Goal: Task Accomplishment & Management: Use online tool/utility

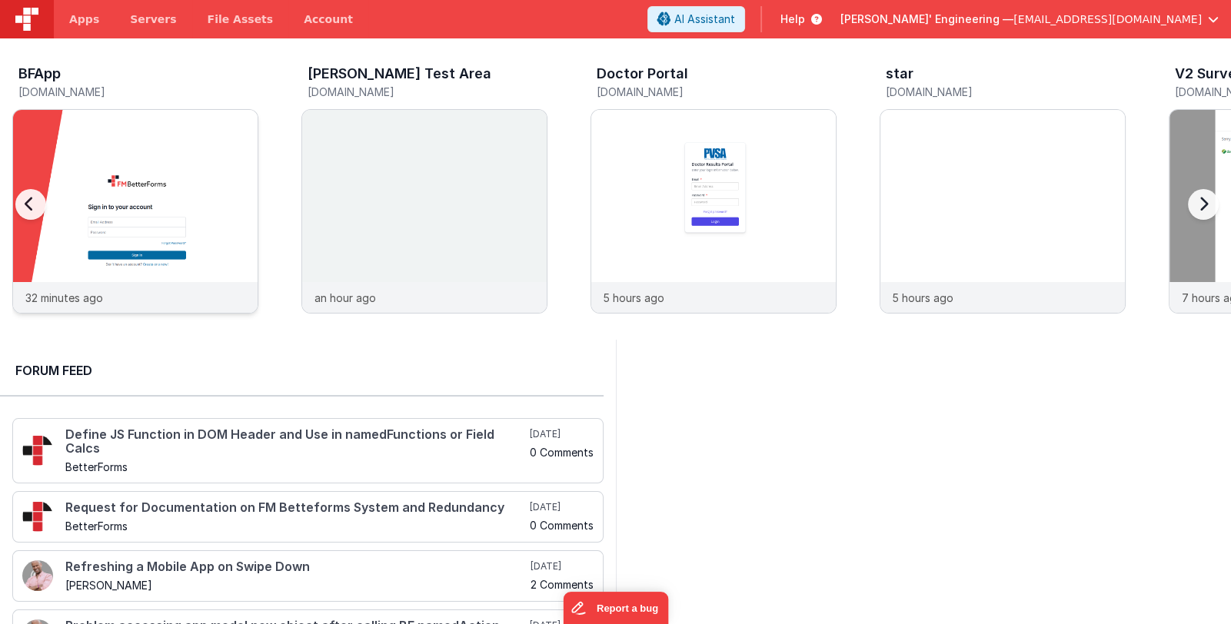
click at [204, 178] on img at bounding box center [135, 232] width 244 height 244
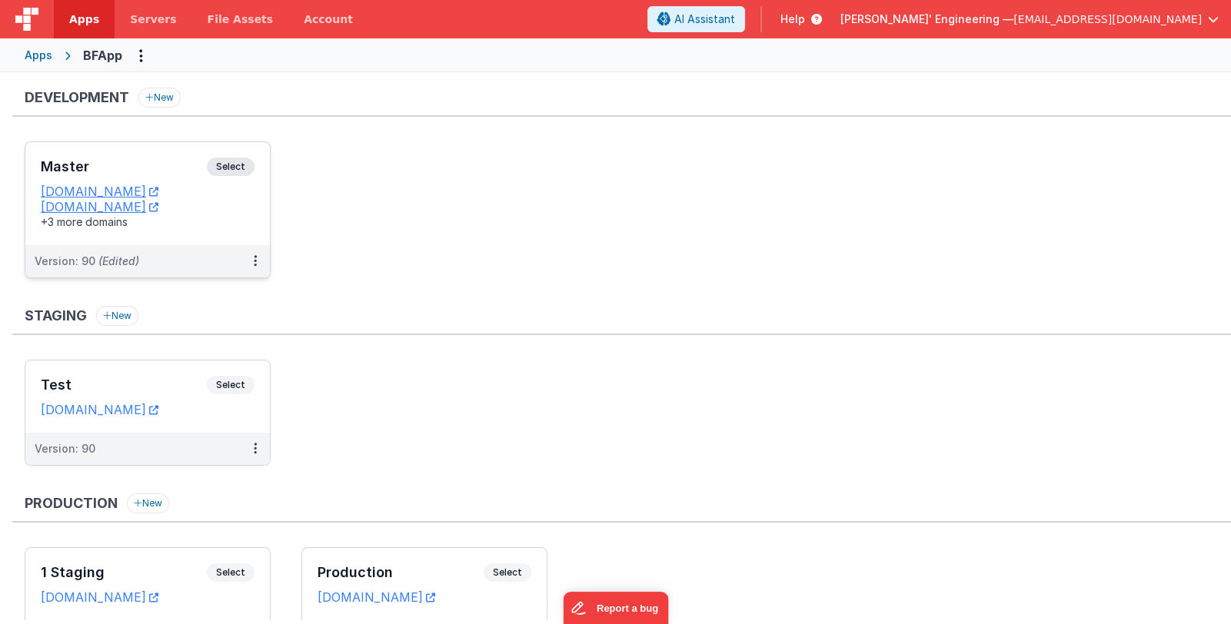
click at [142, 165] on h3 "Master" at bounding box center [124, 166] width 166 height 15
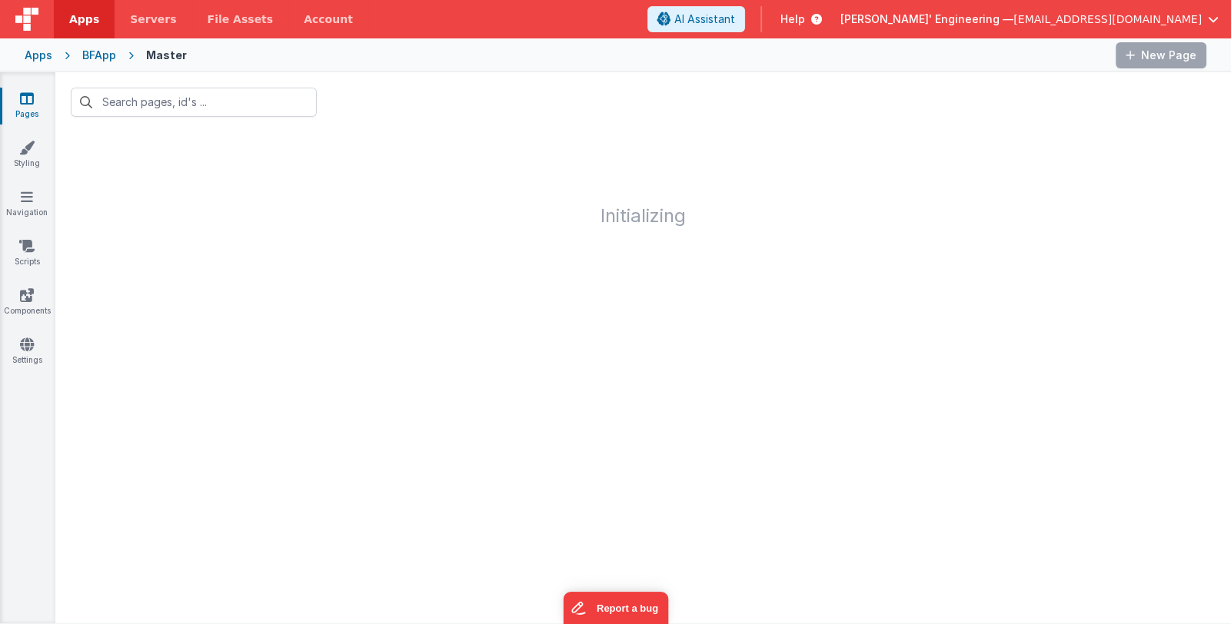
click at [19, 108] on link "Pages" at bounding box center [26, 106] width 55 height 31
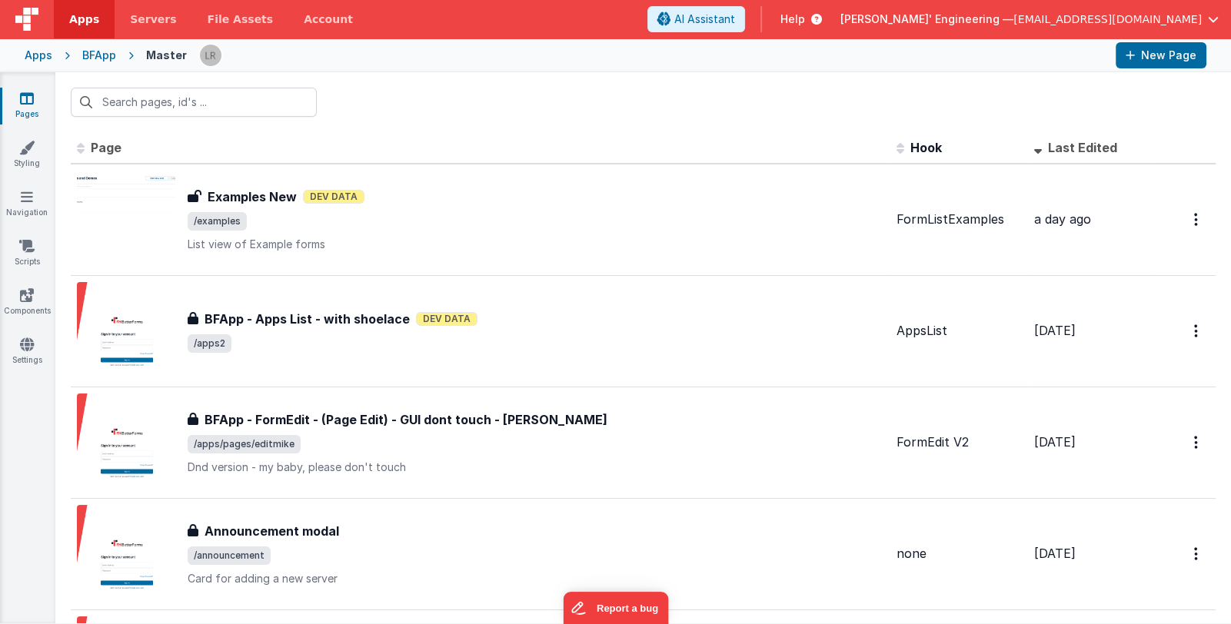
click at [1073, 145] on span "Last Edited" at bounding box center [1082, 147] width 69 height 15
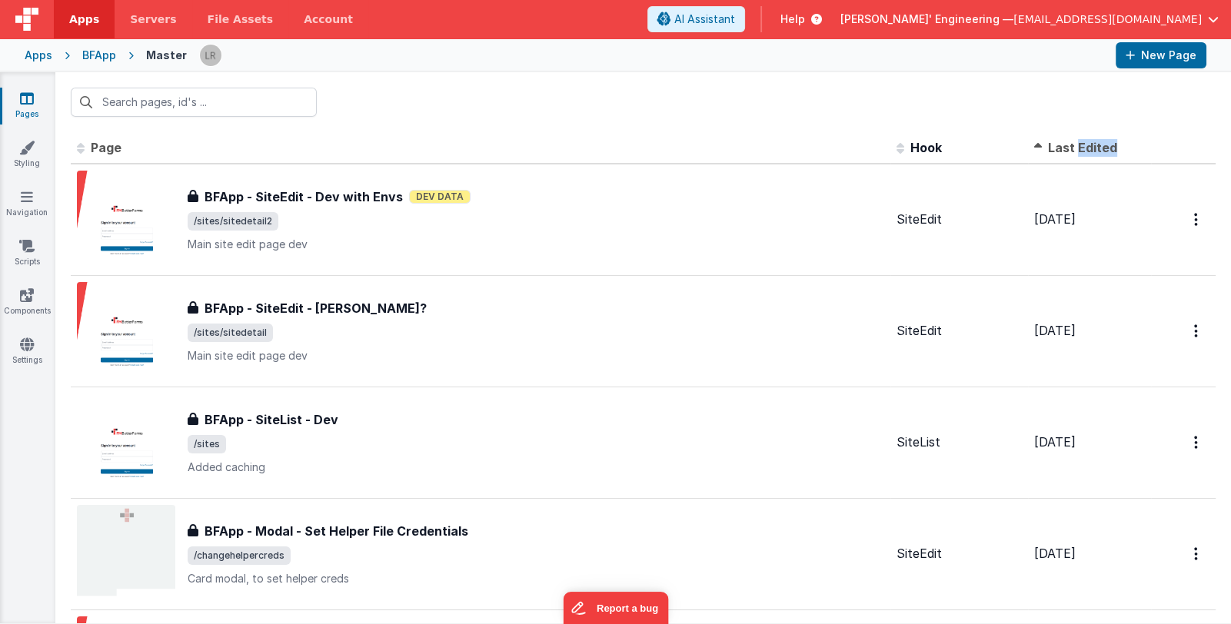
click at [1073, 145] on span "Last Edited" at bounding box center [1082, 147] width 69 height 15
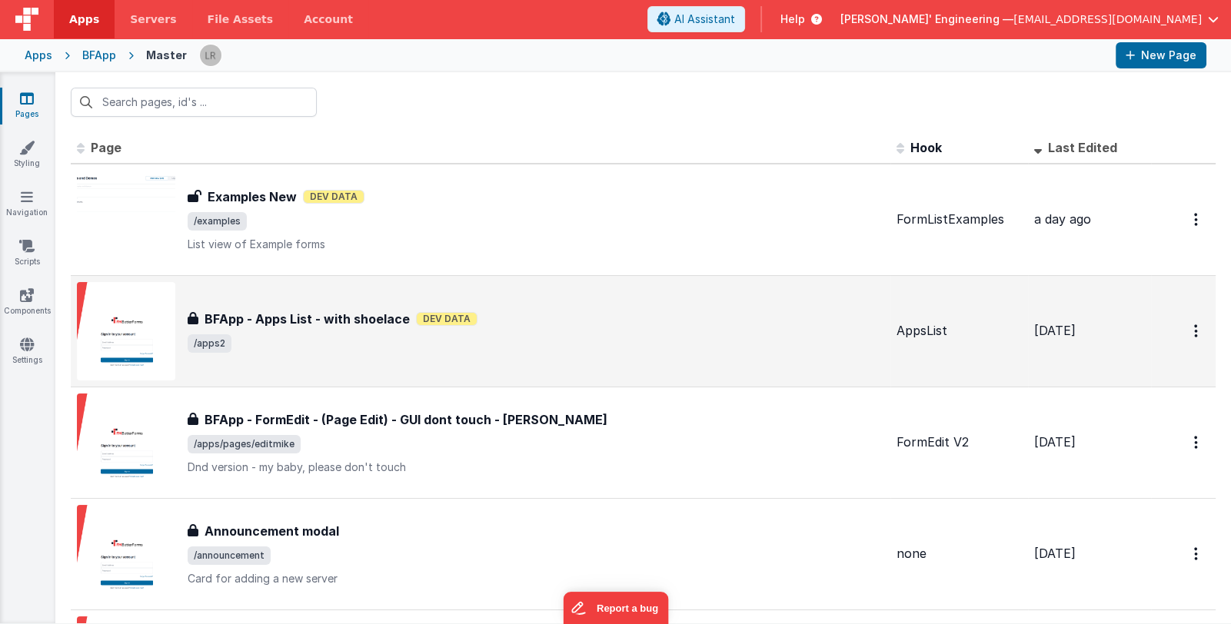
click at [569, 318] on div "BFApp - Apps List - with shoelace Dev Data" at bounding box center [536, 319] width 697 height 18
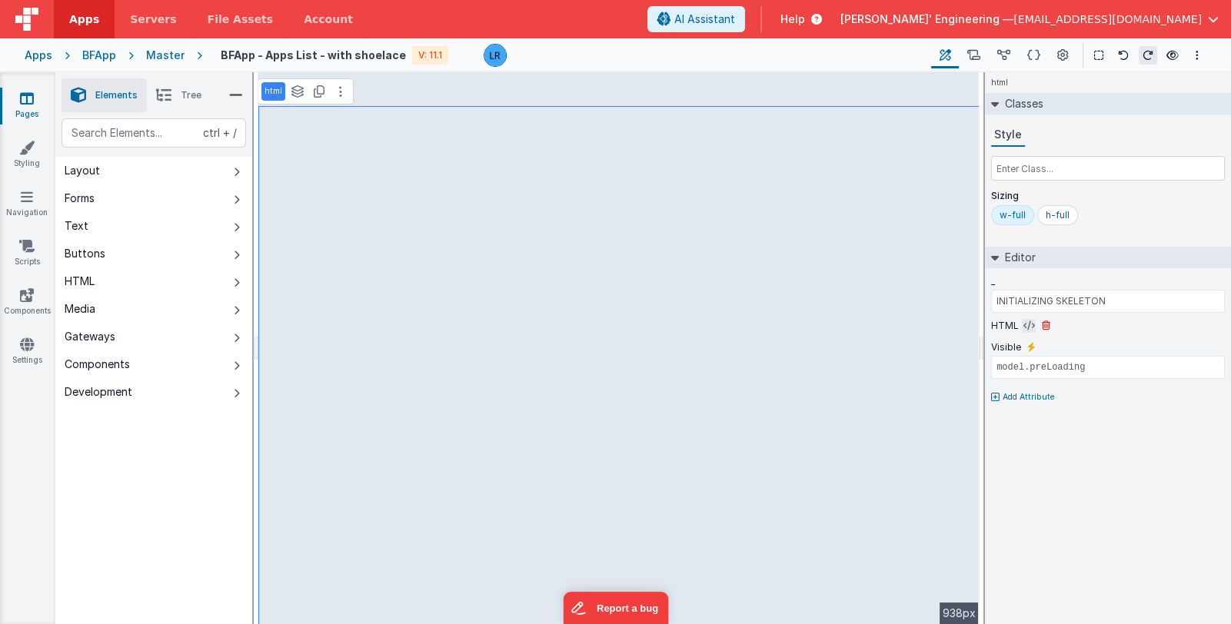
click at [1023, 324] on icon at bounding box center [1029, 326] width 12 height 12
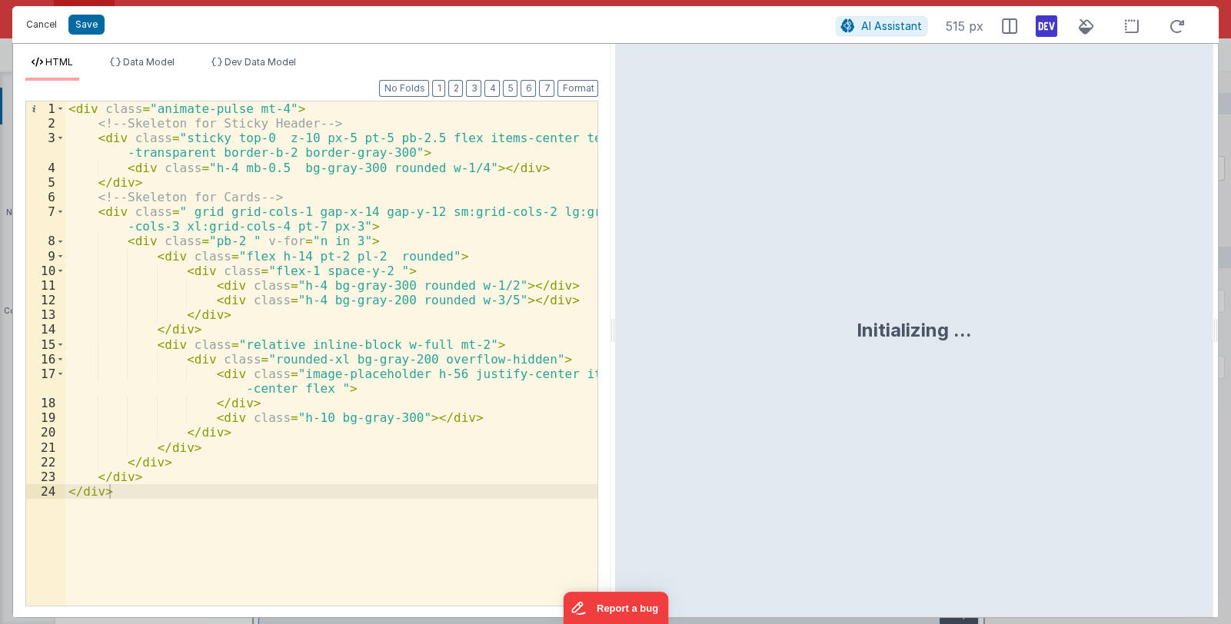
click at [38, 22] on button "Cancel" at bounding box center [41, 25] width 46 height 22
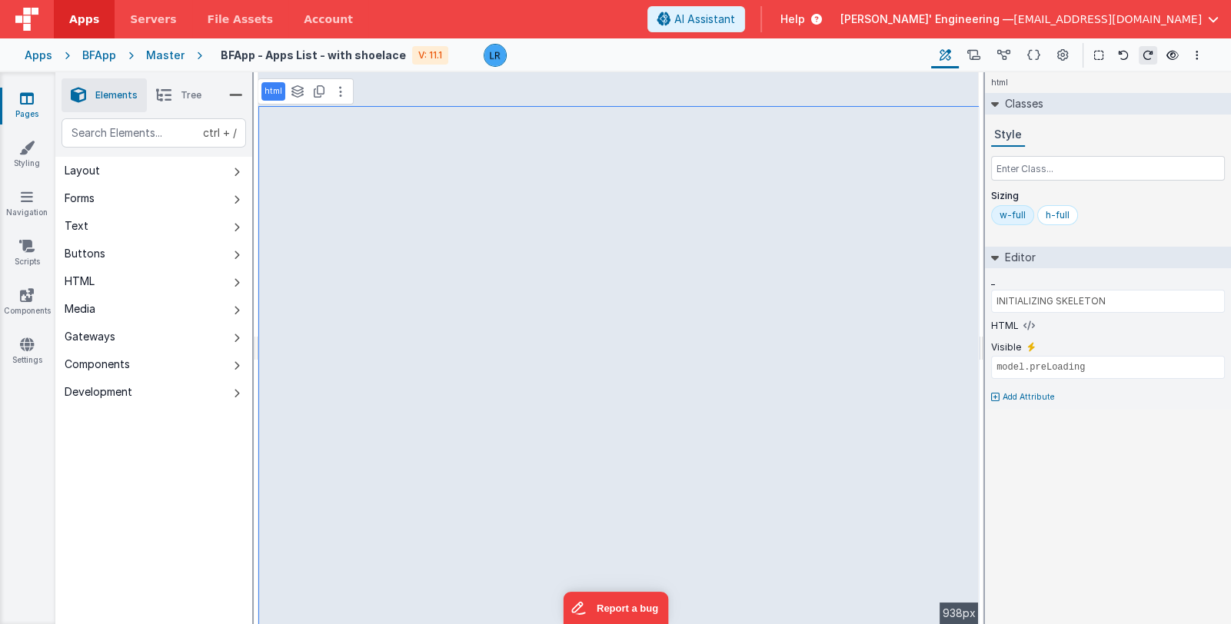
click at [162, 89] on icon at bounding box center [163, 96] width 15 height 22
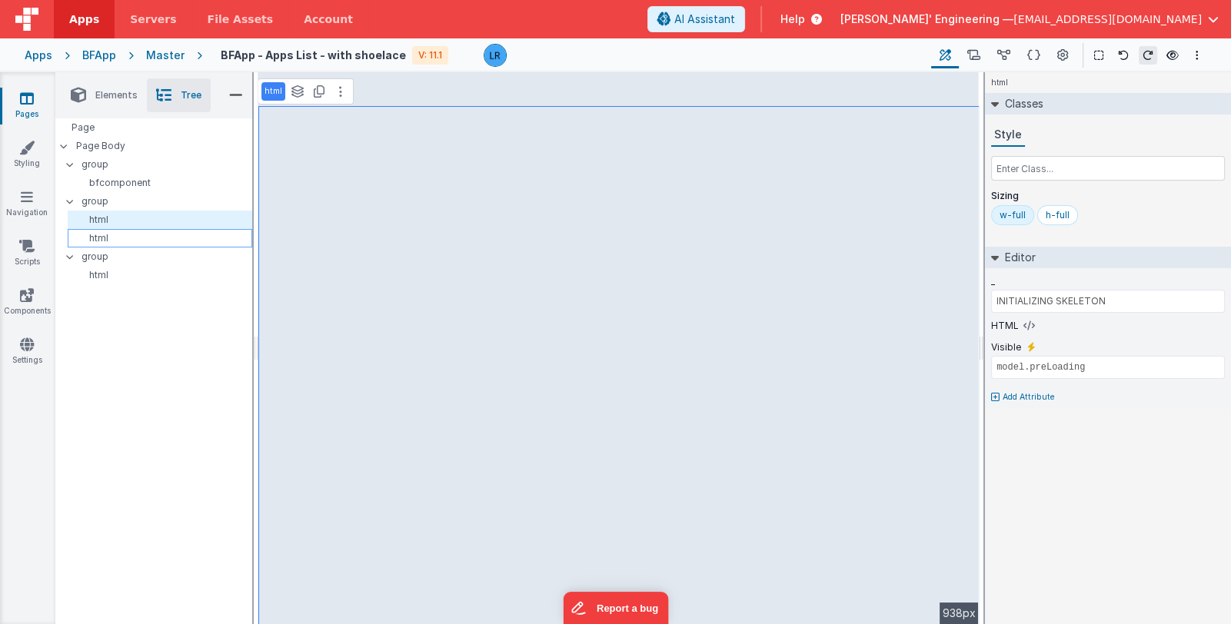
click at [161, 235] on p "html" at bounding box center [163, 238] width 178 height 12
type input "EMPTY STATE"
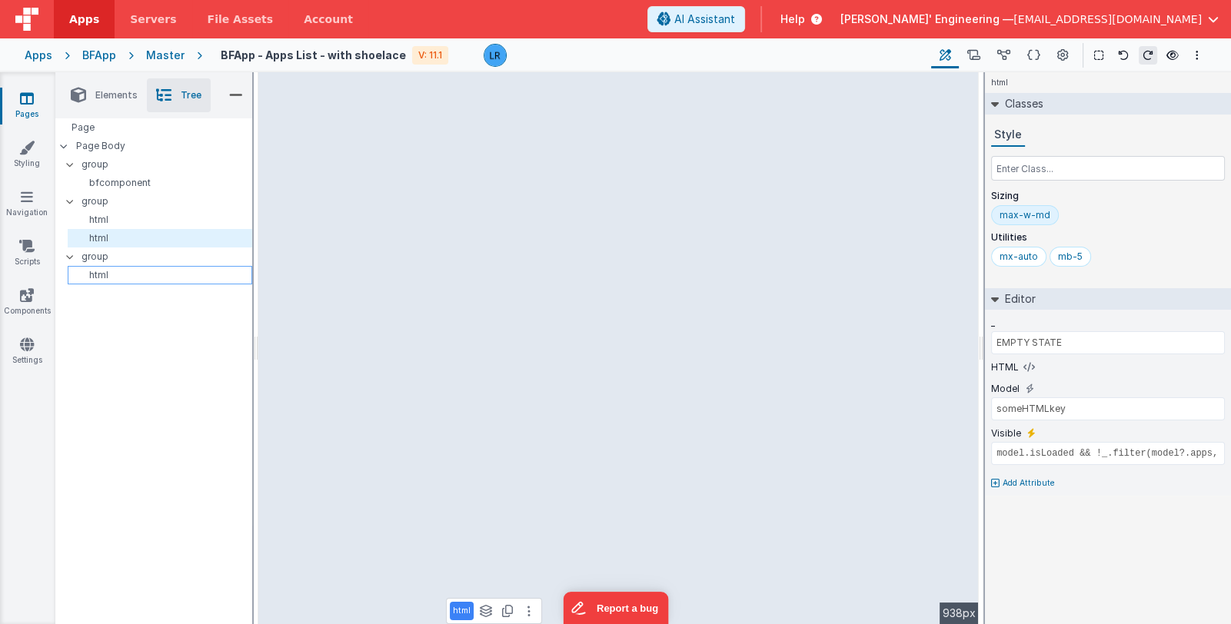
click at [155, 271] on p "html" at bounding box center [163, 275] width 178 height 12
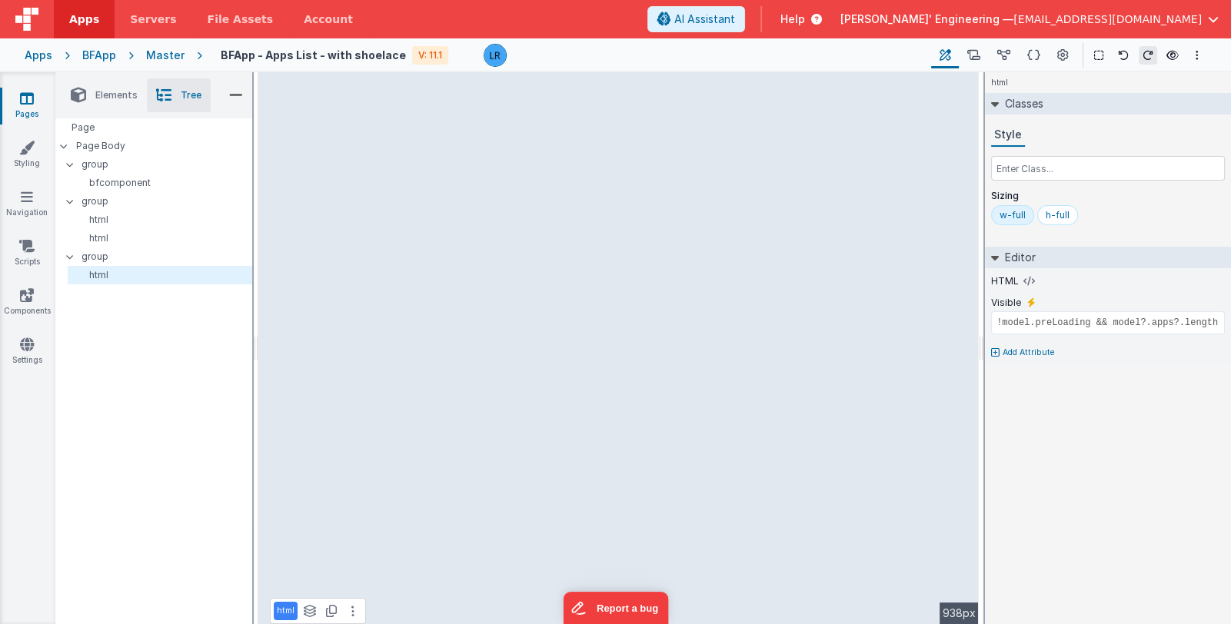
click at [284, 609] on p "html" at bounding box center [286, 611] width 18 height 12
click at [284, 608] on p "html" at bounding box center [286, 611] width 18 height 12
drag, startPoint x: 308, startPoint y: 603, endPoint x: 271, endPoint y: 602, distance: 36.9
click at [271, 602] on div "html See layers ctrl + L Duplicate ctrl + D" at bounding box center [334, 606] width 128 height 28
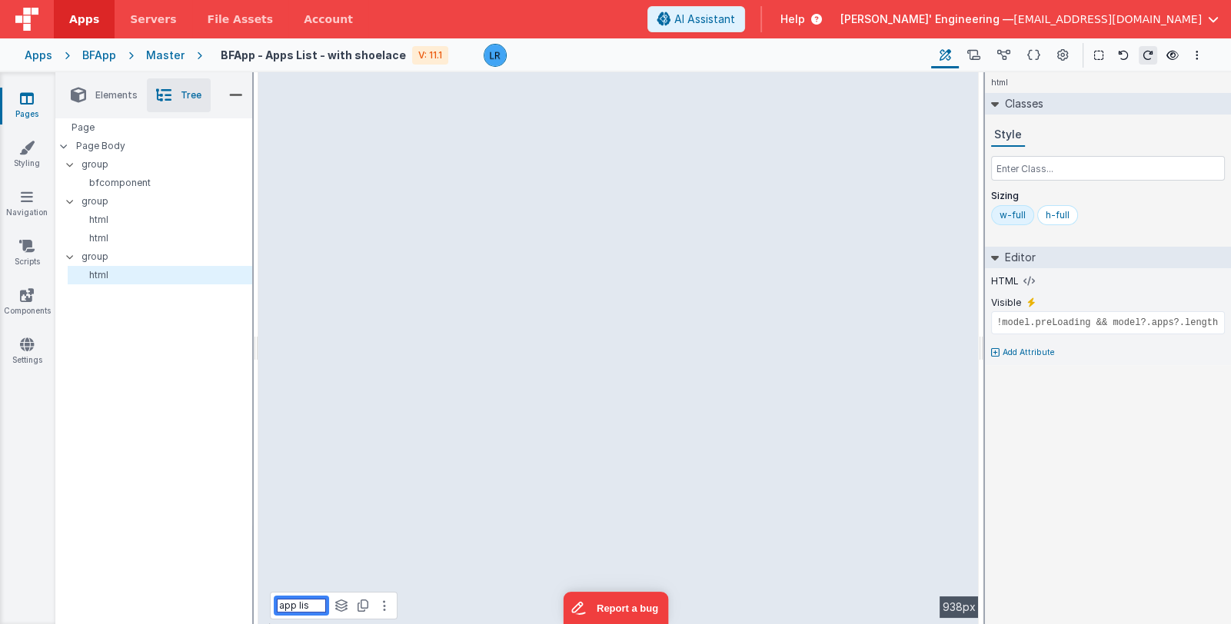
type input "app list"
click at [1022, 281] on button at bounding box center [1029, 281] width 14 height 14
click at [1023, 279] on icon at bounding box center [1029, 281] width 12 height 12
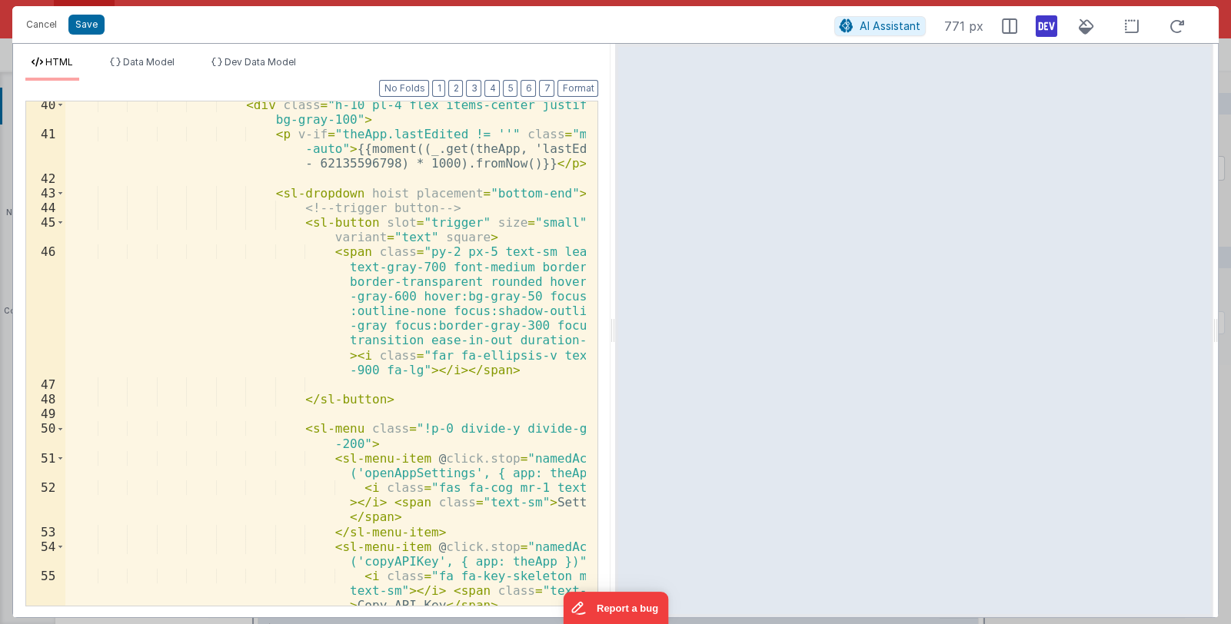
scroll to position [961, 0]
click at [344, 442] on div "< div class = "h-10 pl-4 flex items-center justify-end bg-gray-100" > < p v-if …" at bounding box center [325, 372] width 521 height 549
click at [534, 191] on div "< div class = "h-10 pl-4 flex items-center justify-end bg-gray-100" > < p v-if …" at bounding box center [325, 372] width 521 height 549
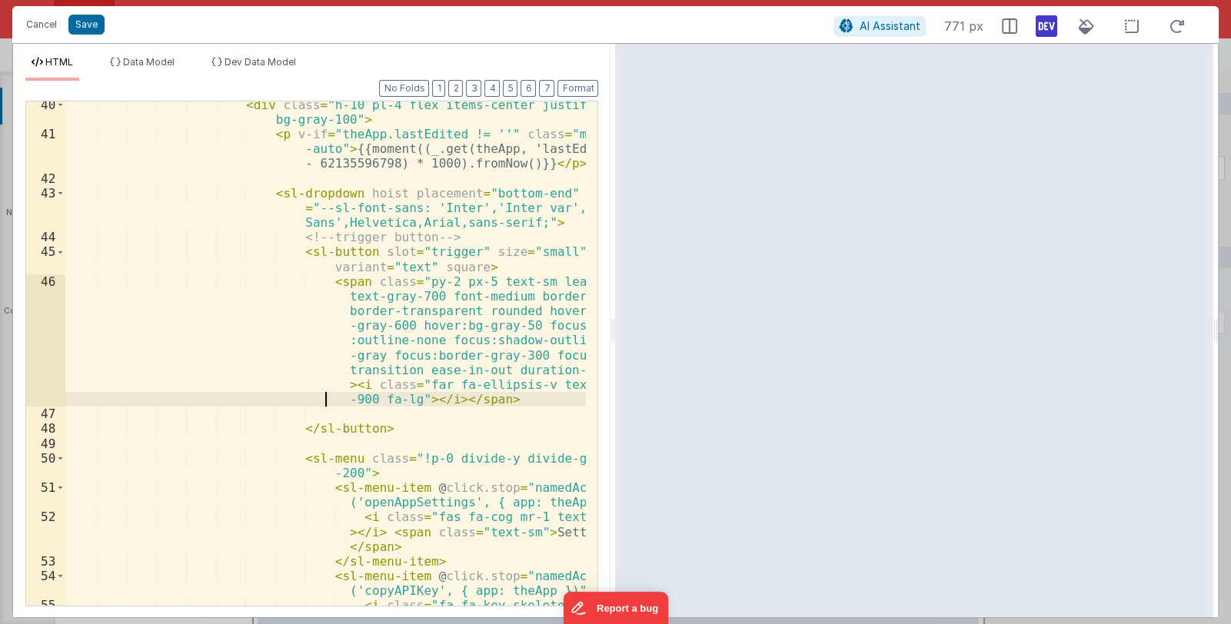
click at [288, 403] on div "< div class = "h-10 pl-4 flex items-center justify-end bg-gray-100" > < p v-if …" at bounding box center [325, 387] width 521 height 578
click at [465, 230] on div "< div class = "h-10 pl-4 flex items-center justify-end bg-gray-100" > < p v-if …" at bounding box center [325, 387] width 521 height 578
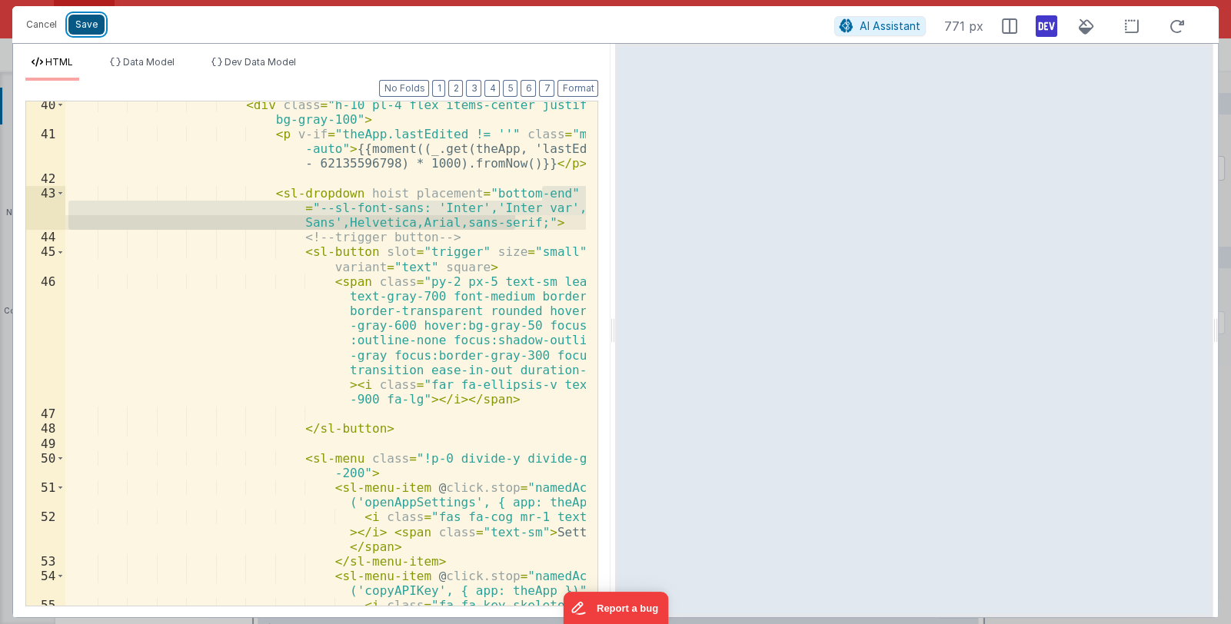
click at [93, 21] on button "Save" at bounding box center [86, 25] width 36 height 20
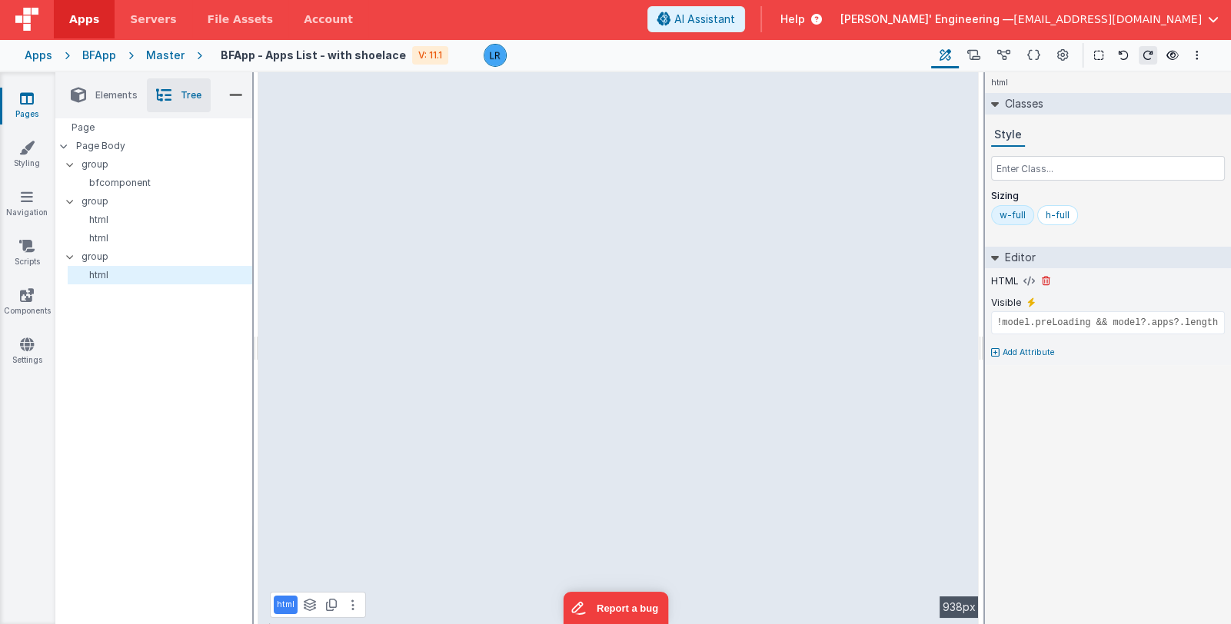
click at [1019, 280] on div "HTML" at bounding box center [1108, 281] width 234 height 14
click at [1023, 278] on icon at bounding box center [1029, 281] width 12 height 12
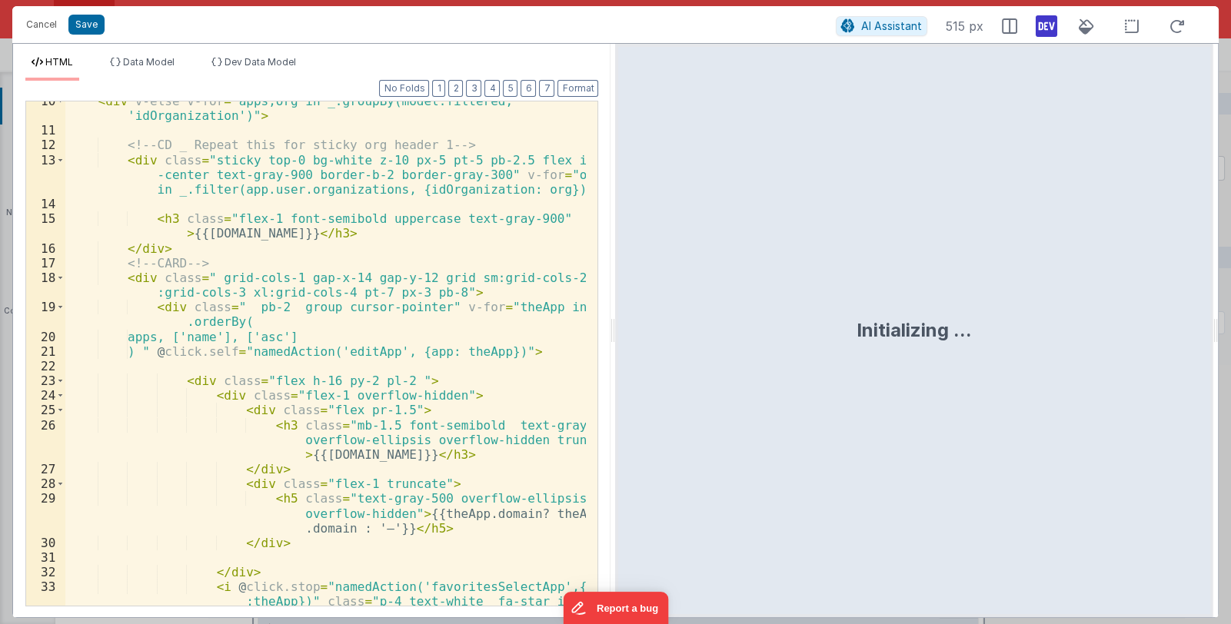
scroll to position [411, 0]
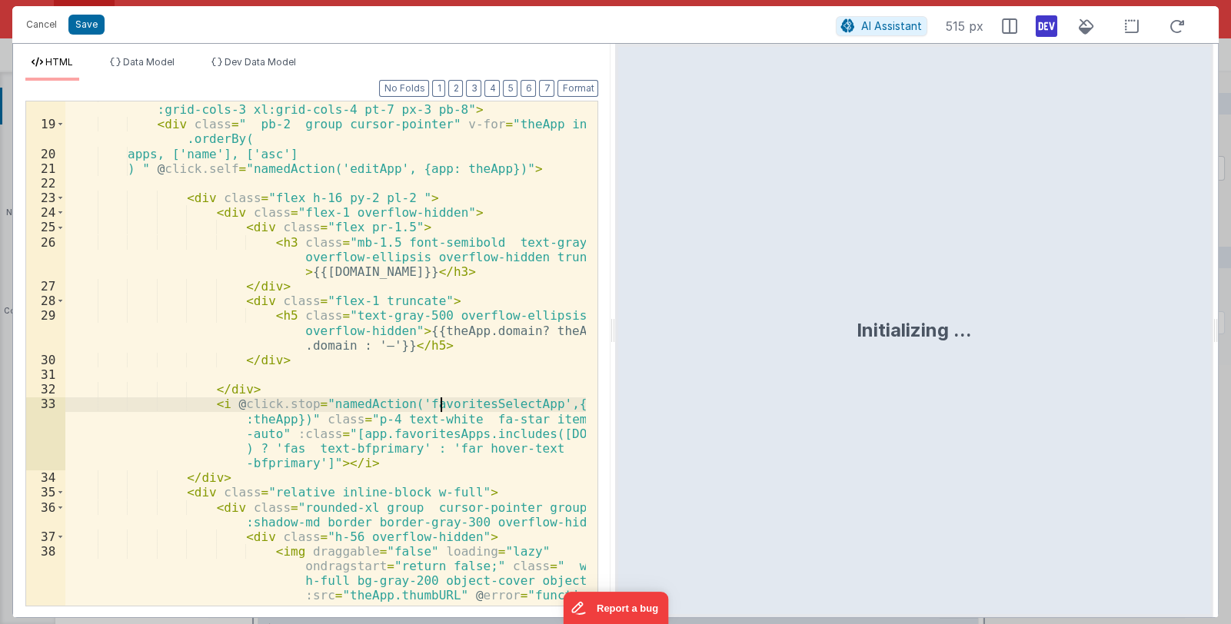
click at [439, 410] on div "< div class = " grid-cols-1 gap-x-14 gap-y-12 grid sm:grid-cols-2 lg :grid-cols…" at bounding box center [325, 399] width 521 height 622
click at [38, 18] on button "Cancel" at bounding box center [41, 25] width 46 height 22
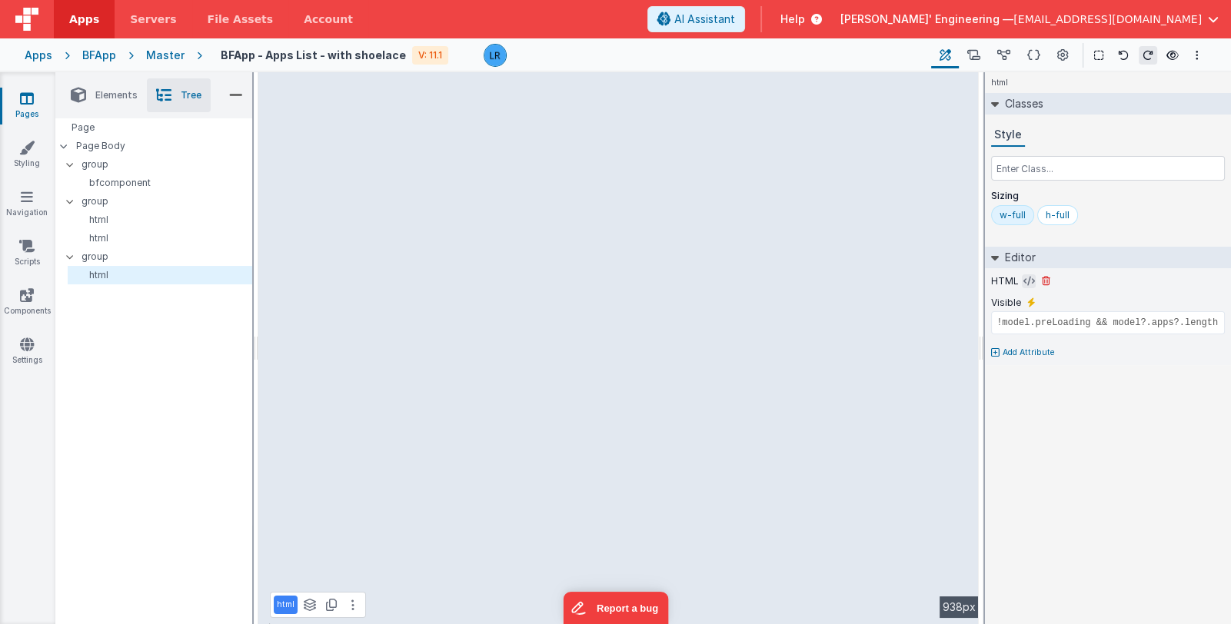
click at [1022, 279] on button at bounding box center [1029, 281] width 14 height 14
click at [1026, 281] on icon at bounding box center [1029, 281] width 12 height 12
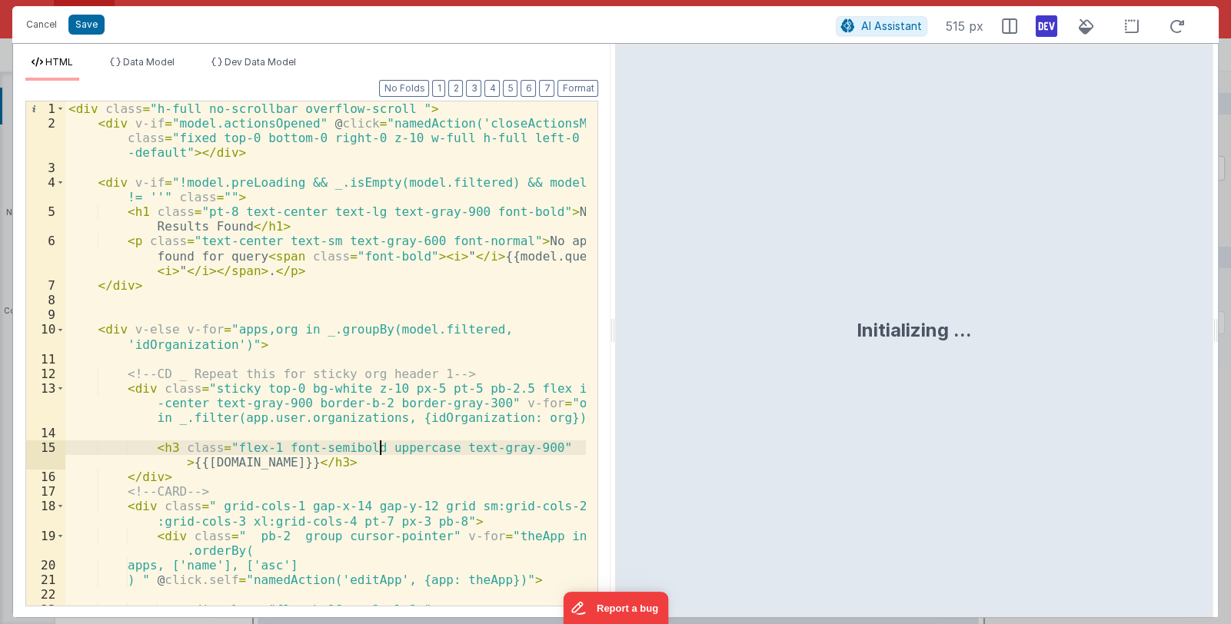
click at [376, 444] on div "< div class = "h-full no-scrollbar overflow-scroll " > < div v-if = "model.acti…" at bounding box center [325, 368] width 521 height 534
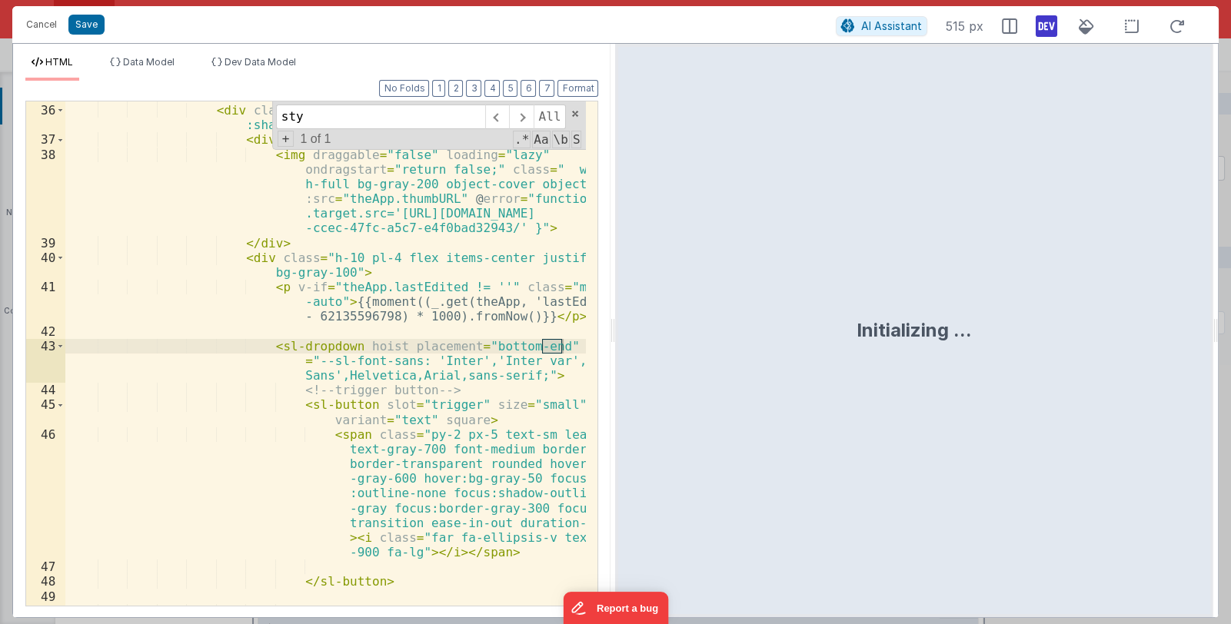
scroll to position [808, 0]
type input "sty"
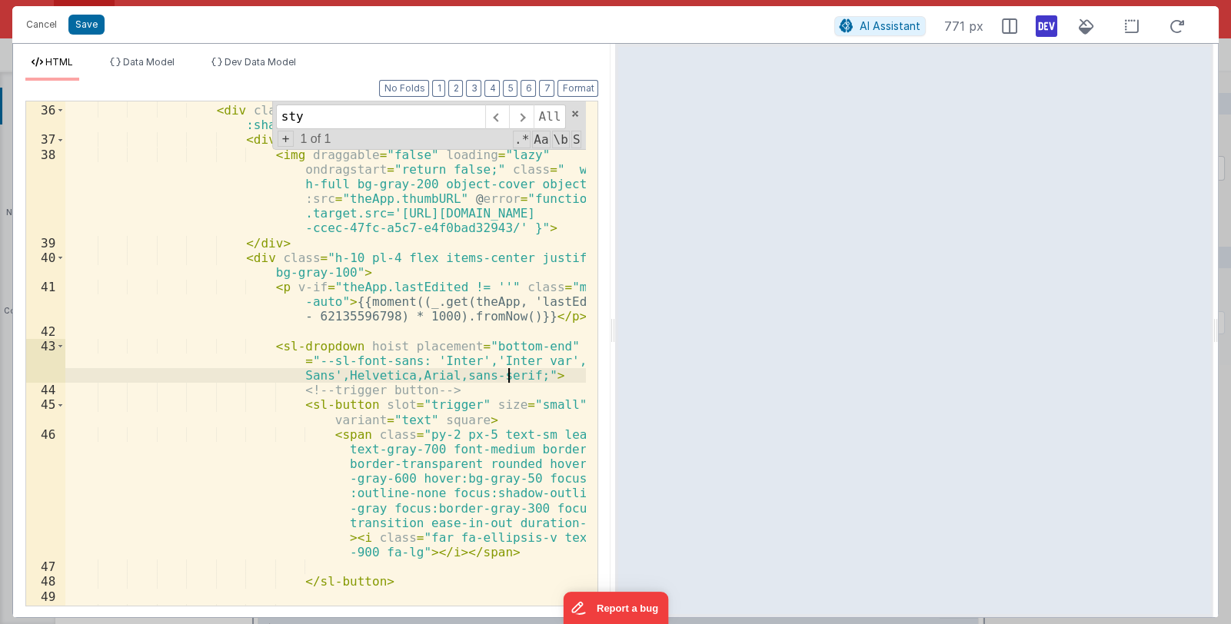
click at [509, 374] on div "< div class = "relative inline-block w-full" > < div class = "rounded-xl group …" at bounding box center [325, 362] width 521 height 549
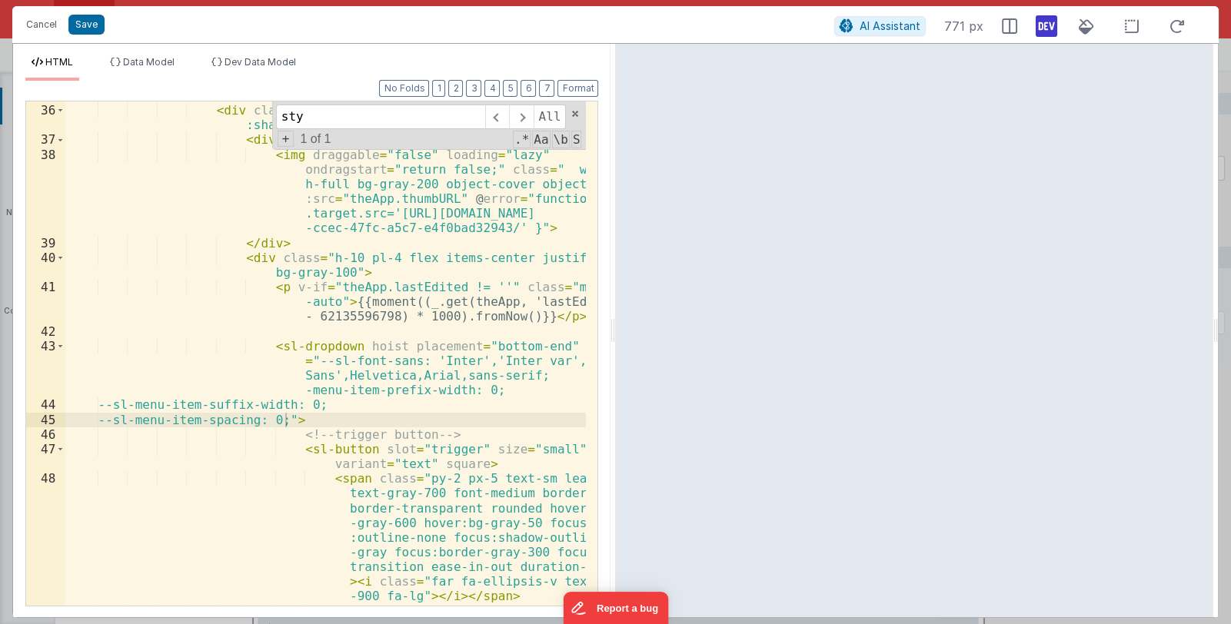
click at [541, 377] on div "< div class = "relative inline-block w-full" > < div class = "rounded-xl group …" at bounding box center [325, 355] width 521 height 534
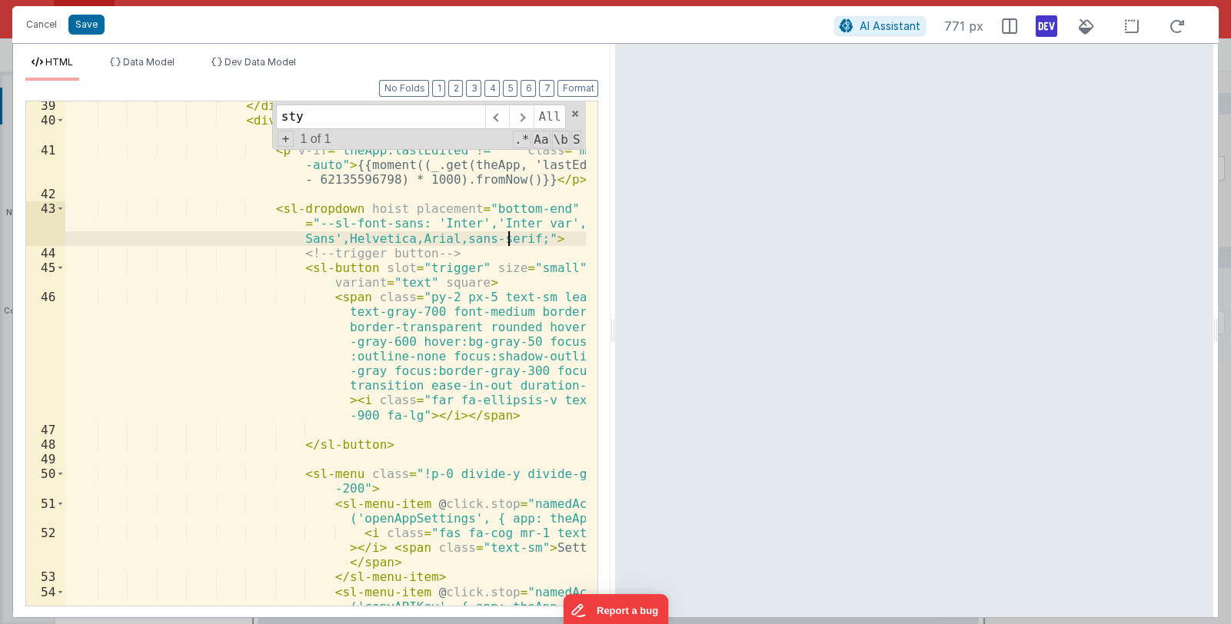
scroll to position [946, 0]
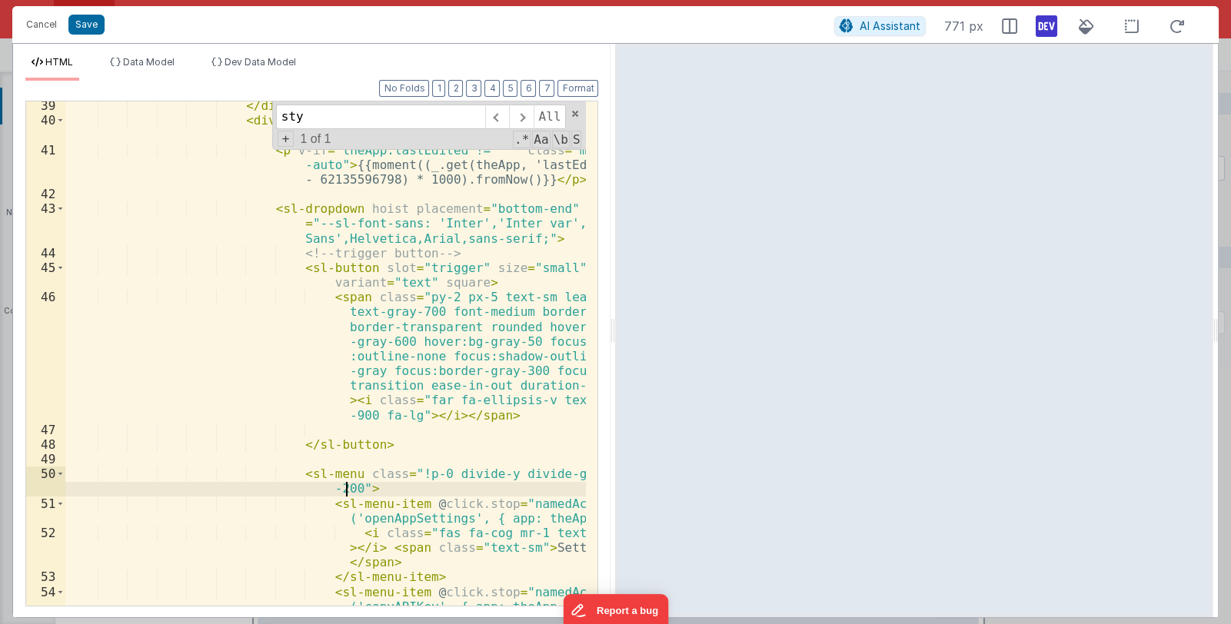
click at [342, 489] on div "</ div > < div class = "h-10 pl-4 flex items-center justify-end bg-gray-100" > …" at bounding box center [325, 380] width 521 height 564
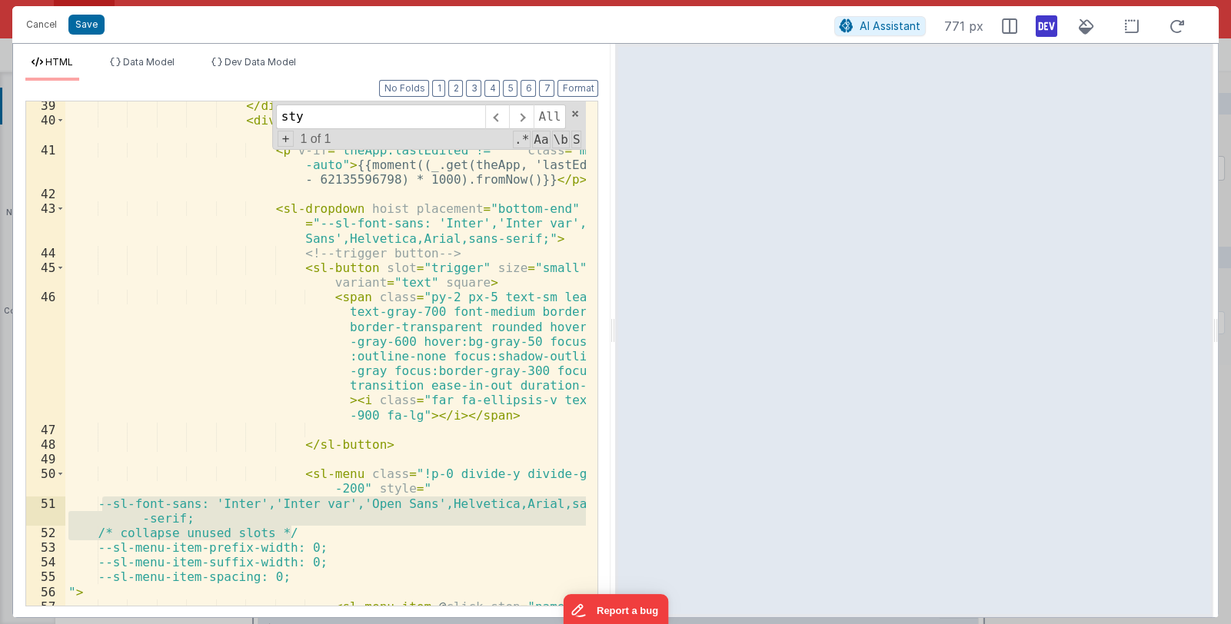
drag, startPoint x: 295, startPoint y: 534, endPoint x: 103, endPoint y: 504, distance: 194.5
click at [103, 504] on div "</ div > < div class = "h-10 pl-4 flex items-center justify-end bg-gray-100" > …" at bounding box center [325, 372] width 521 height 549
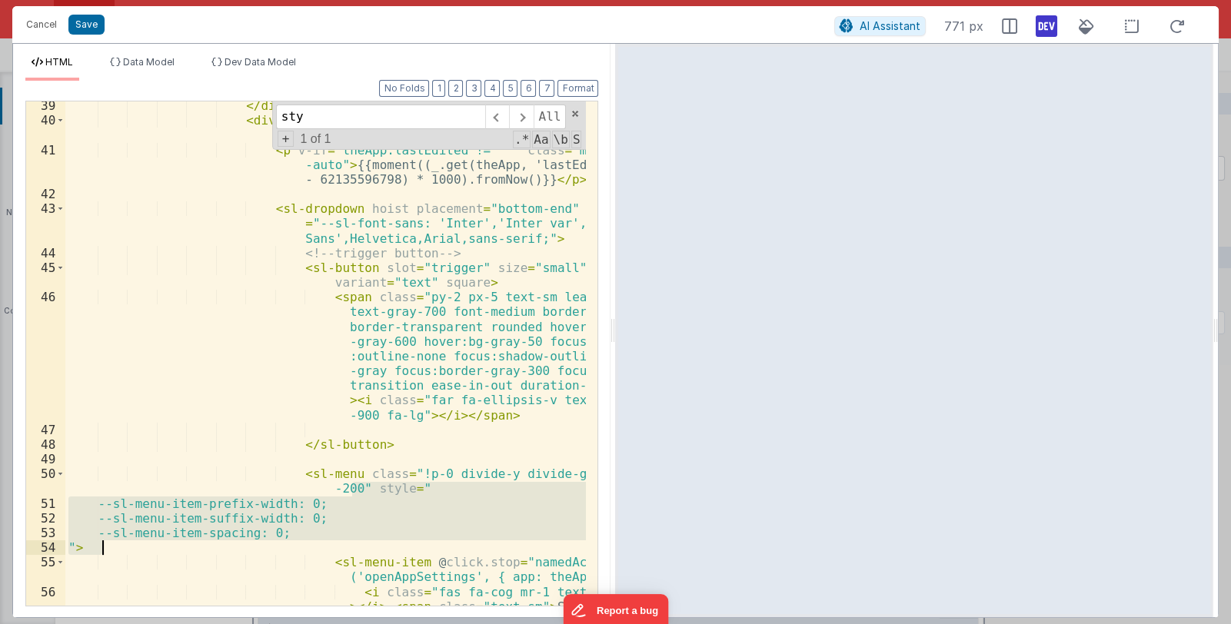
drag, startPoint x: 354, startPoint y: 491, endPoint x: 100, endPoint y: 548, distance: 260.2
click at [100, 548] on div "</ div > < div class = "h-10 pl-4 flex items-center justify-end bg-gray-100" > …" at bounding box center [325, 380] width 521 height 564
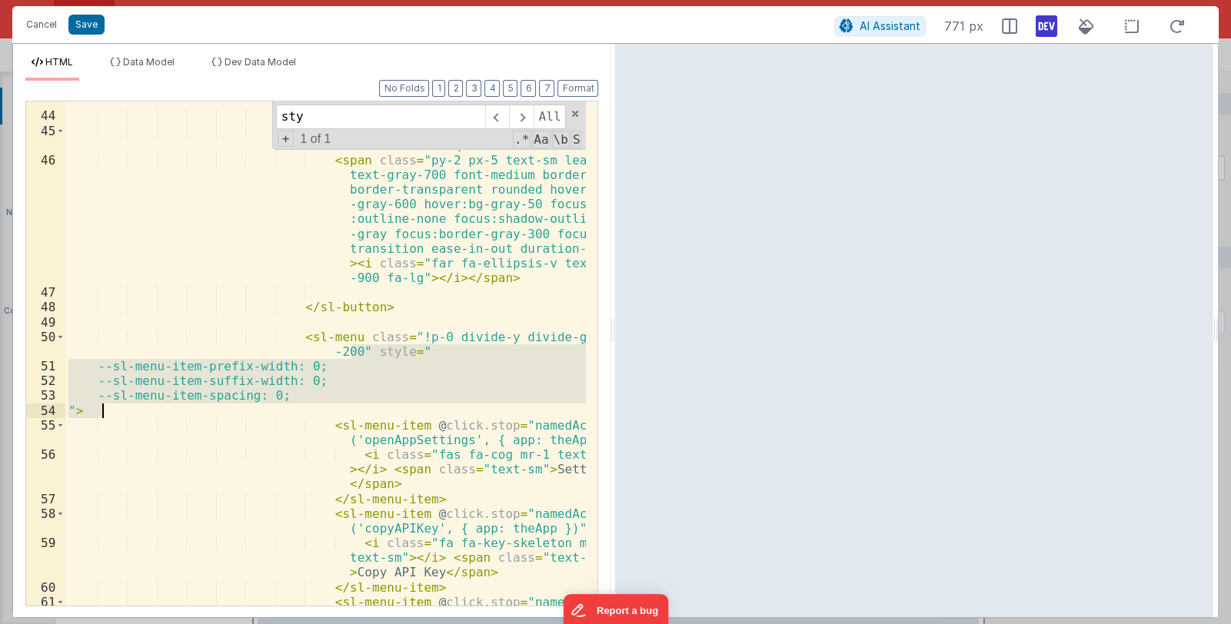
scroll to position [1083, 0]
click at [573, 441] on div "< sl-dropdown hoist placement = "bottom-end" style = "--sl-font-sans: 'Inter','…" at bounding box center [325, 354] width 521 height 578
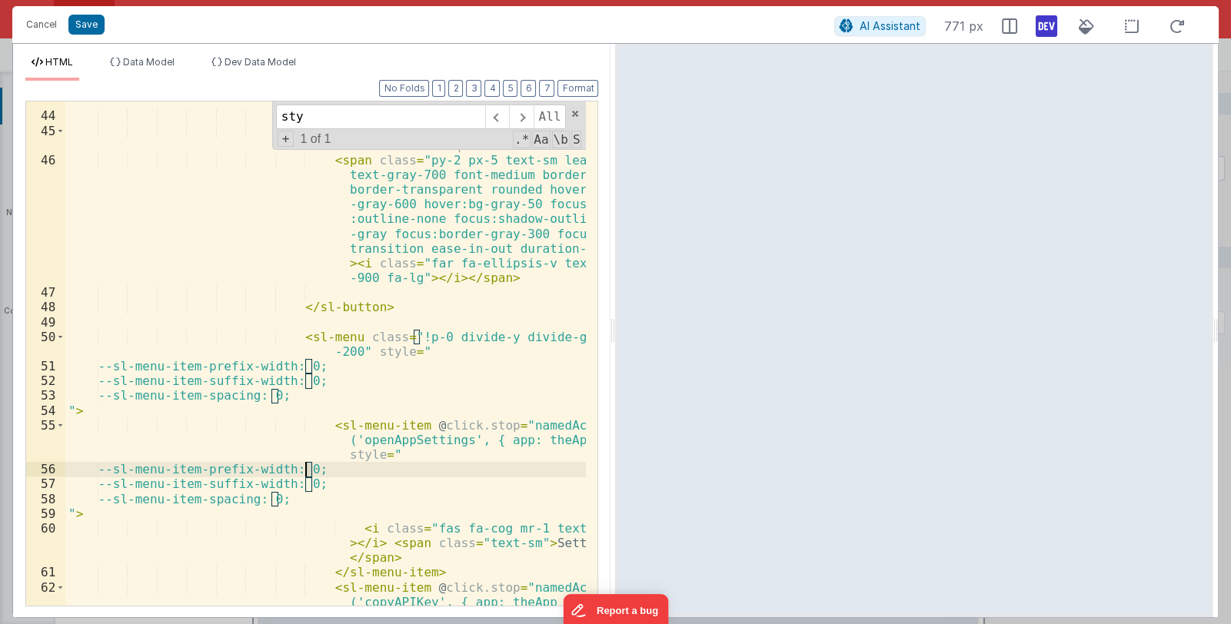
click at [304, 471] on div "< sl-dropdown hoist placement = "bottom-end" style = "--sl-font-sans: 'Inter','…" at bounding box center [325, 361] width 521 height 593
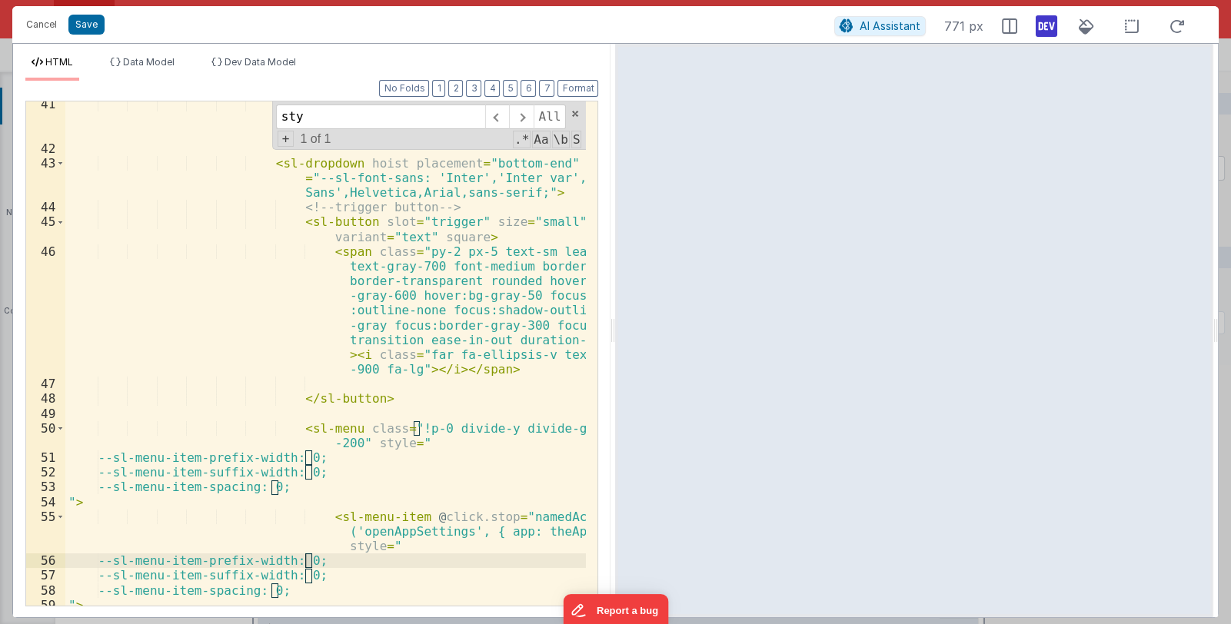
scroll to position [992, 0]
click at [304, 457] on div "< p v-if = "theApp.lastEdited != ''" class = "mr -auto" > {{moment((_.get(theAp…" at bounding box center [325, 393] width 521 height 593
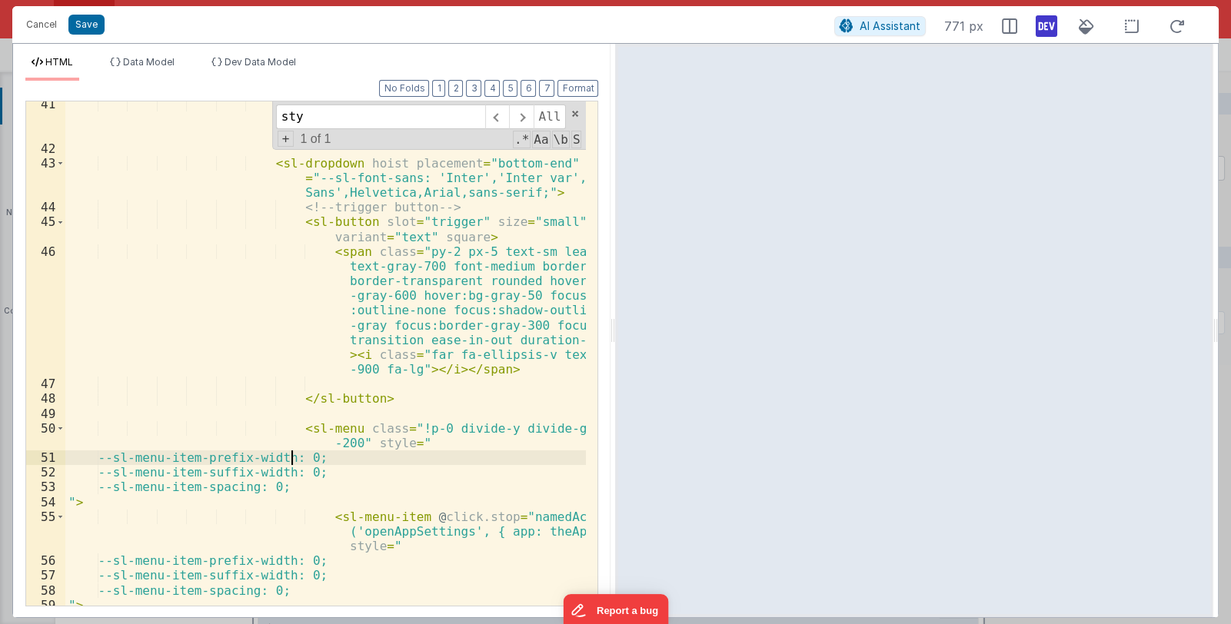
click at [290, 459] on div "< p v-if = "theApp.lastEdited != ''" class = "mr -auto" > {{moment((_.get(theAp…" at bounding box center [325, 393] width 521 height 593
click at [265, 460] on div "< p v-if = "theApp.lastEdited != ''" class = "mr -auto" > {{moment((_.get(theAp…" at bounding box center [325, 393] width 521 height 593
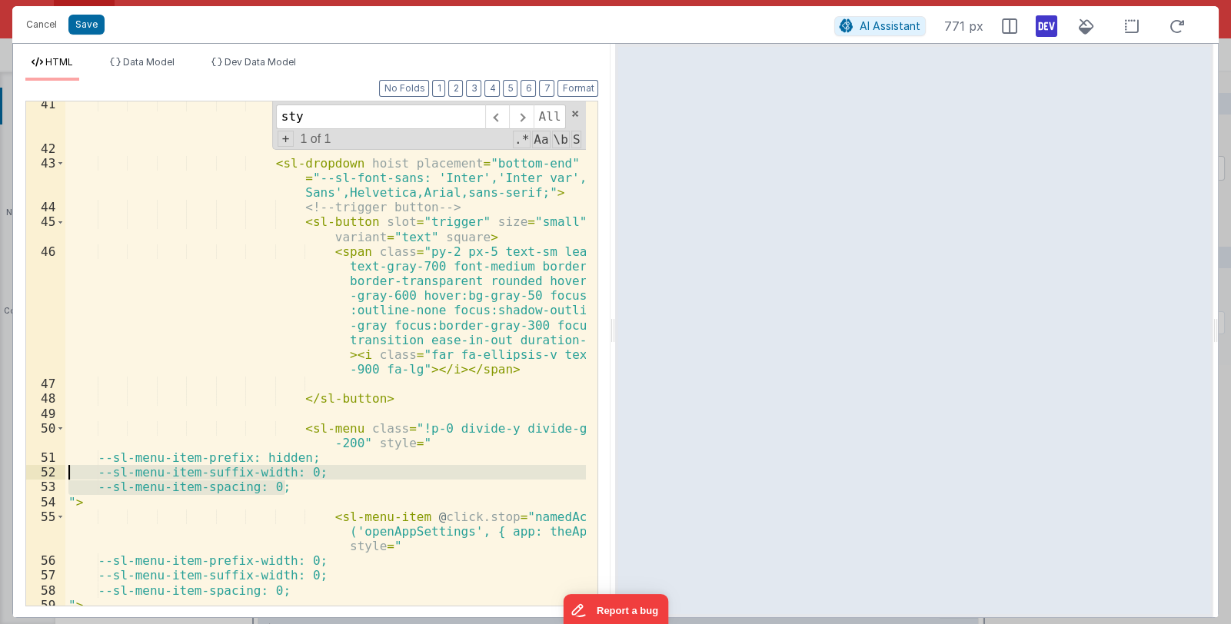
drag, startPoint x: 297, startPoint y: 485, endPoint x: 52, endPoint y: 471, distance: 245.7
click at [52, 471] on div "41 42 43 44 45 46 47 48 49 50 51 52 53 54 55 56 57 58 59 60 61 < p v-if = "theA…" at bounding box center [311, 354] width 573 height 506
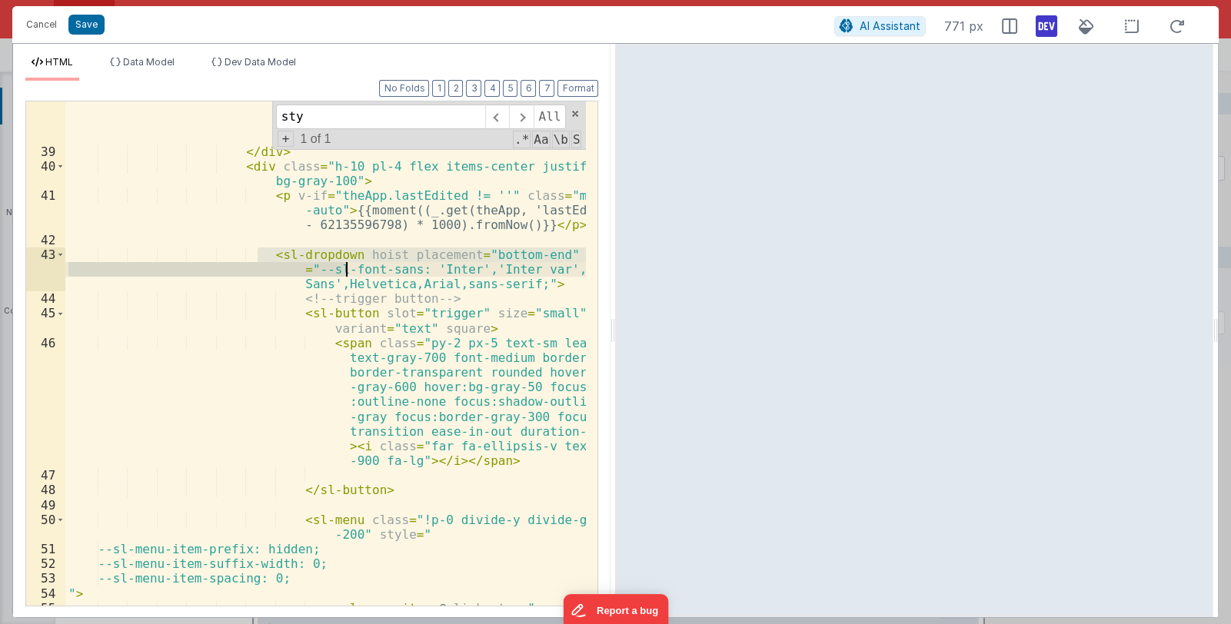
drag, startPoint x: 257, startPoint y: 252, endPoint x: 342, endPoint y: 263, distance: 86.0
click at [342, 263] on div "< img draggable = "false" loading = "lazy" ondragstart = "return false;" class …" at bounding box center [325, 374] width 521 height 637
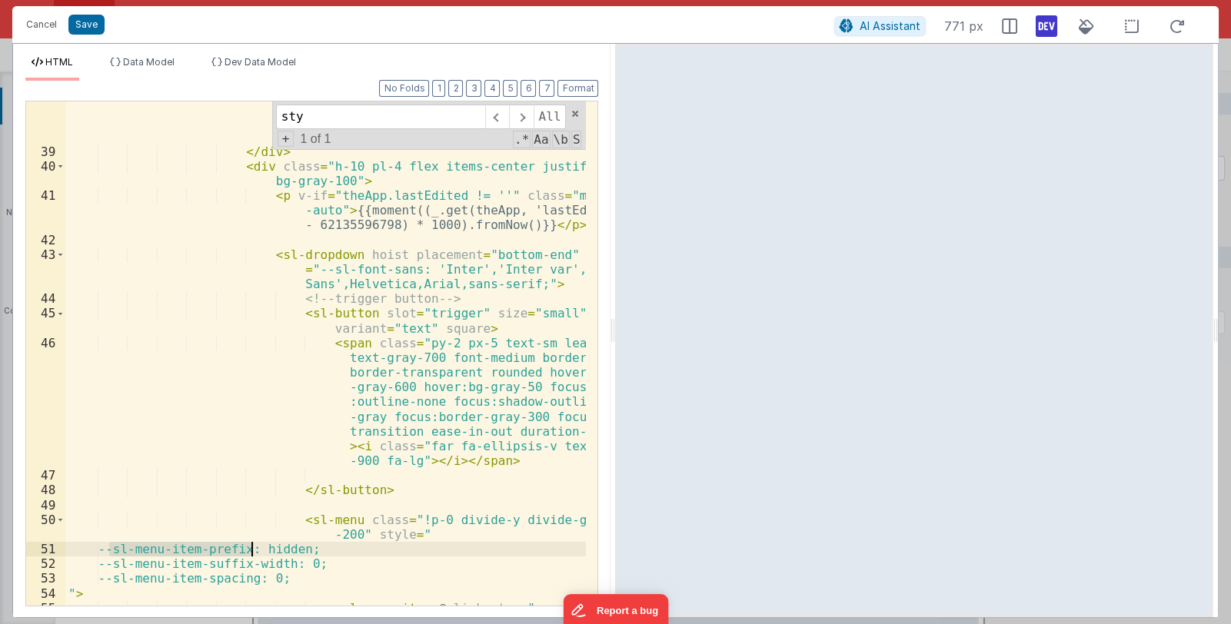
drag, startPoint x: 108, startPoint y: 548, endPoint x: 251, endPoint y: 550, distance: 143.0
click at [251, 550] on div "< img draggable = "false" loading = "lazy" ondragstart = "return false;" class …" at bounding box center [325, 374] width 521 height 637
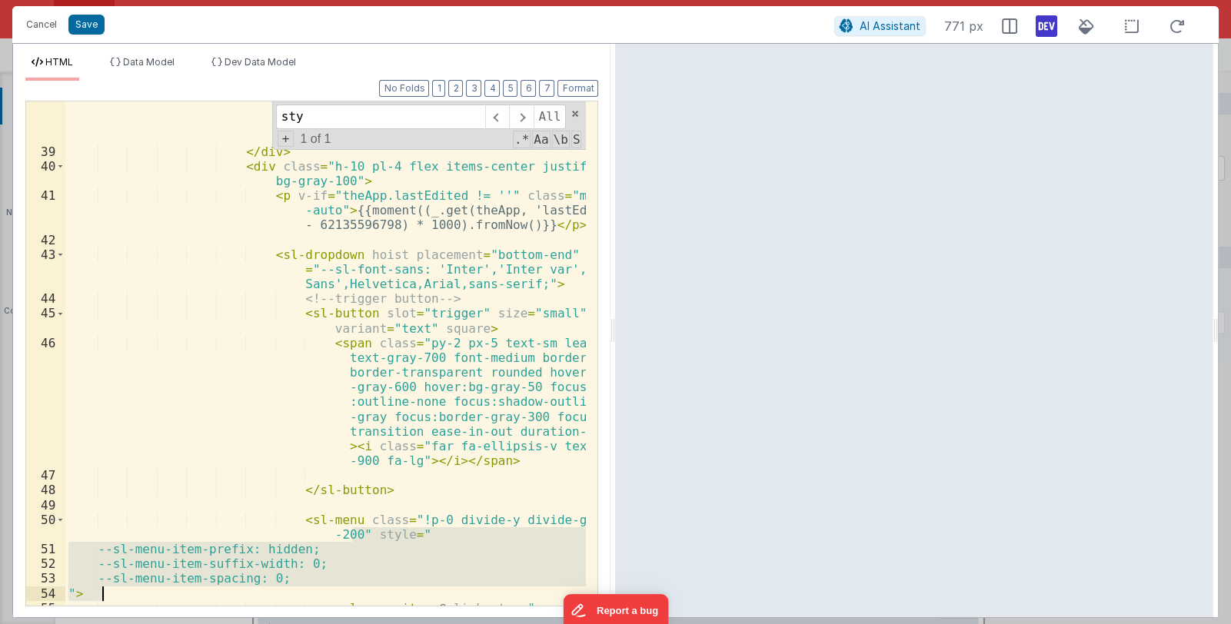
drag, startPoint x: 353, startPoint y: 534, endPoint x: 104, endPoint y: 587, distance: 254.7
click at [104, 587] on div "< img draggable = "false" loading = "lazy" ondragstart = "return false;" class …" at bounding box center [325, 374] width 521 height 637
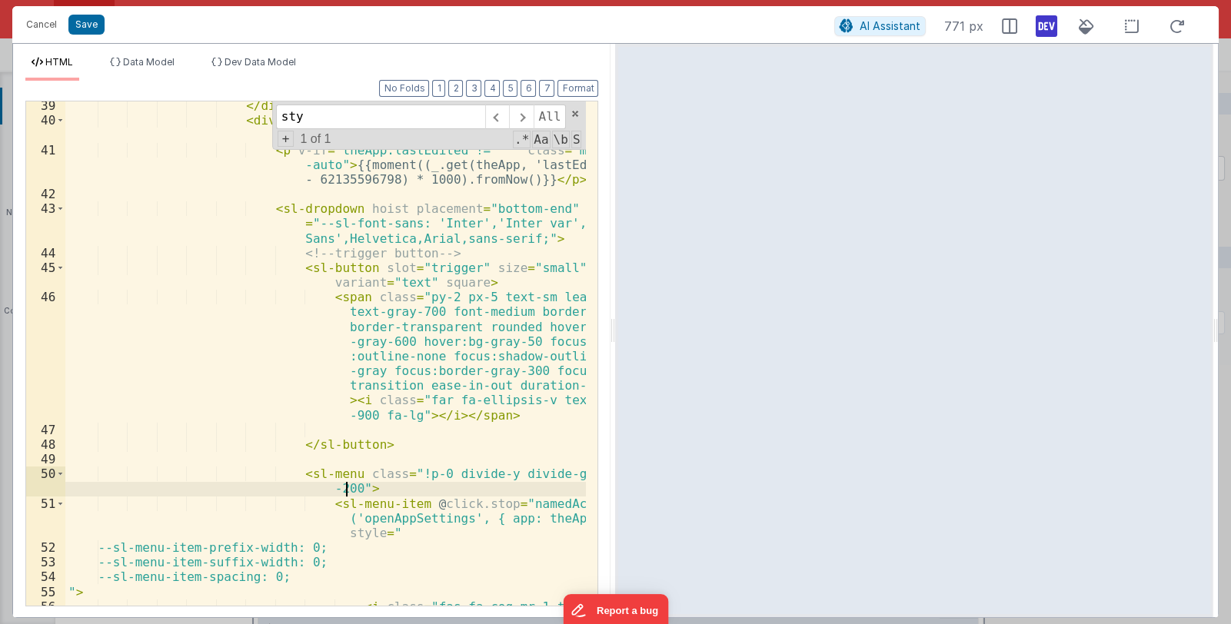
scroll to position [946, 0]
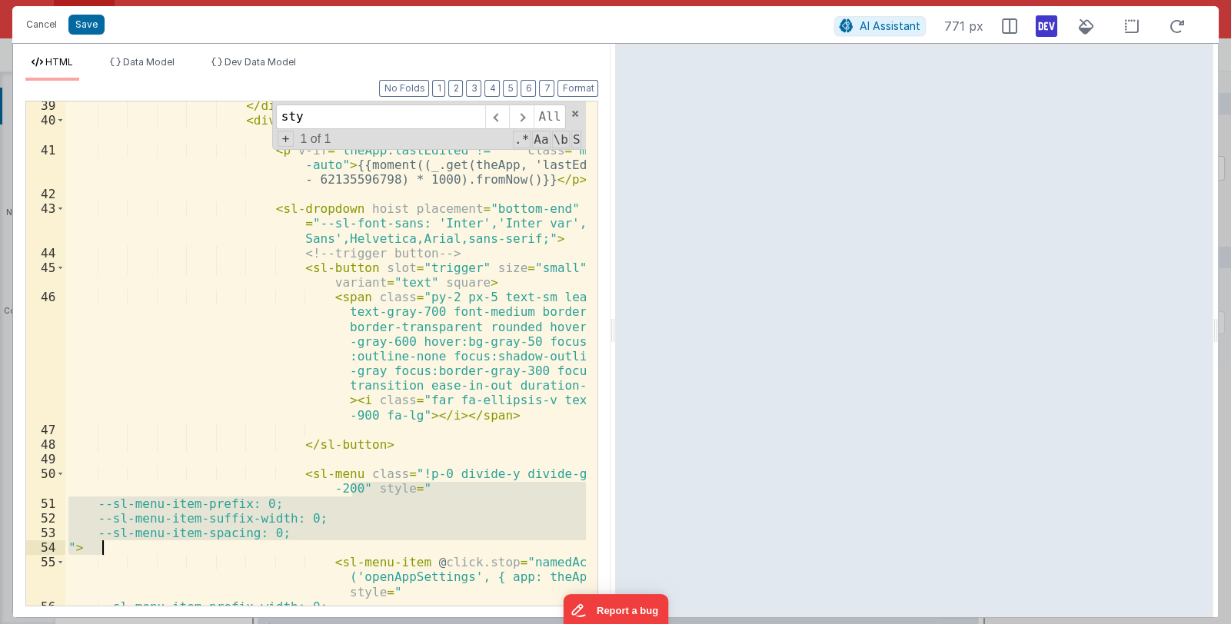
drag, startPoint x: 351, startPoint y: 491, endPoint x: 99, endPoint y: 544, distance: 257.1
click at [99, 544] on div "</ div > < div class = "h-10 pl-4 flex items-center justify-end bg-gray-100" > …" at bounding box center [325, 365] width 521 height 534
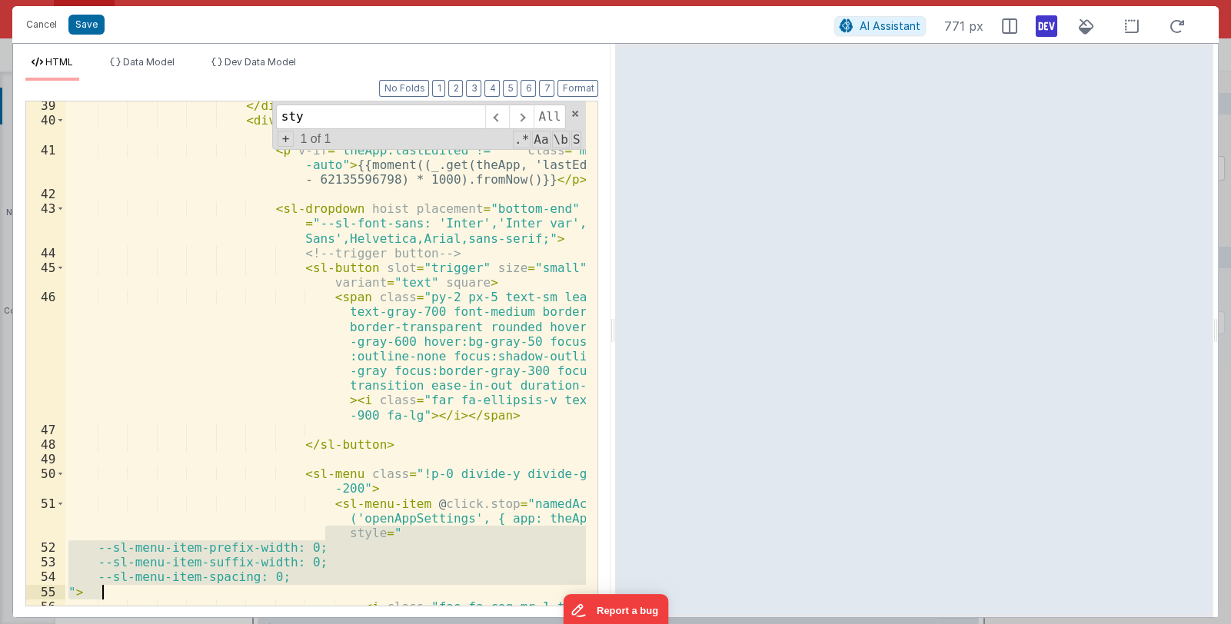
drag, startPoint x: 323, startPoint y: 534, endPoint x: 101, endPoint y: 594, distance: 230.1
click at [101, 594] on div "</ div > < div class = "h-10 pl-4 flex items-center justify-end bg-gray-100" > …" at bounding box center [325, 380] width 521 height 564
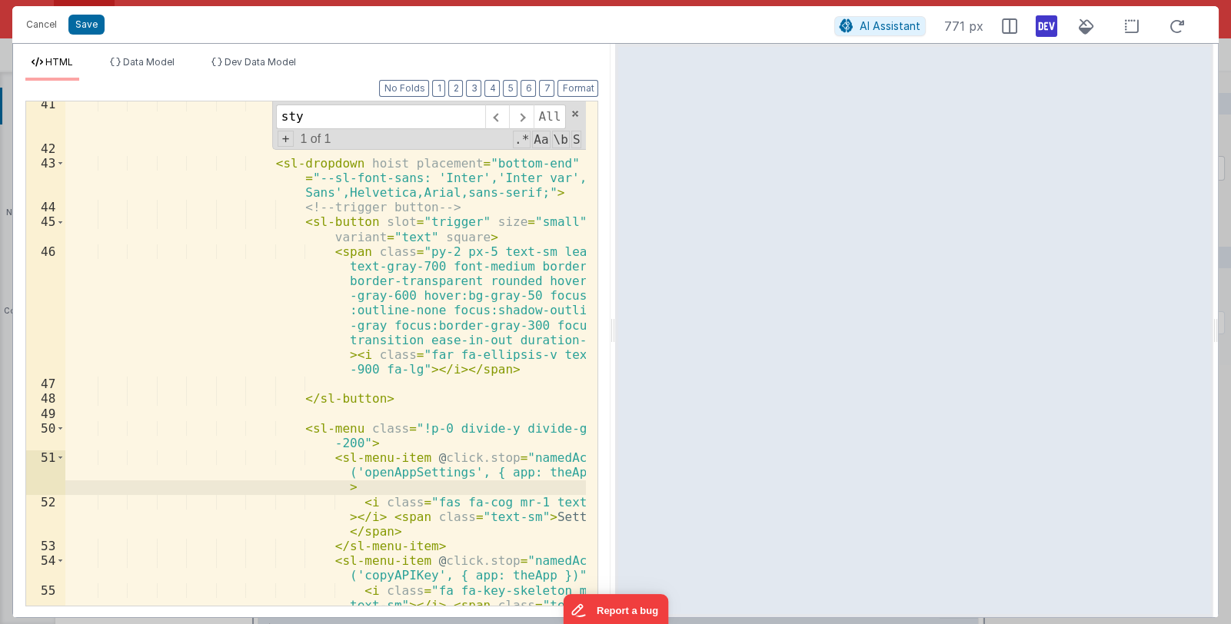
scroll to position [1037, 0]
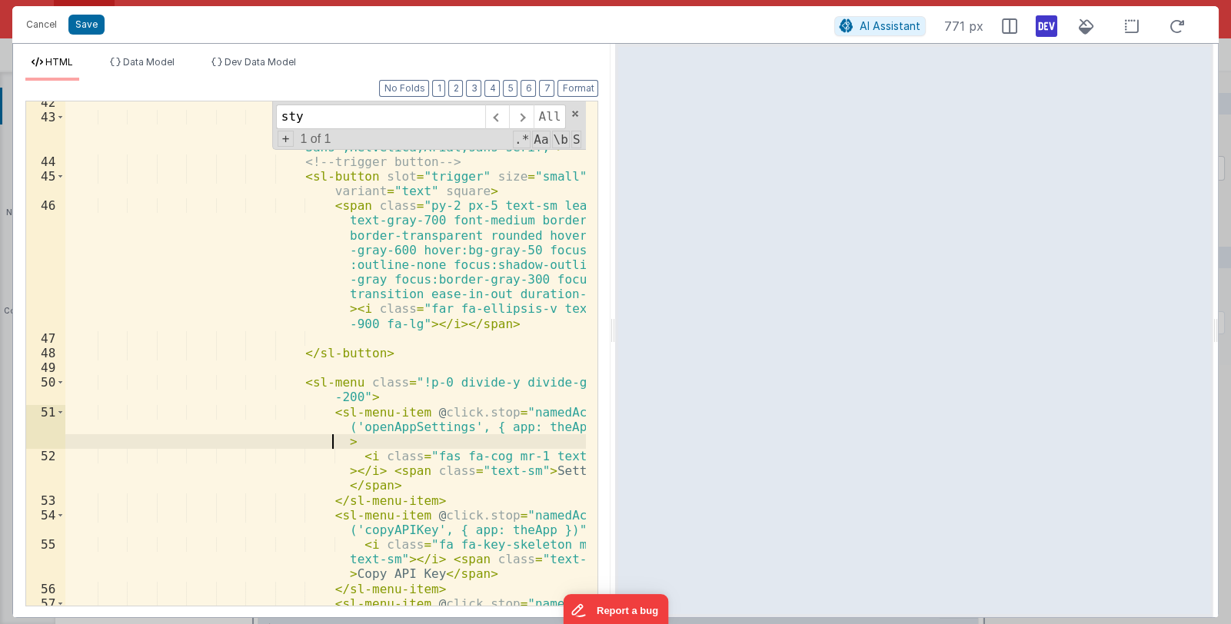
click at [344, 441] on div "< sl-dropdown hoist placement = "bottom-end" style = "--sl-font-sans: 'Inter','…" at bounding box center [325, 369] width 521 height 549
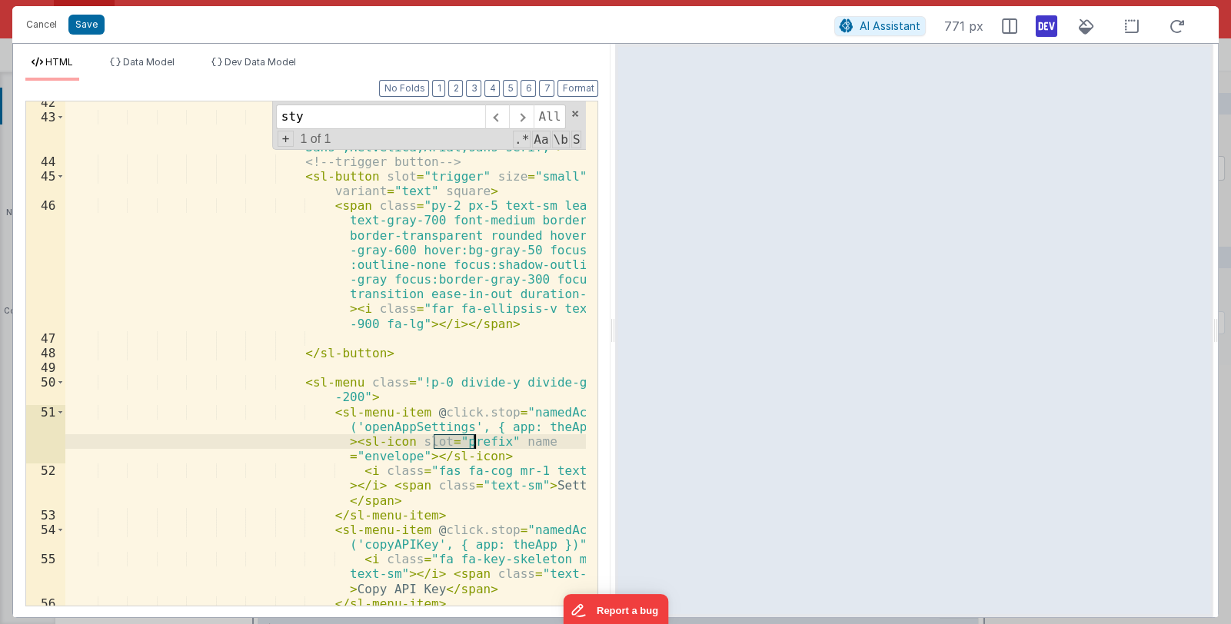
drag, startPoint x: 433, startPoint y: 441, endPoint x: 474, endPoint y: 443, distance: 40.8
click at [474, 443] on div "< sl-dropdown hoist placement = "bottom-end" style = "--sl-font-sans: 'Inter','…" at bounding box center [325, 369] width 521 height 549
drag, startPoint x: 434, startPoint y: 441, endPoint x: 514, endPoint y: 444, distance: 80.8
click at [514, 444] on div "< sl-dropdown hoist placement = "bottom-end" style = "--sl-font-sans: 'Inter','…" at bounding box center [325, 369] width 521 height 549
click at [431, 441] on div "< sl-dropdown hoist placement = "bottom-end" style = "--sl-font-sans: 'Inter','…" at bounding box center [325, 369] width 521 height 549
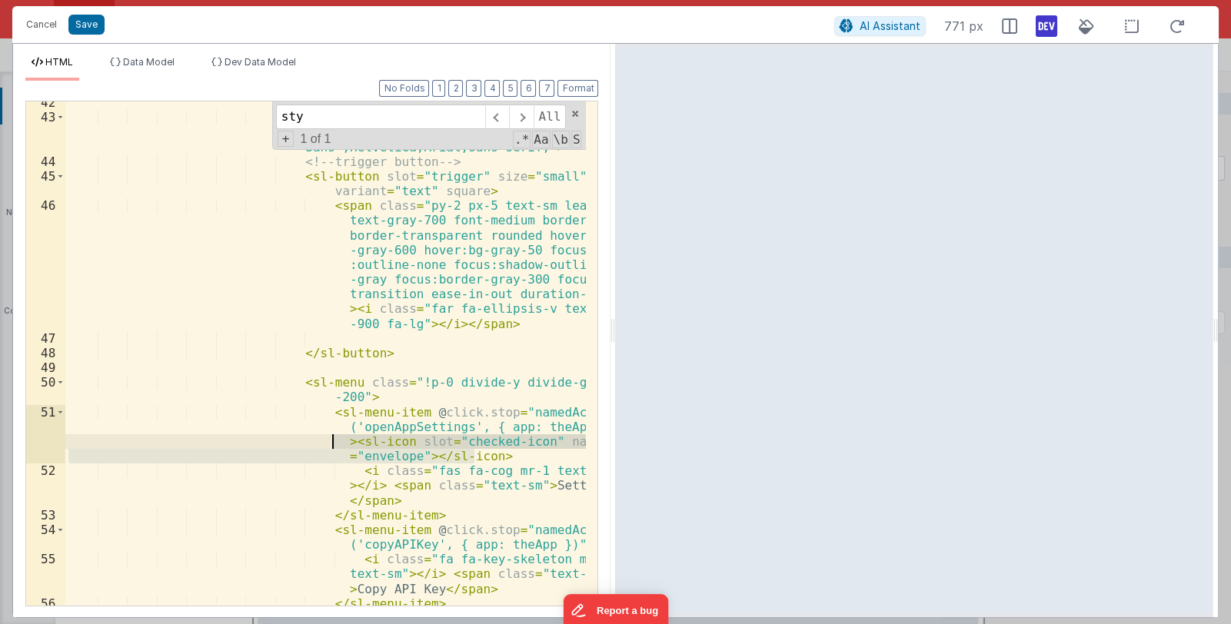
drag, startPoint x: 486, startPoint y: 457, endPoint x: 334, endPoint y: 446, distance: 151.8
click at [334, 446] on div "< sl-dropdown hoist placement = "bottom-end" style = "--sl-font-sans: 'Inter','…" at bounding box center [325, 369] width 521 height 549
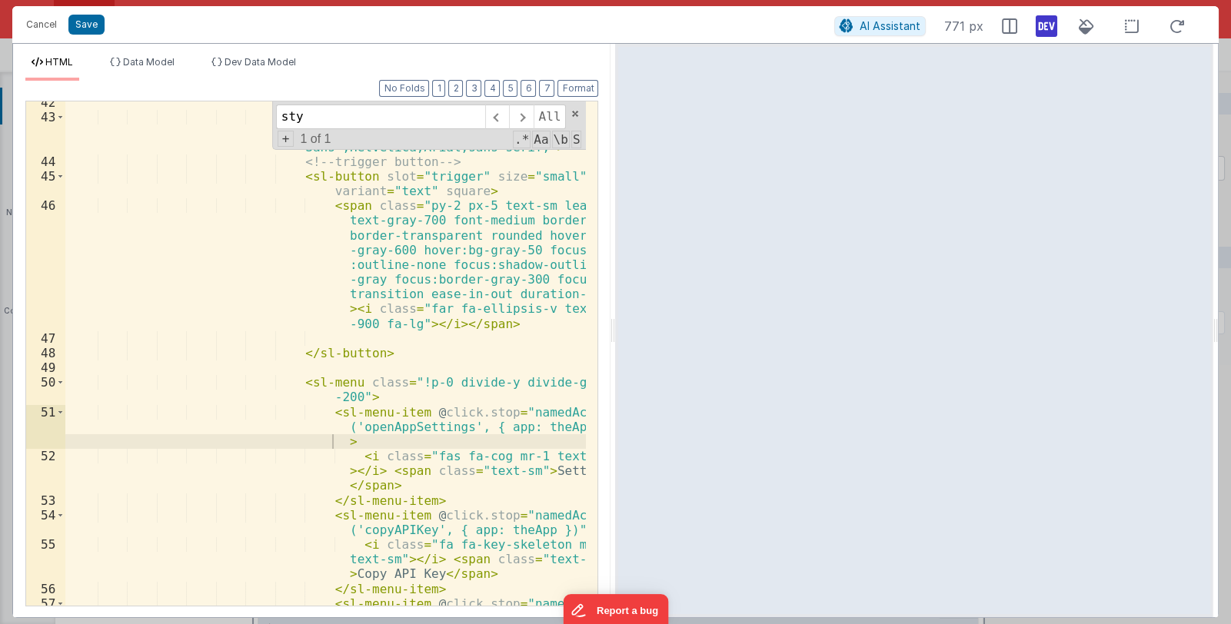
click at [344, 444] on div "< sl-dropdown hoist placement = "bottom-end" style = "--sl-font-sans: 'Inter','…" at bounding box center [325, 369] width 521 height 549
click at [350, 444] on div "< sl-dropdown hoist placement = "bottom-end" style = "--sl-font-sans: 'Inter','…" at bounding box center [325, 369] width 521 height 549
click at [37, 25] on button "Cancel" at bounding box center [41, 25] width 46 height 22
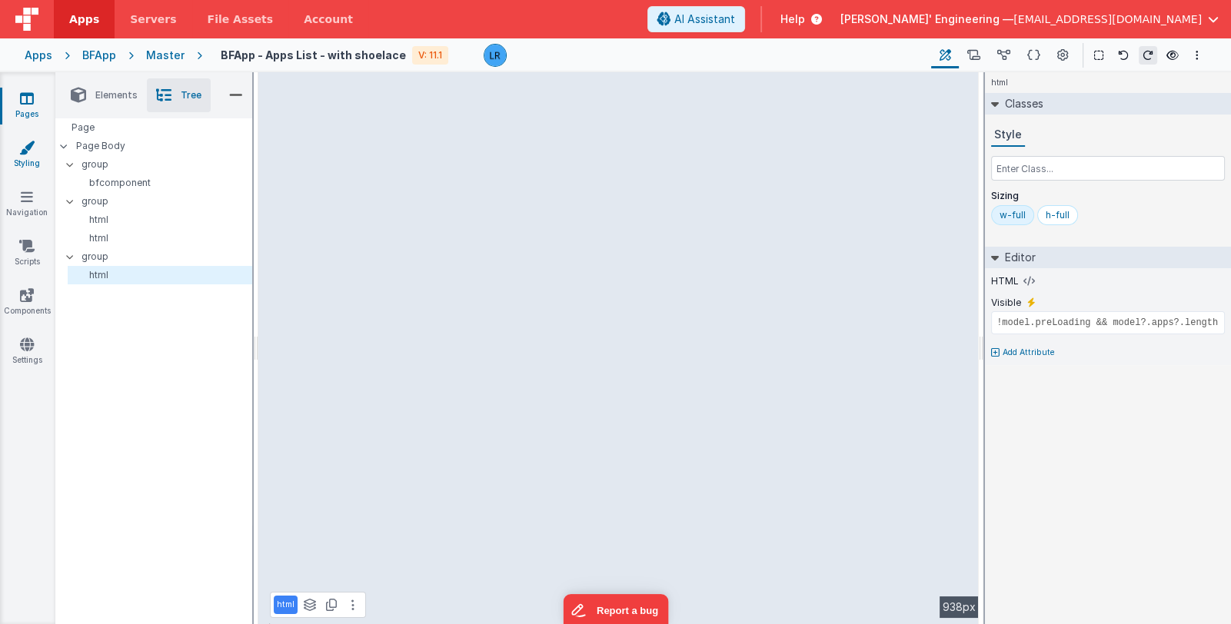
click at [25, 145] on icon at bounding box center [26, 147] width 15 height 15
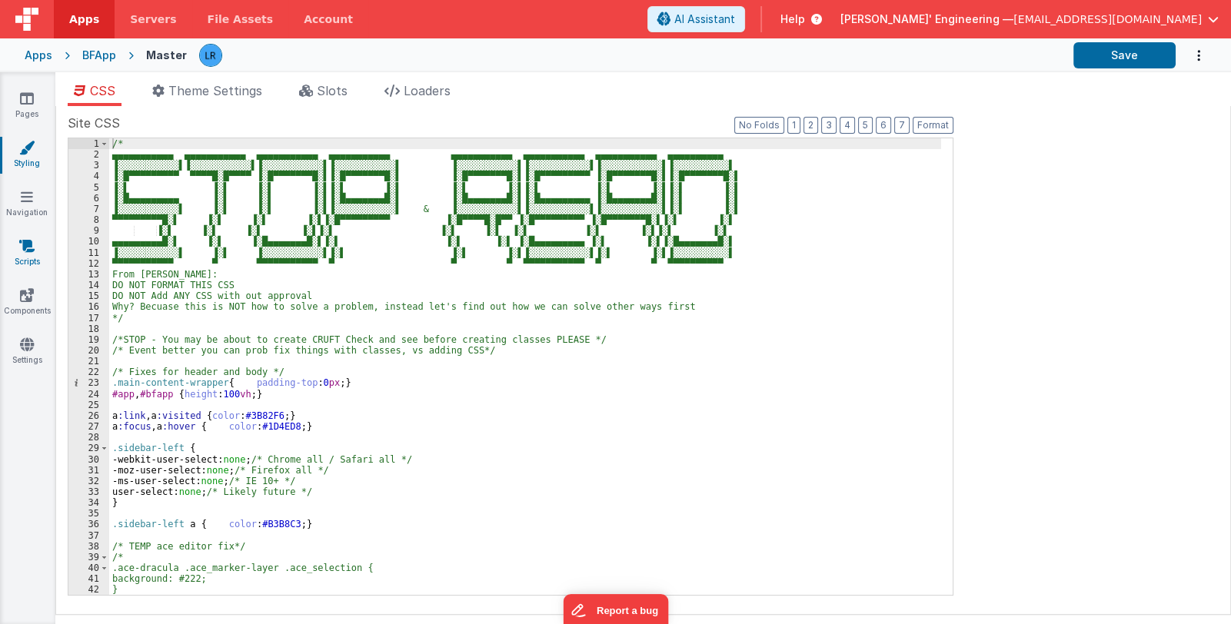
click at [31, 248] on icon at bounding box center [26, 245] width 15 height 15
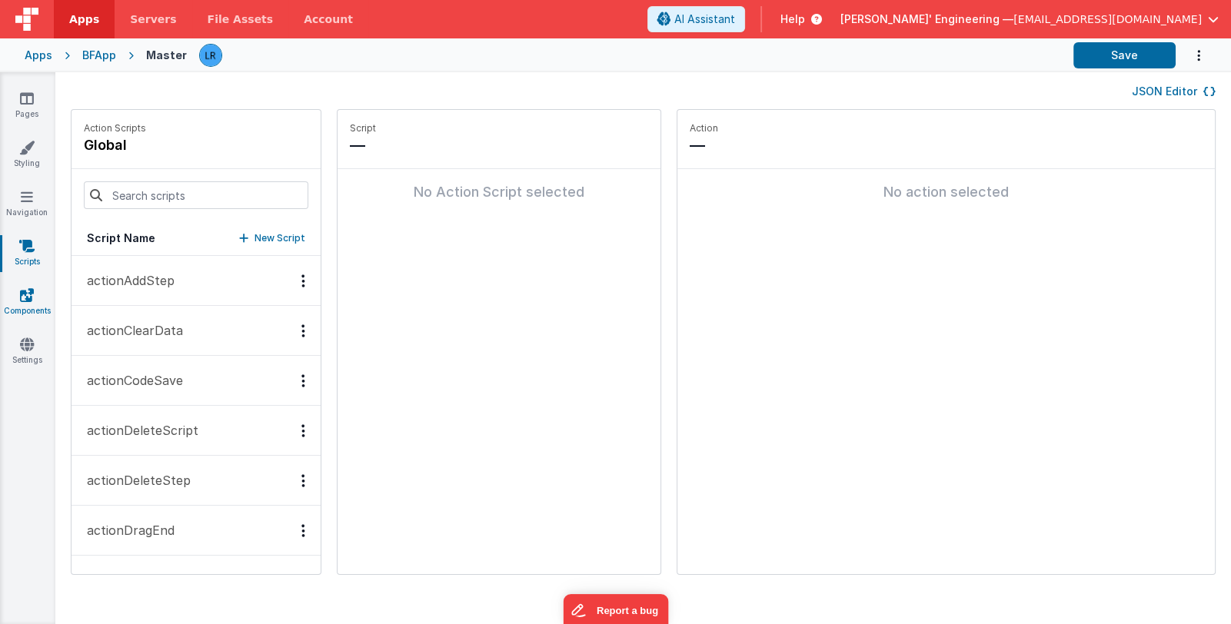
click at [26, 294] on icon at bounding box center [27, 295] width 14 height 15
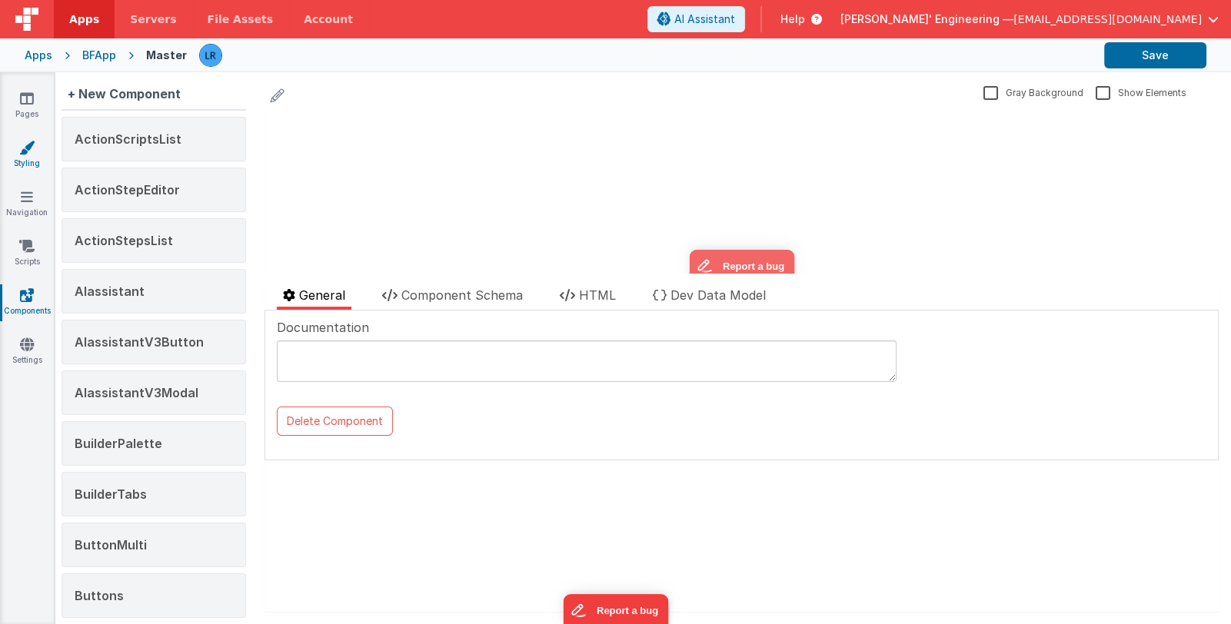
click at [22, 148] on icon at bounding box center [26, 147] width 15 height 15
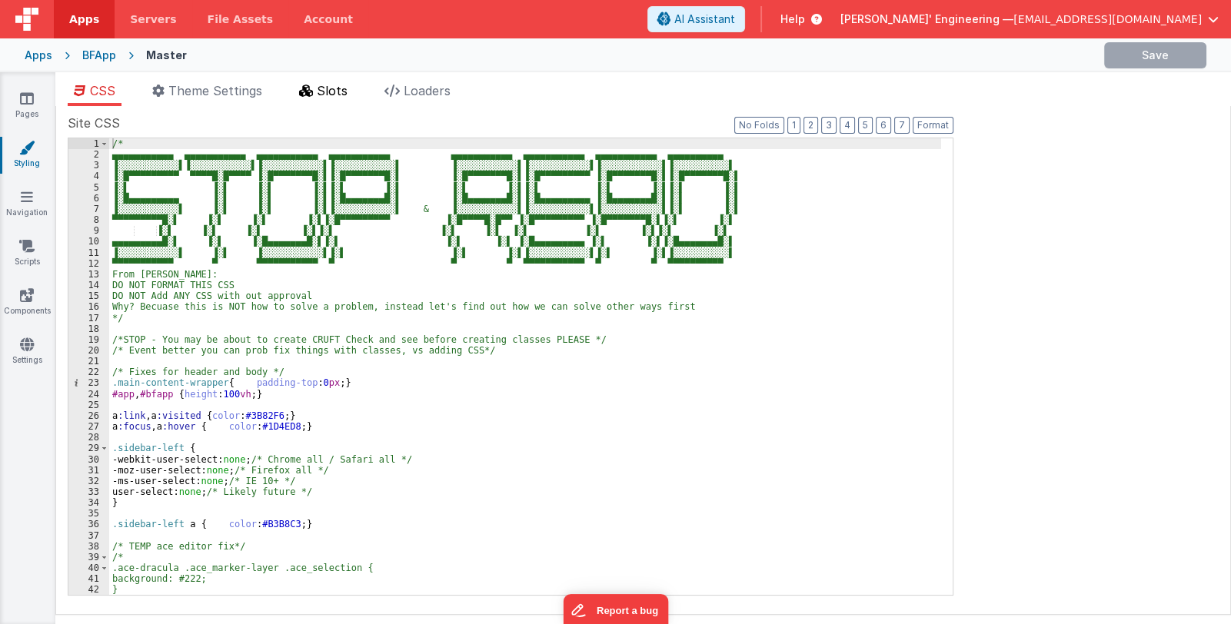
click at [327, 89] on span "Slots" at bounding box center [332, 90] width 31 height 15
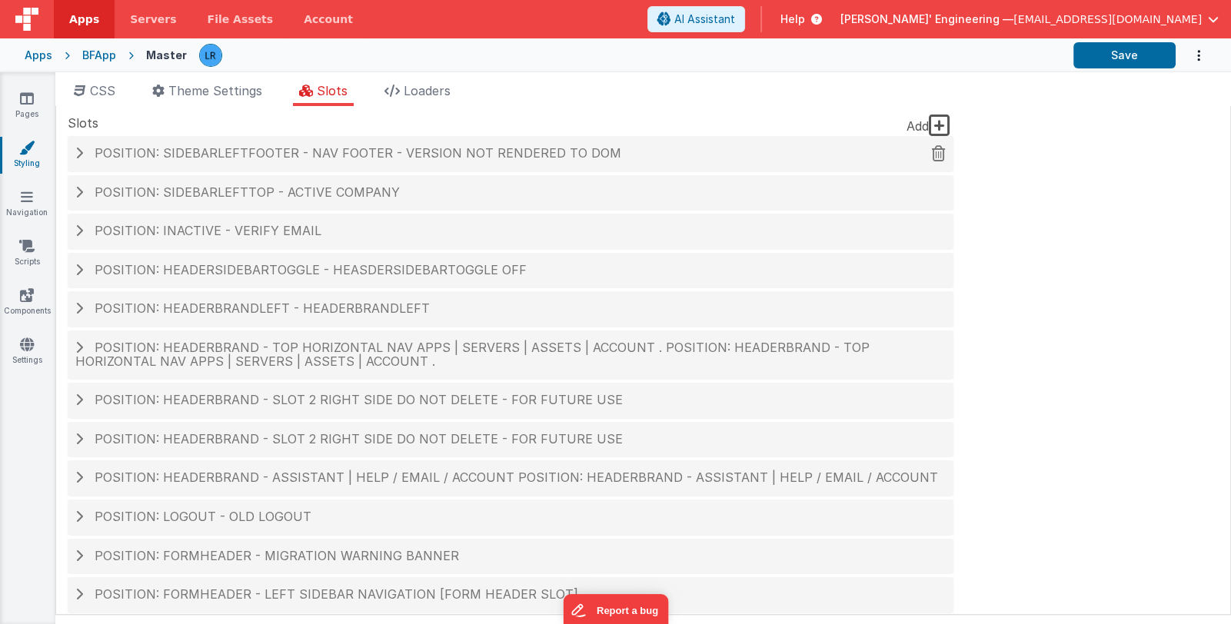
click at [76, 156] on span at bounding box center [79, 153] width 8 height 12
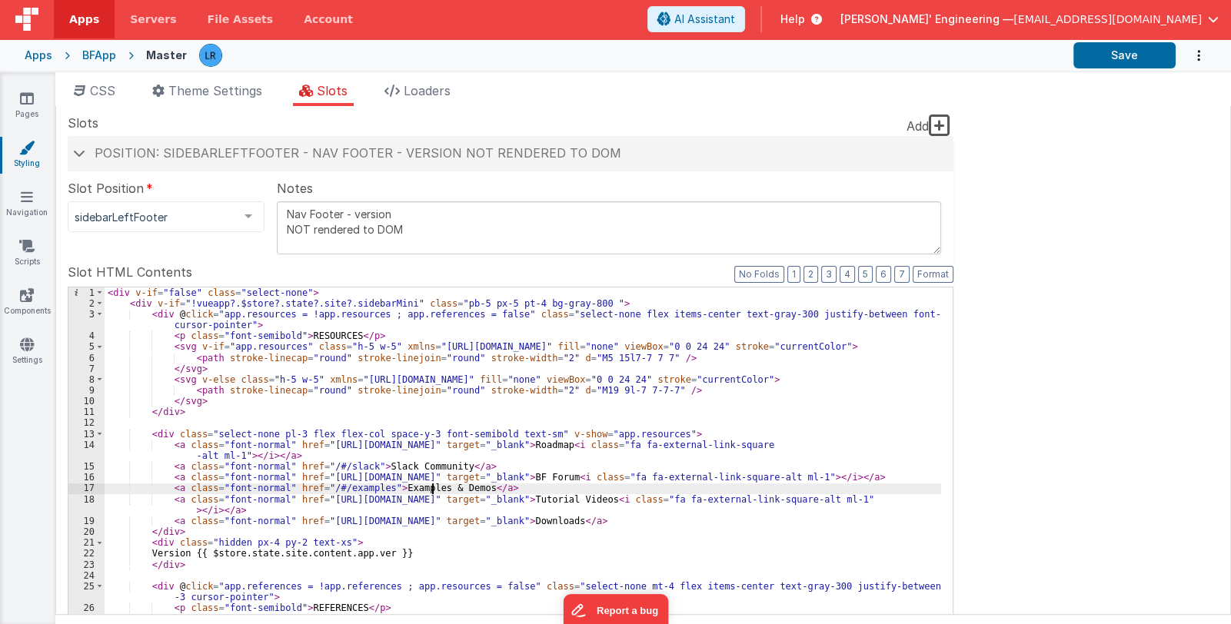
click at [431, 485] on div "< div v-if = "false" class = "select-none" > < div v-if = "!vueapp?.$store?.sta…" at bounding box center [523, 548] width 837 height 520
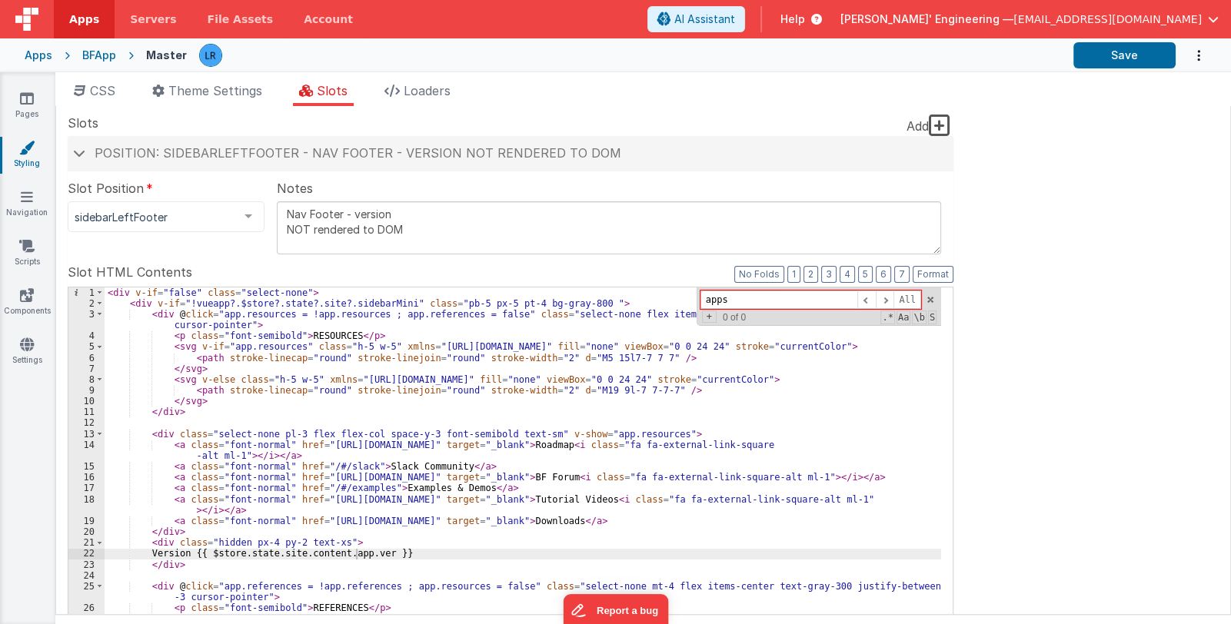
drag, startPoint x: 757, startPoint y: 301, endPoint x: 677, endPoint y: 301, distance: 80.7
click at [677, 301] on div "< div v-if = "false" class = "select-none" > < div v-if = "!vueapp?.$store?.sta…" at bounding box center [523, 537] width 837 height 498
type input "apps"
click at [88, 154] on h4 "Position: sidebarLeftFooter - Nav Footer - version NOT rendered to DOM" at bounding box center [510, 154] width 870 height 14
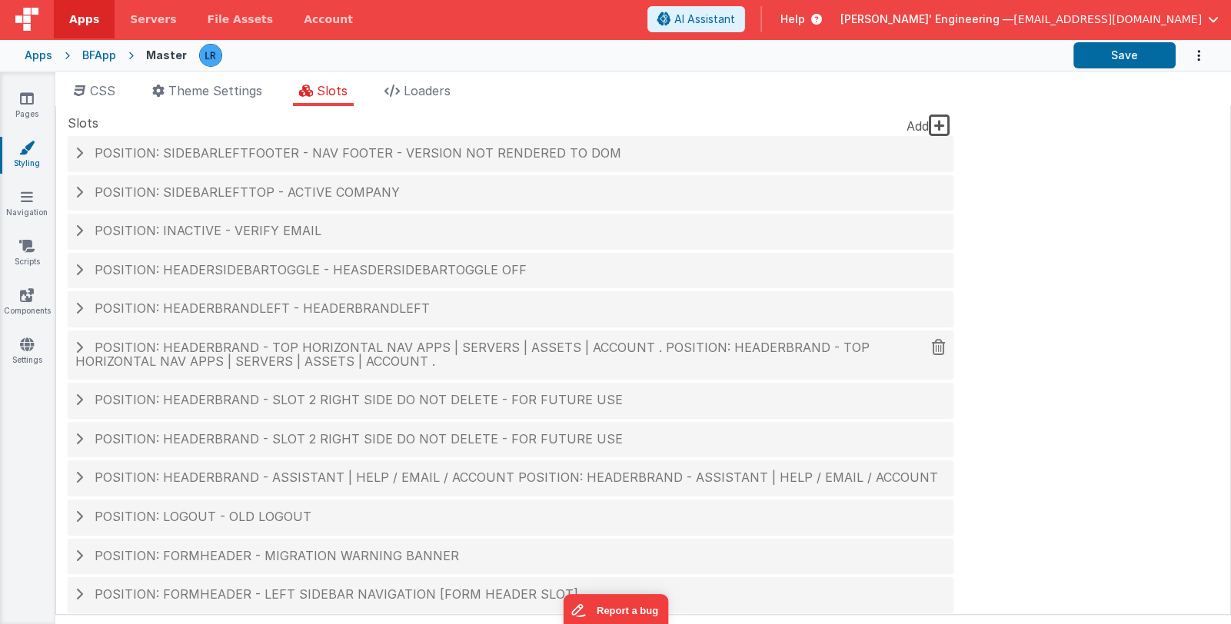
click at [288, 358] on span "Position: headerBrand - Top Horizontal Nav Apps | Servers | Assets | Account . …" at bounding box center [472, 354] width 794 height 29
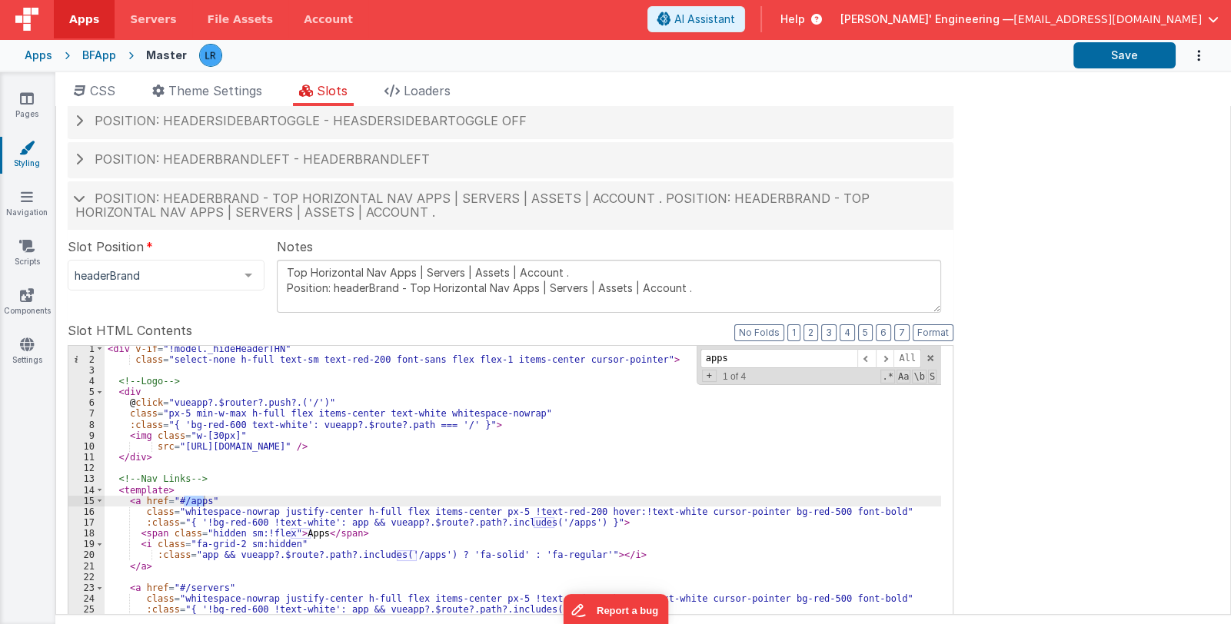
scroll to position [153, 0]
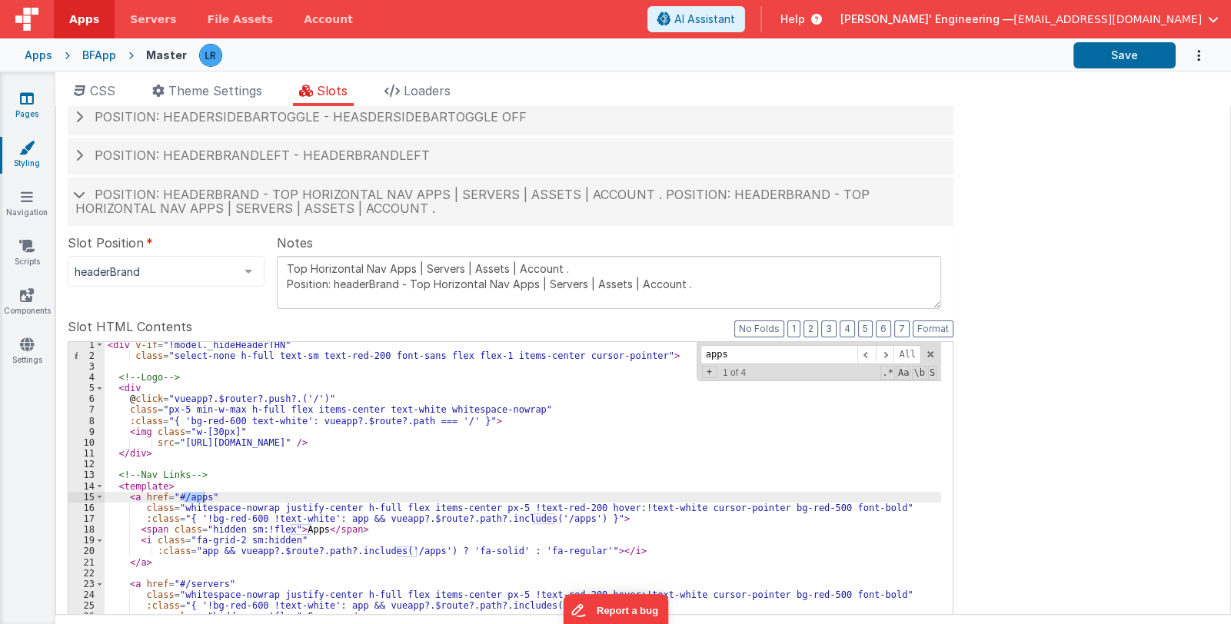
type input "apps"
click at [21, 106] on link "Pages" at bounding box center [26, 106] width 55 height 31
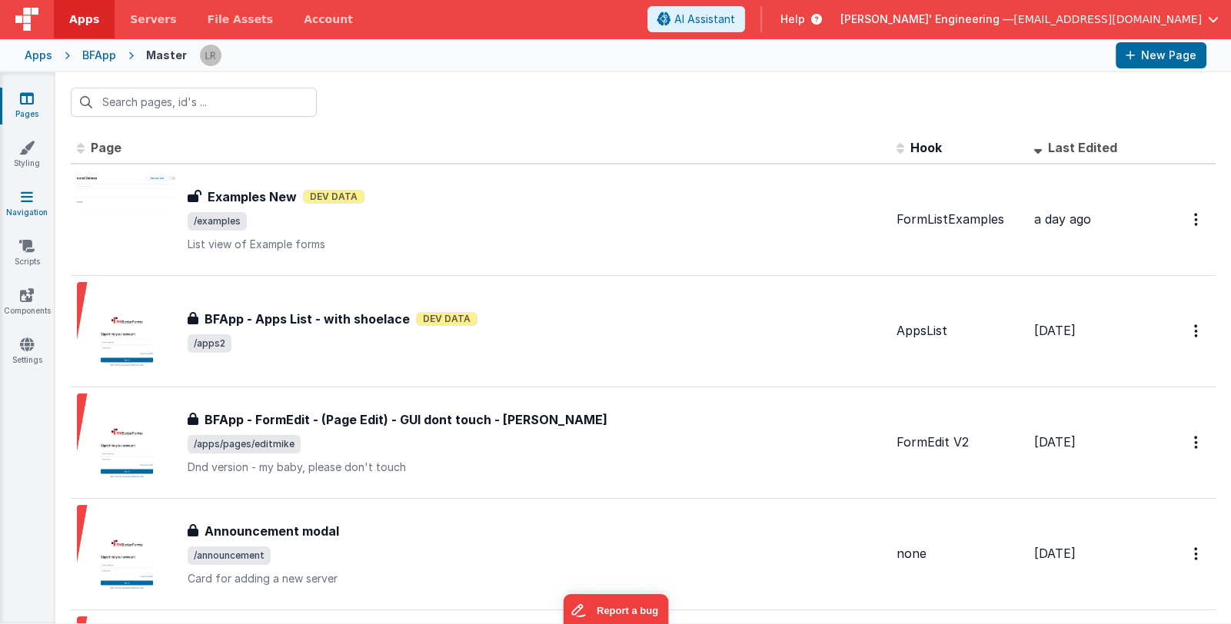
click at [27, 203] on icon at bounding box center [27, 196] width 12 height 15
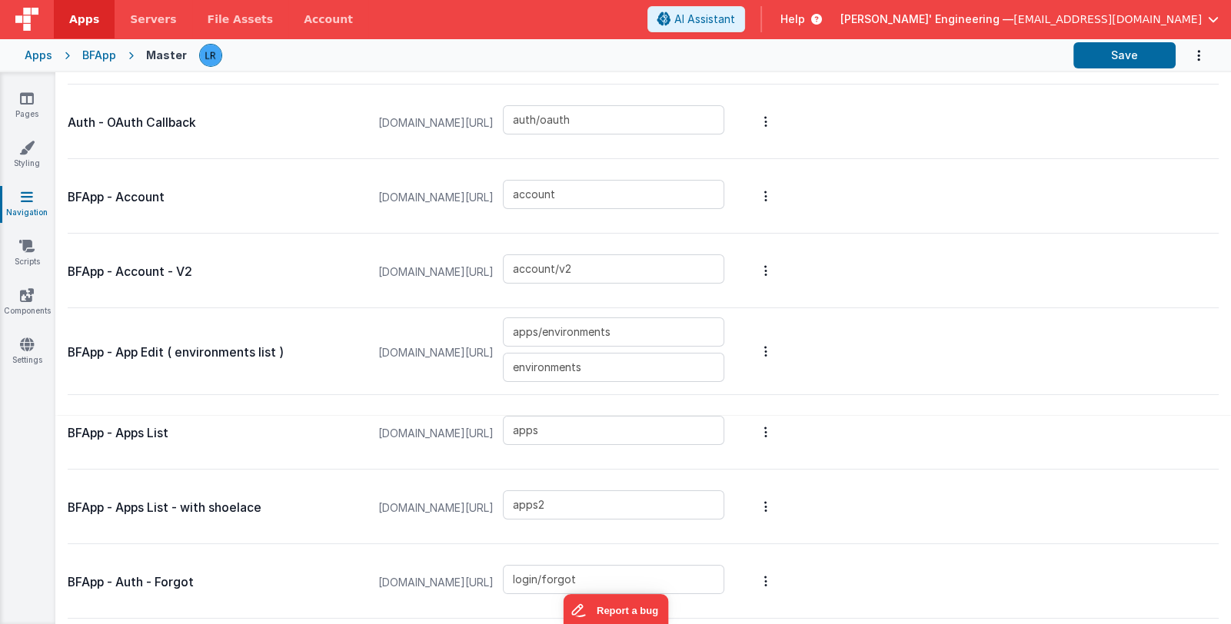
scroll to position [231, 0]
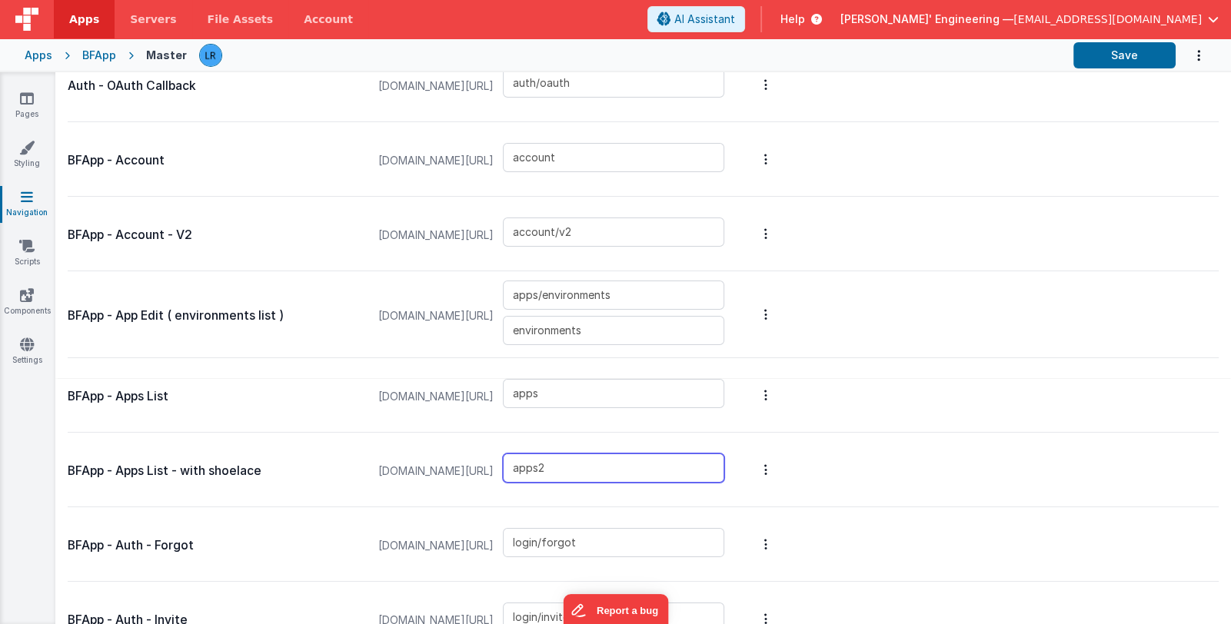
click at [577, 471] on input "apps2" at bounding box center [613, 468] width 221 height 29
drag, startPoint x: 600, startPoint y: 467, endPoint x: 519, endPoint y: 465, distance: 80.7
click at [519, 465] on div "[DOMAIN_NAME][URL] apps/v2" at bounding box center [551, 471] width 364 height 58
type input "apps/v2"
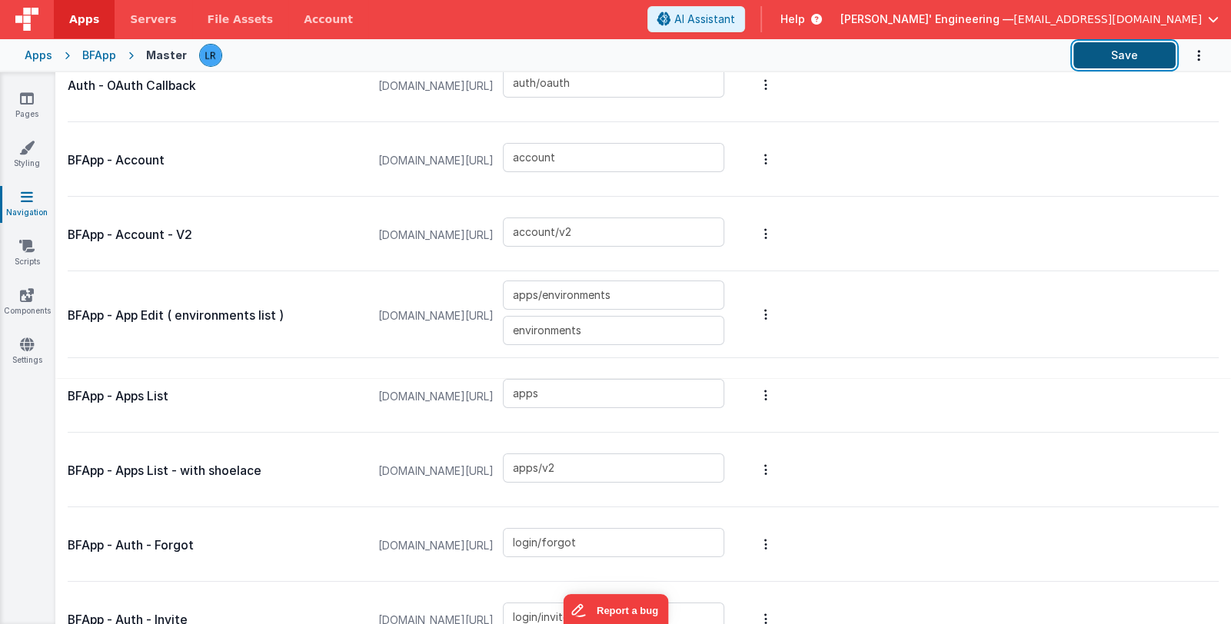
click at [1107, 55] on button "Save" at bounding box center [1124, 55] width 102 height 26
click at [26, 158] on link "Styling" at bounding box center [26, 155] width 55 height 31
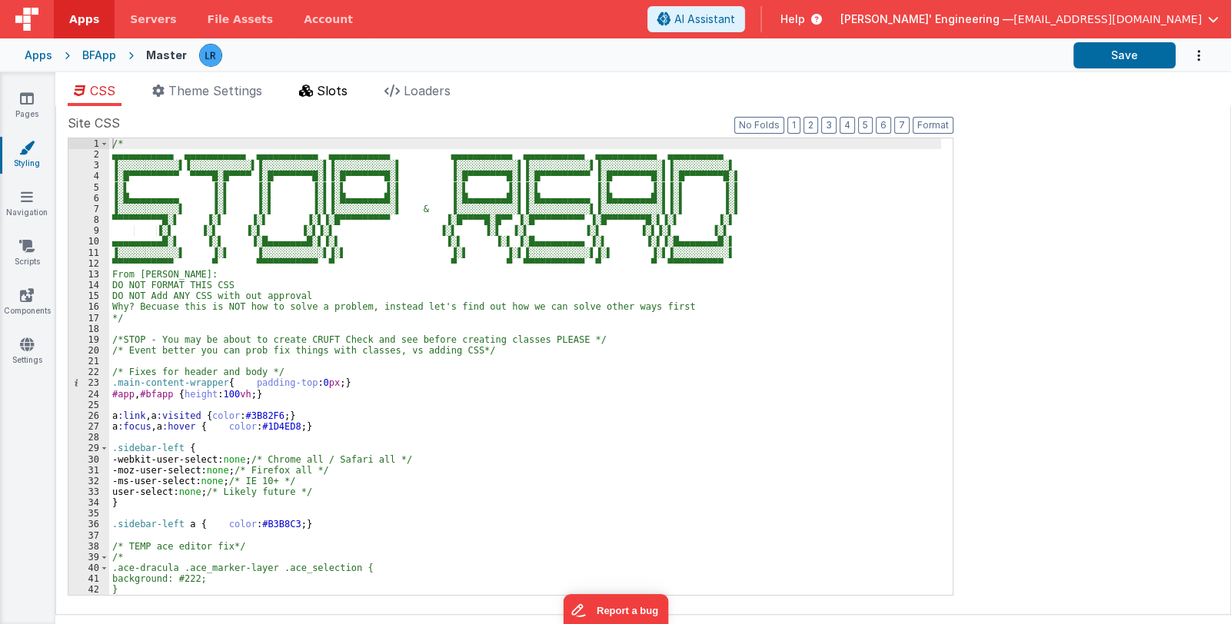
click at [313, 91] on icon at bounding box center [306, 91] width 14 height 12
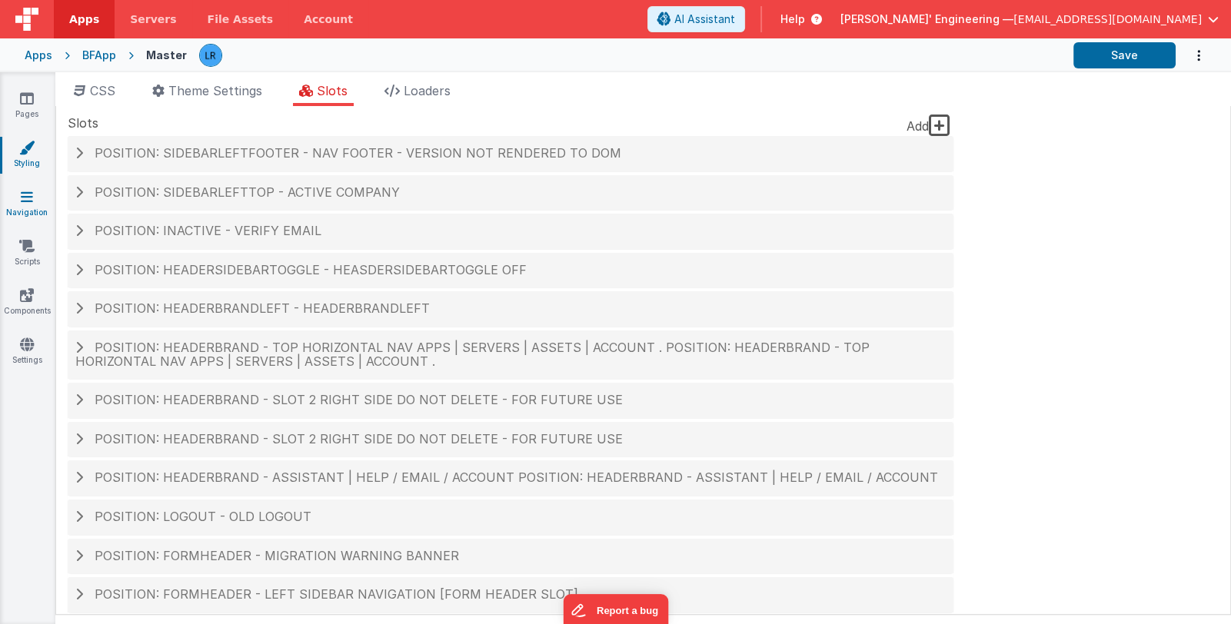
click at [12, 198] on link "Navigation" at bounding box center [26, 204] width 55 height 31
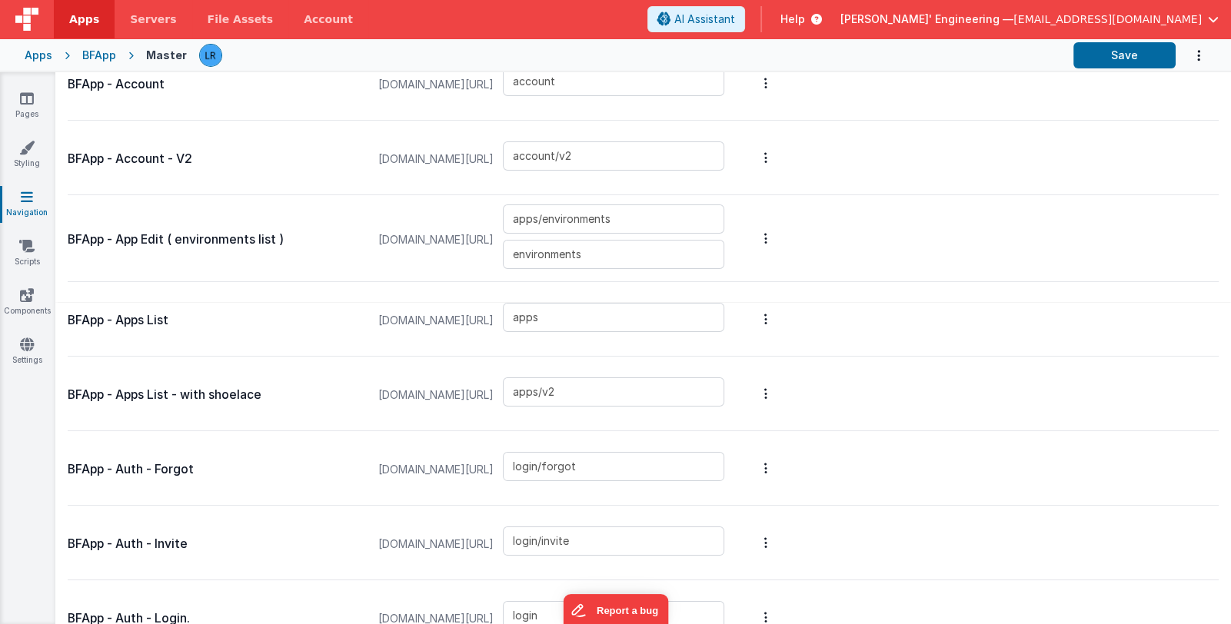
scroll to position [384, 0]
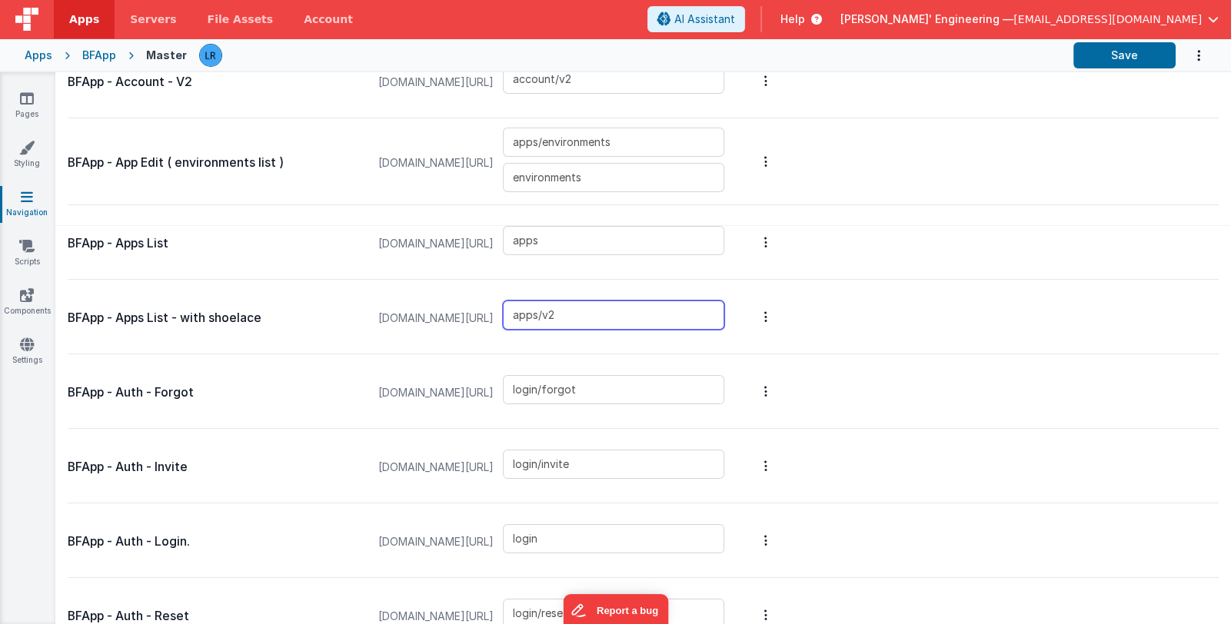
click at [586, 310] on input "apps/v2" at bounding box center [613, 315] width 221 height 29
click at [584, 311] on input "apps/v2" at bounding box center [613, 315] width 221 height 29
type input "apps2"
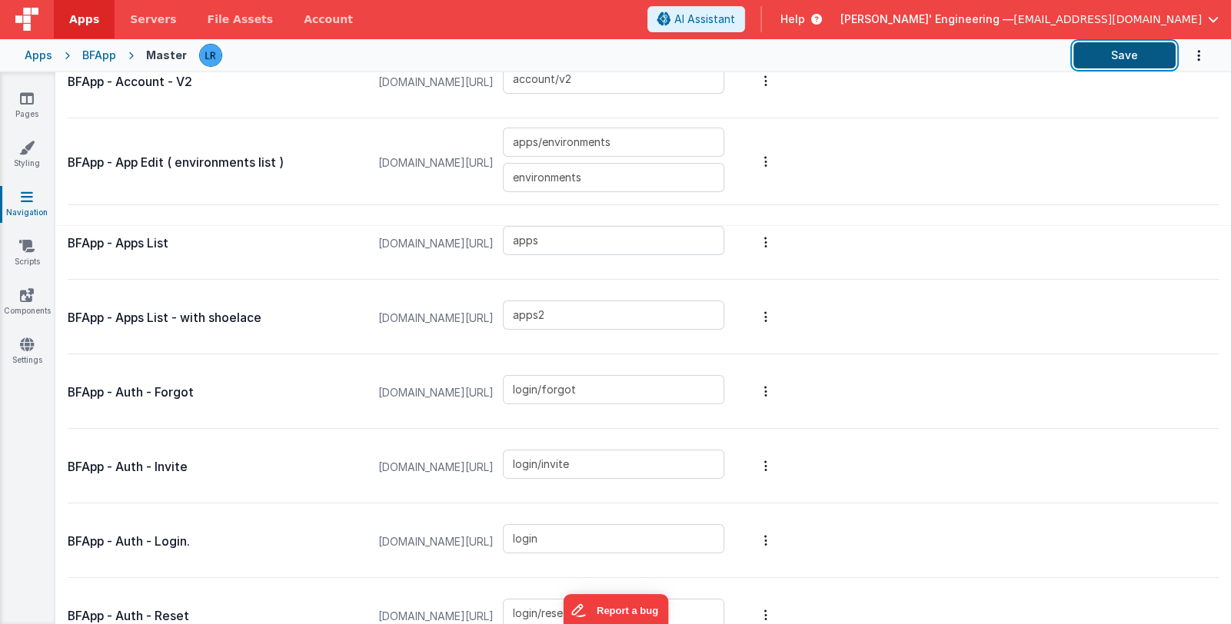
click at [1119, 49] on button "Save" at bounding box center [1124, 55] width 102 height 26
click at [1013, 20] on span "[PERSON_NAME]' Engineering —" at bounding box center [926, 19] width 173 height 15
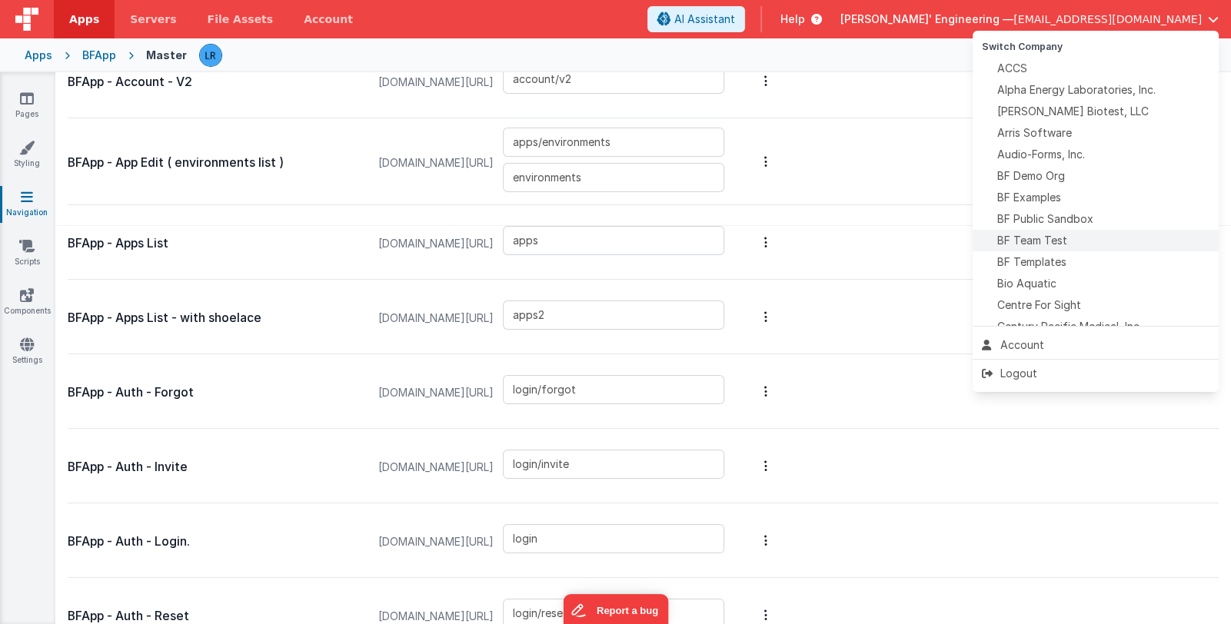
click at [1050, 238] on span "BF Team Test" at bounding box center [1032, 240] width 70 height 15
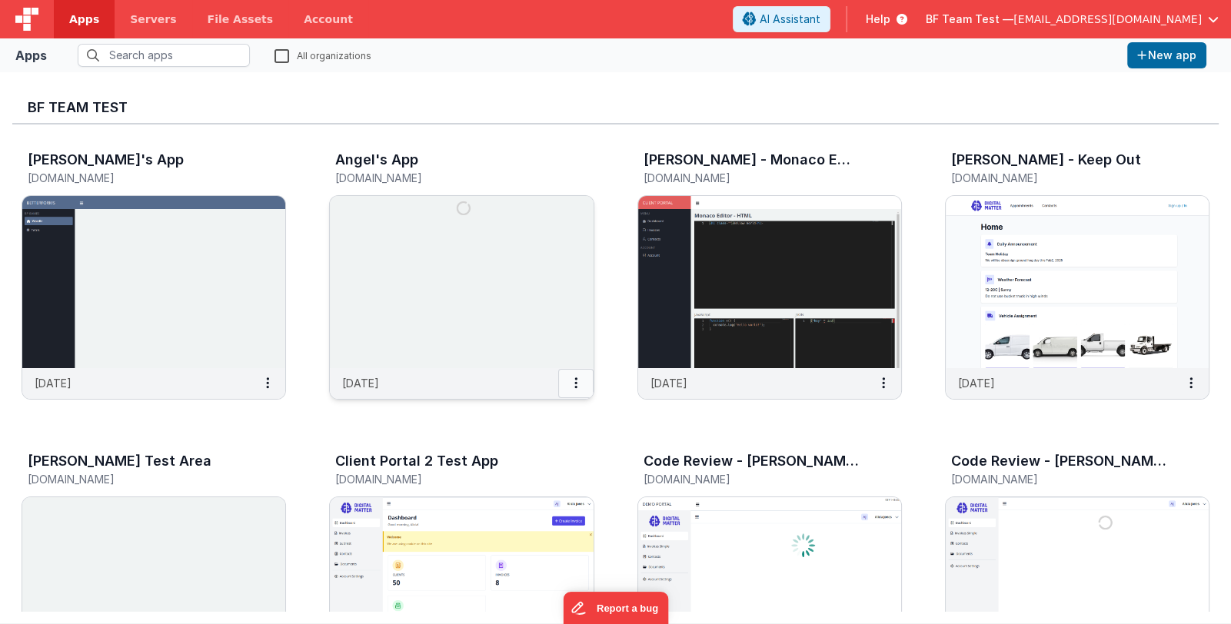
click at [567, 383] on button at bounding box center [575, 383] width 35 height 29
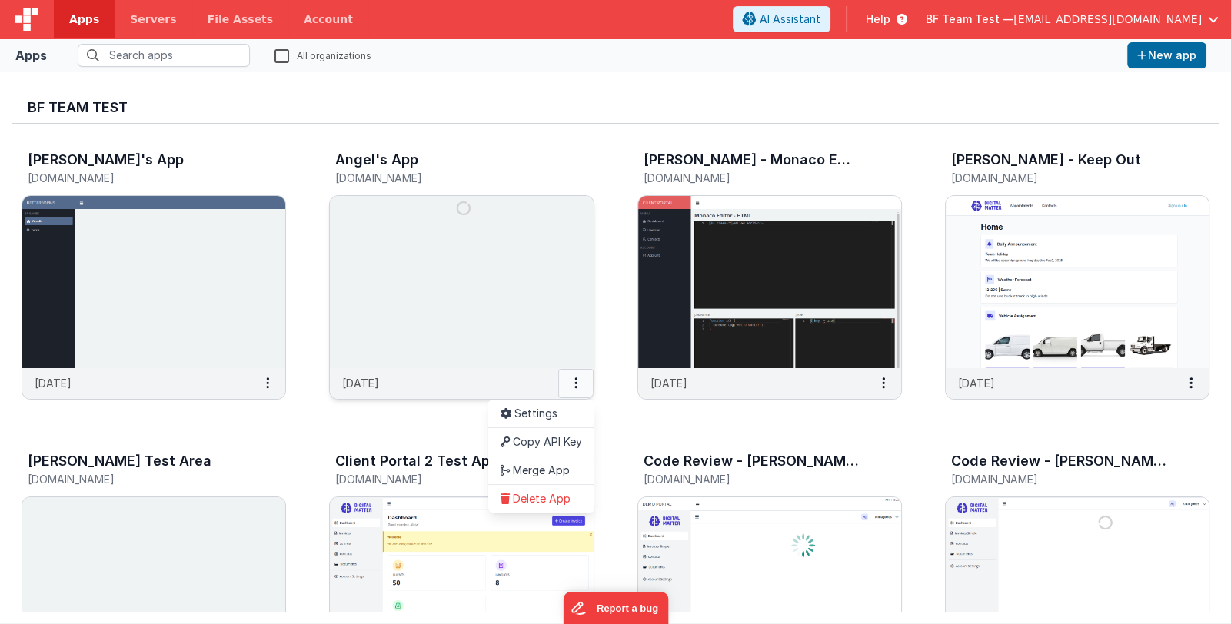
click at [567, 383] on button at bounding box center [575, 383] width 35 height 29
click at [1013, 14] on span "BF Team Test —" at bounding box center [970, 19] width 88 height 15
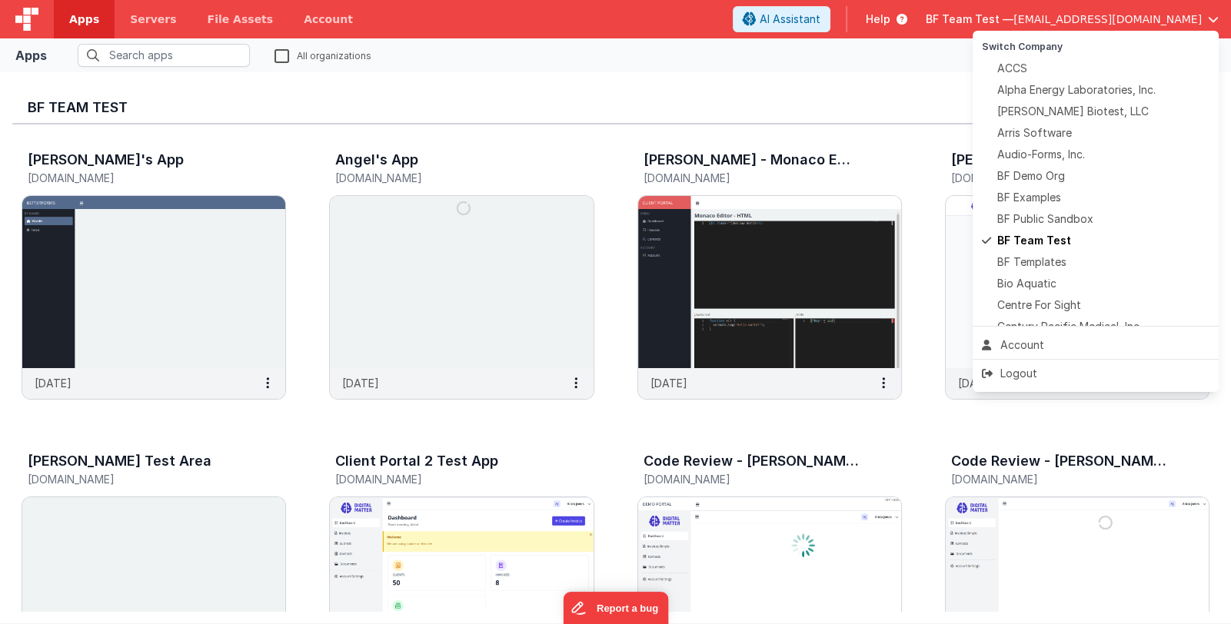
click at [527, 430] on button at bounding box center [615, 312] width 1231 height 624
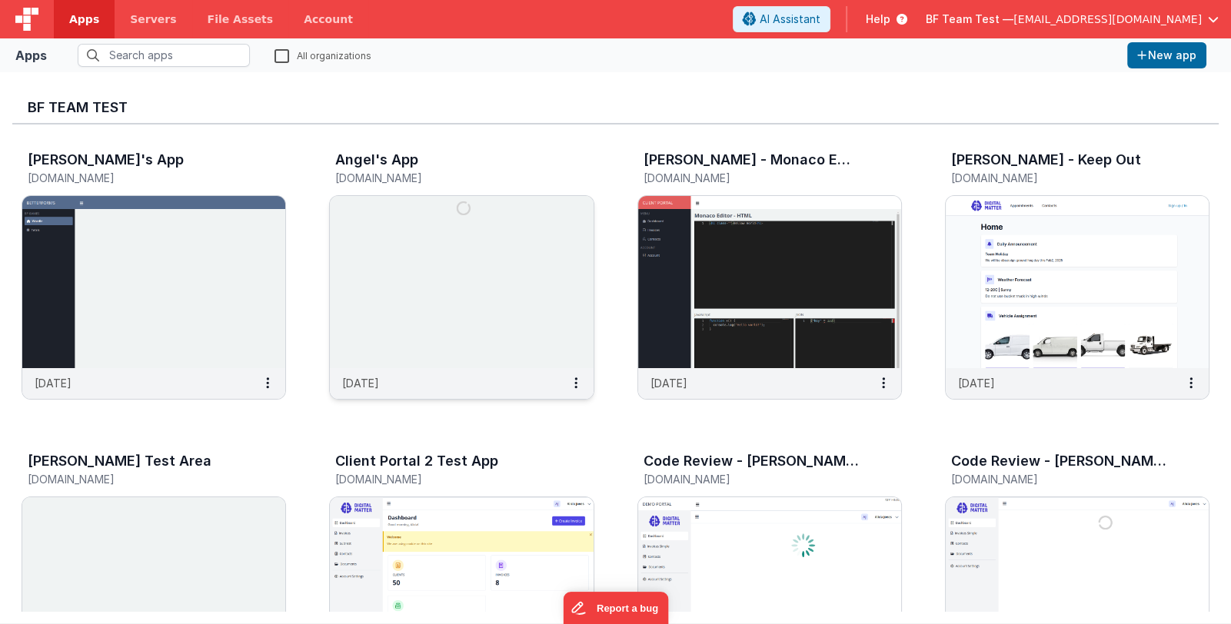
click at [481, 339] on img at bounding box center [461, 282] width 263 height 172
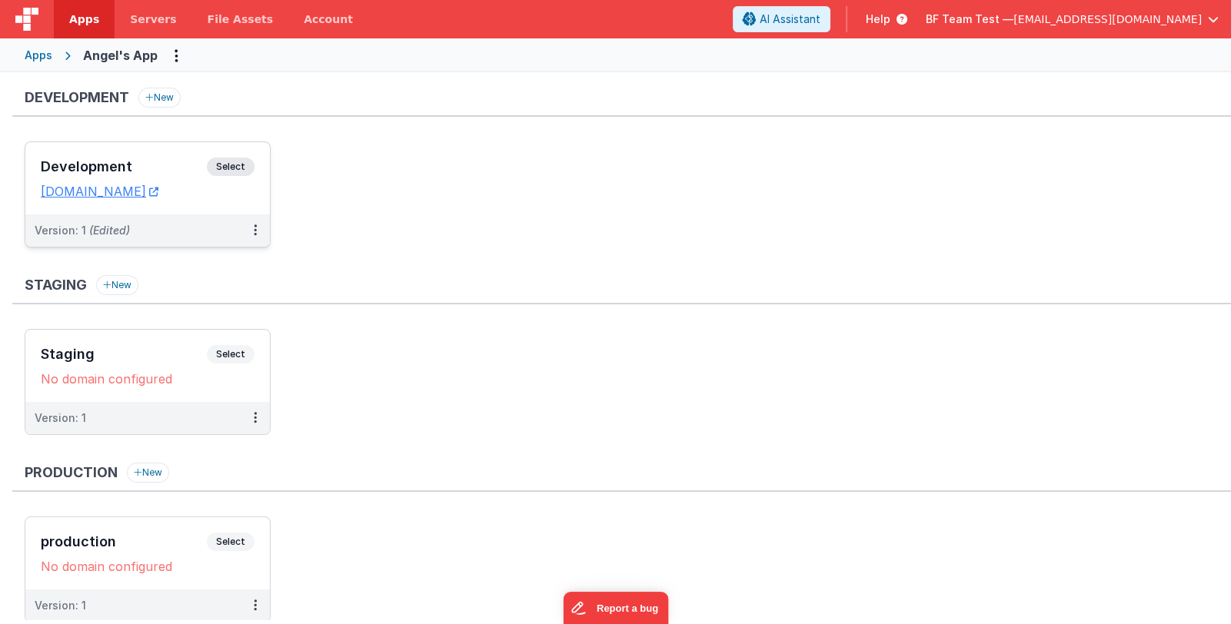
click at [158, 169] on h3 "Development" at bounding box center [124, 166] width 166 height 15
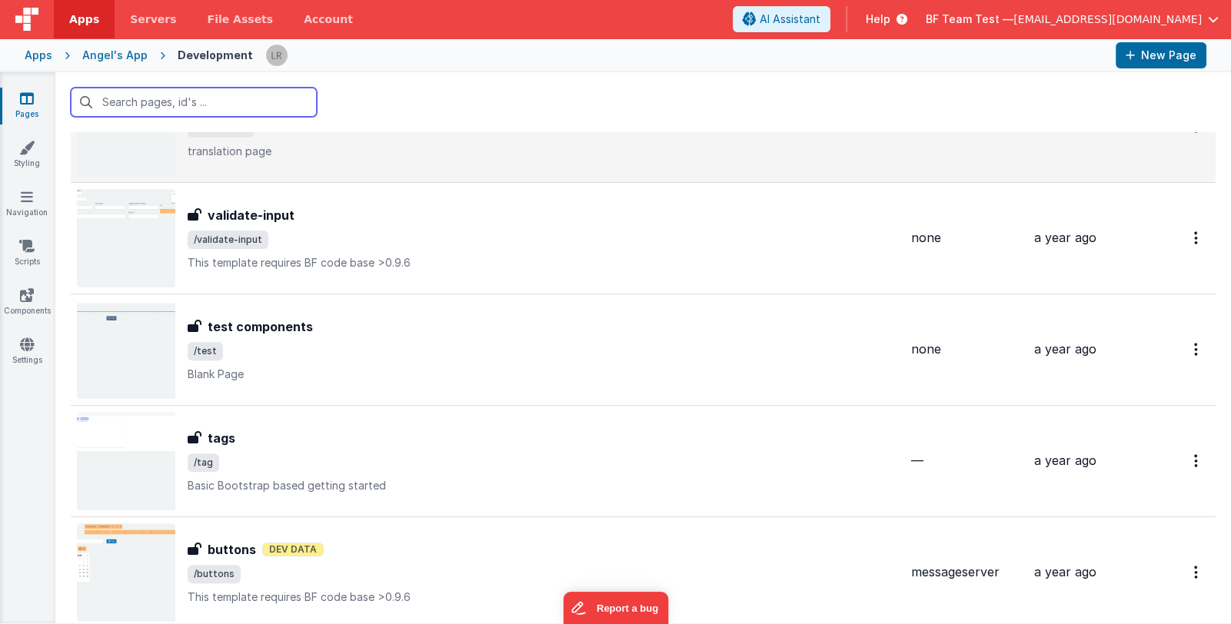
scroll to position [768, 0]
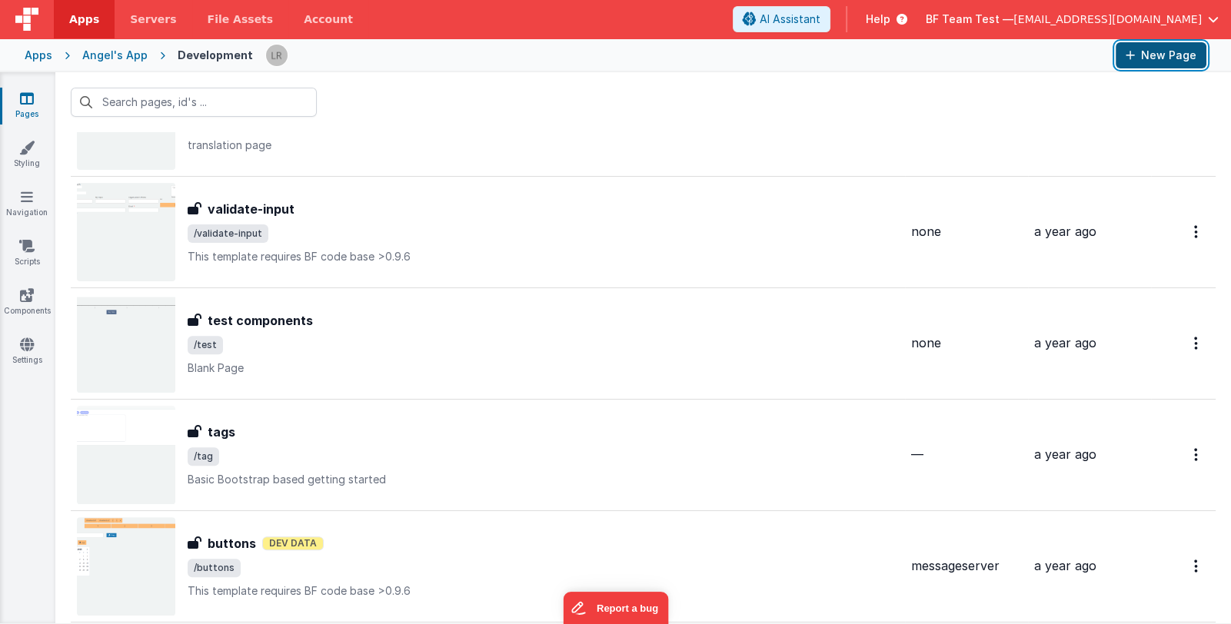
click at [1149, 55] on button "New Page" at bounding box center [1161, 55] width 91 height 26
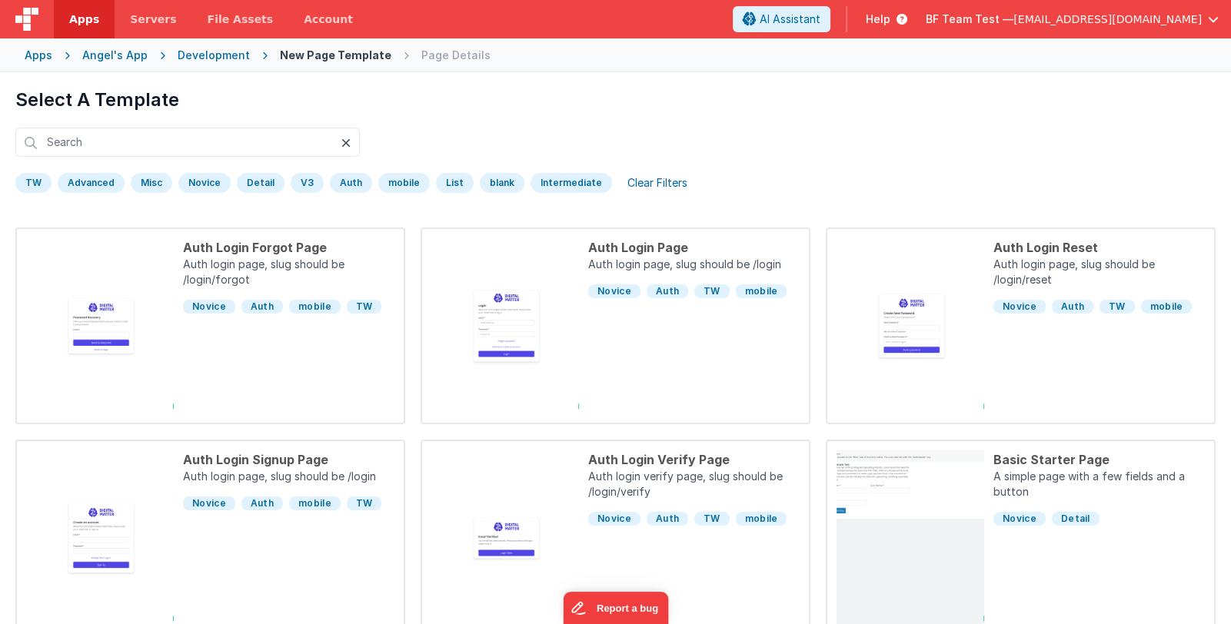
click at [342, 141] on icon at bounding box center [345, 143] width 9 height 12
click at [346, 141] on icon at bounding box center [345, 143] width 9 height 12
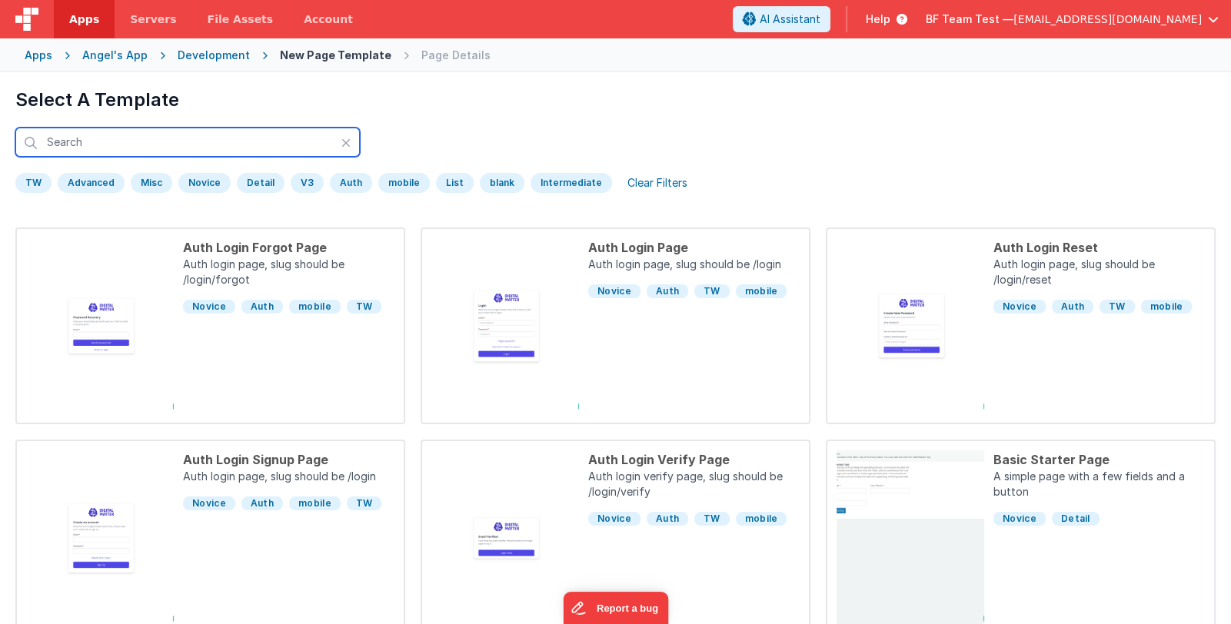
click at [269, 141] on input "text" at bounding box center [187, 142] width 344 height 29
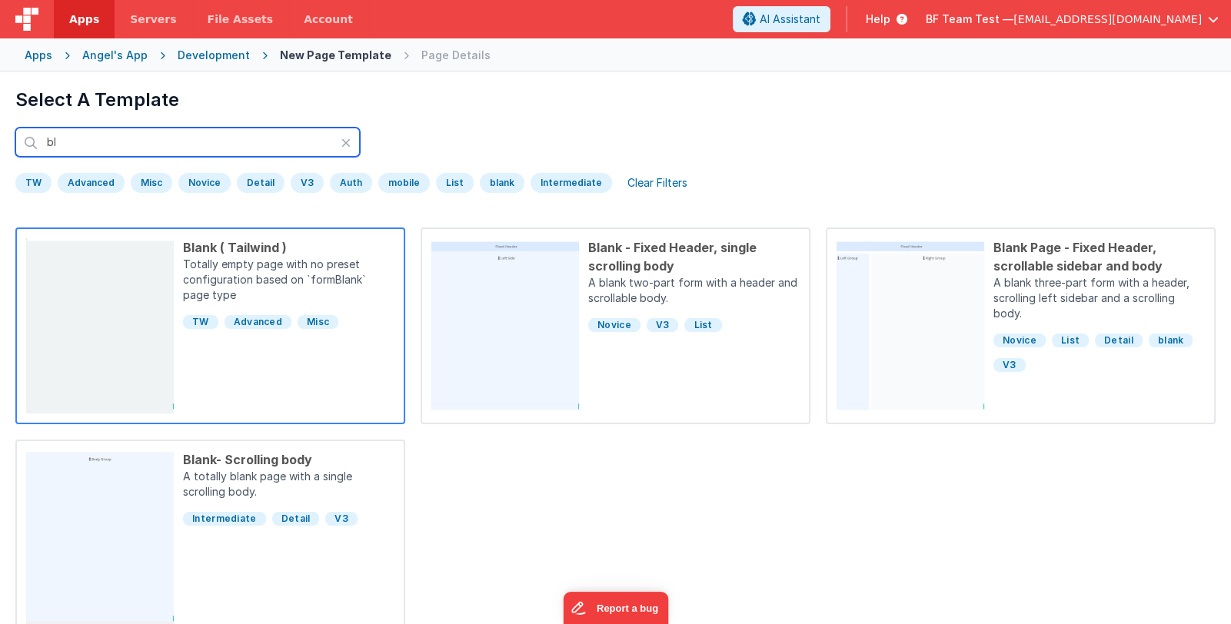
type input "bl"
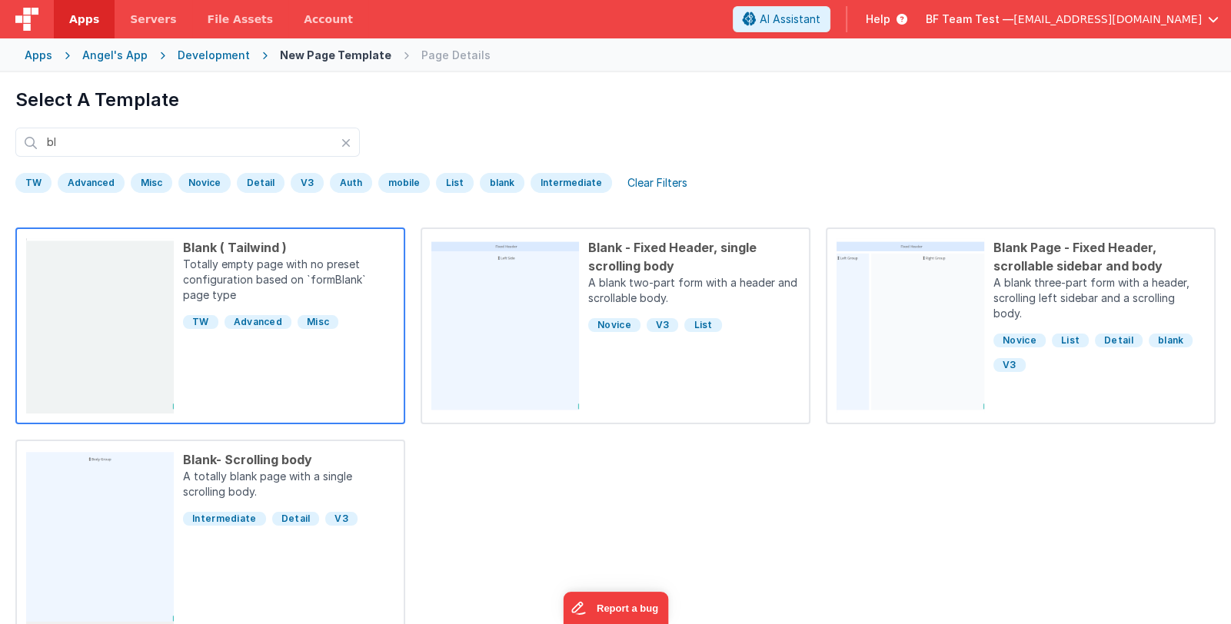
click at [288, 371] on div "Blank ( Tailwind ) Totally empty page with no preset configuration based on `fo…" at bounding box center [284, 325] width 221 height 175
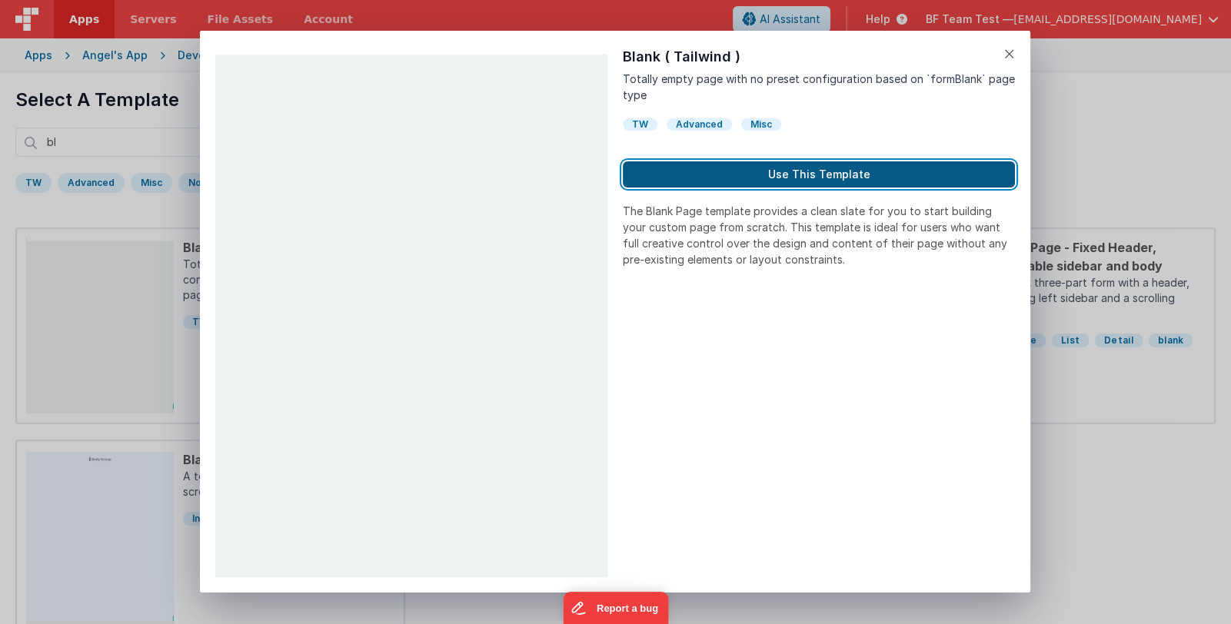
click at [815, 171] on button "Use This Template" at bounding box center [819, 174] width 392 height 26
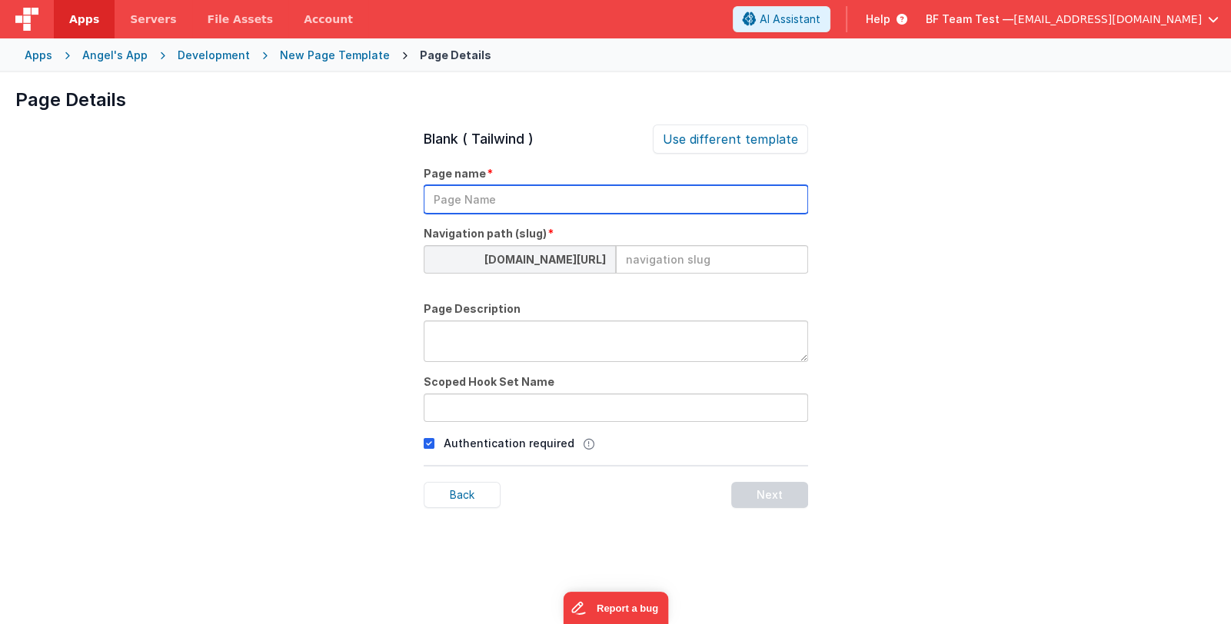
click at [544, 192] on input "text" at bounding box center [616, 199] width 384 height 28
type input "google address"
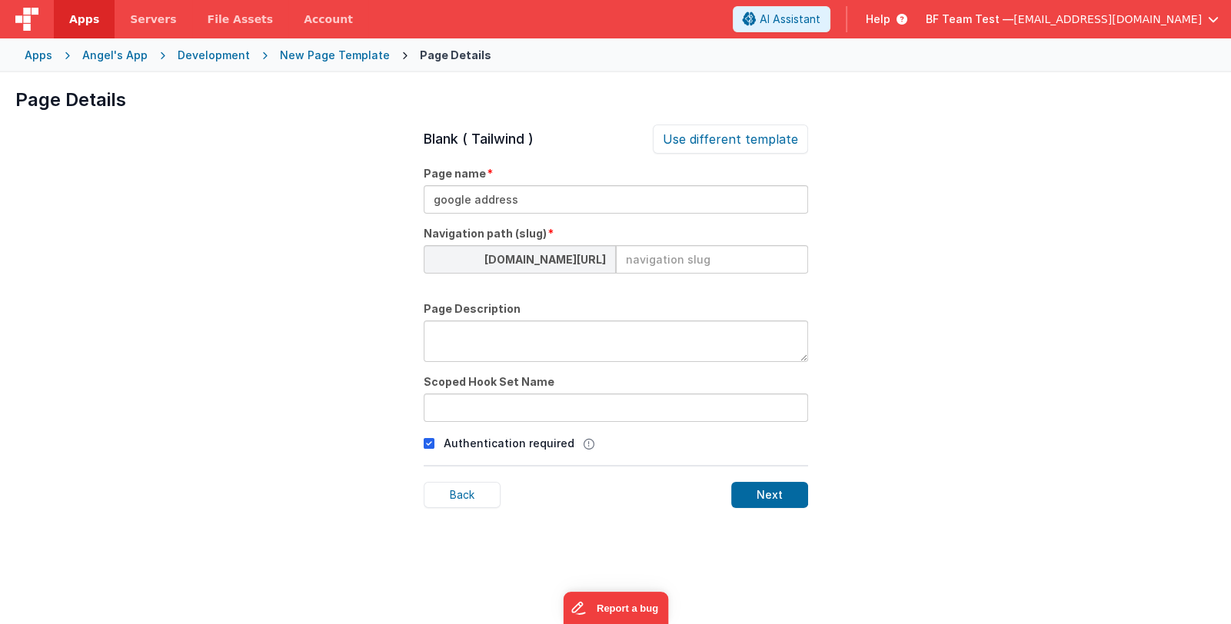
click at [665, 265] on input at bounding box center [712, 259] width 192 height 28
type input "address"
click at [424, 444] on icon at bounding box center [429, 443] width 11 height 18
click at [743, 495] on div "Next" at bounding box center [769, 495] width 77 height 26
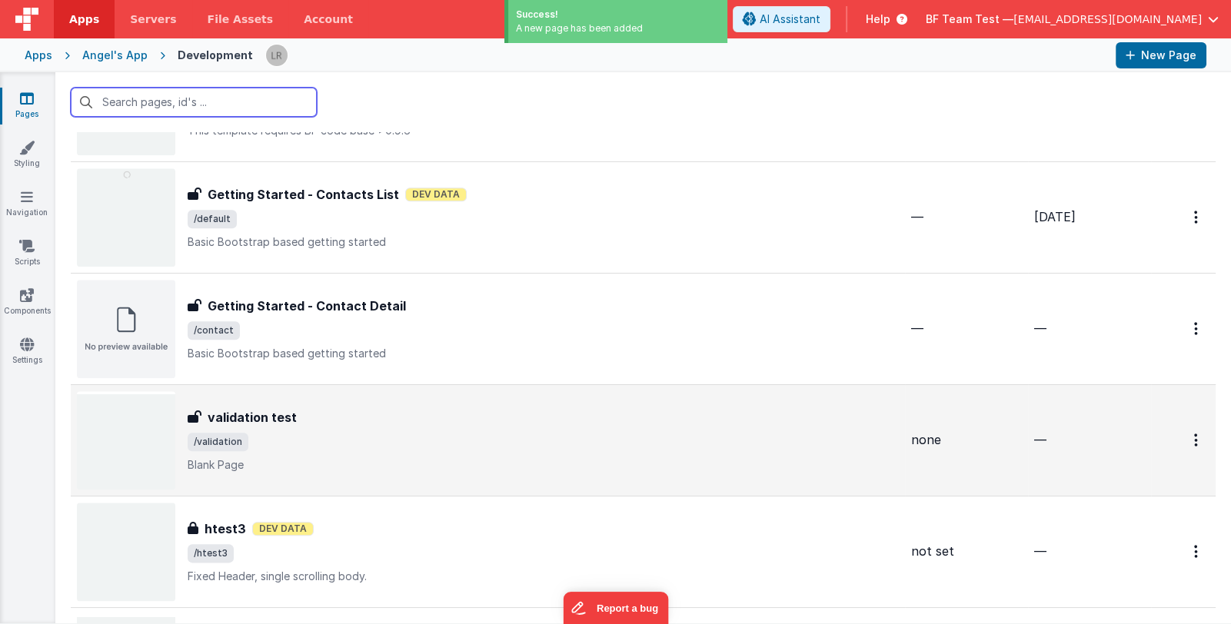
scroll to position [2619, 0]
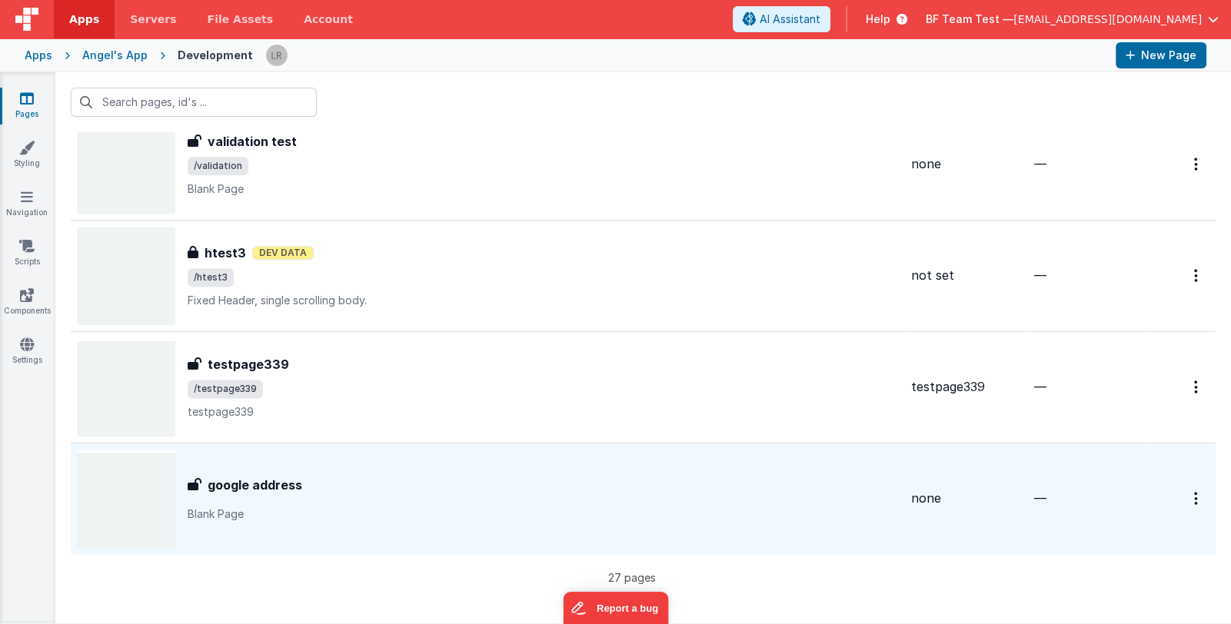
click at [497, 477] on div "google address" at bounding box center [543, 485] width 711 height 18
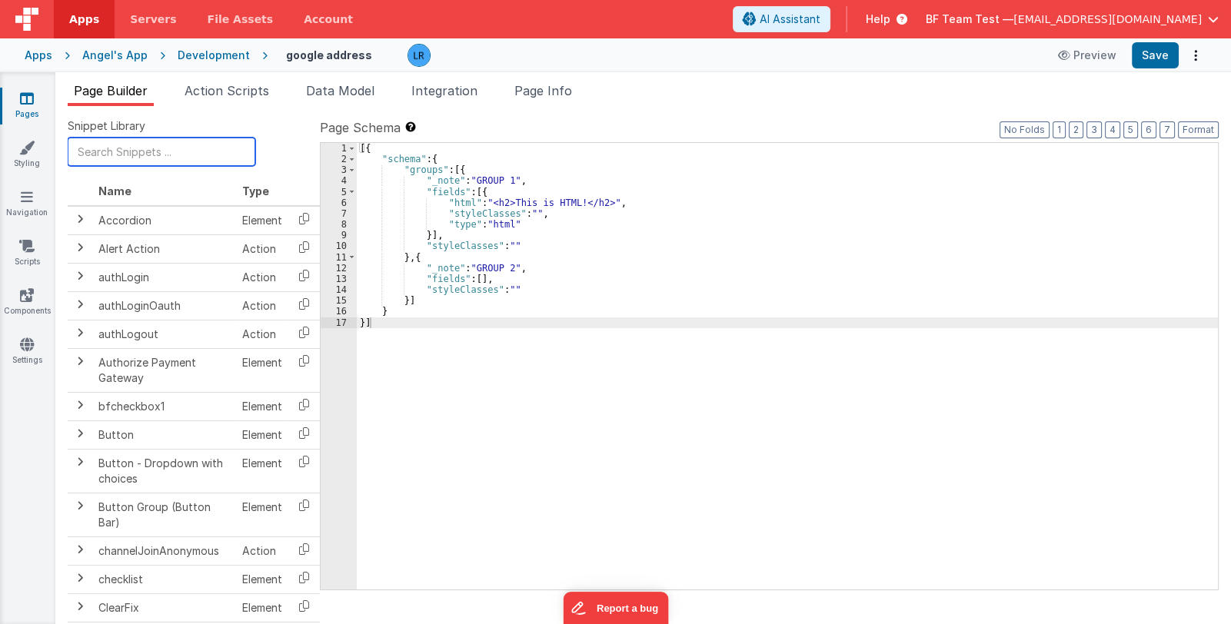
click at [192, 155] on input "text" at bounding box center [162, 152] width 188 height 28
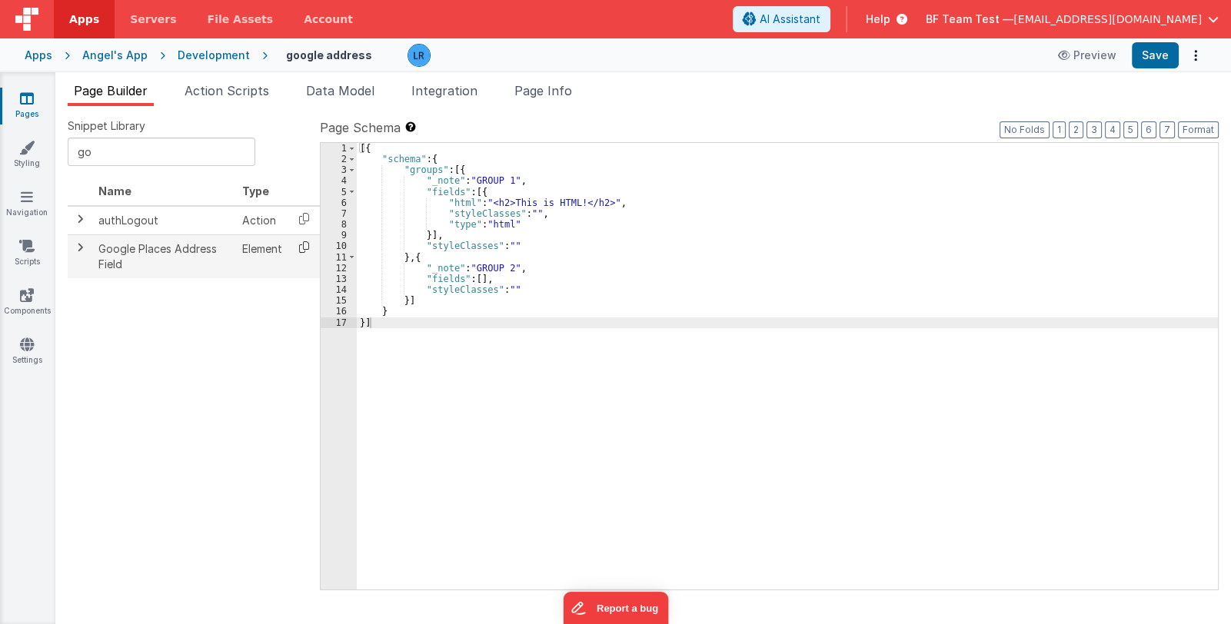
click at [301, 249] on icon at bounding box center [304, 247] width 32 height 24
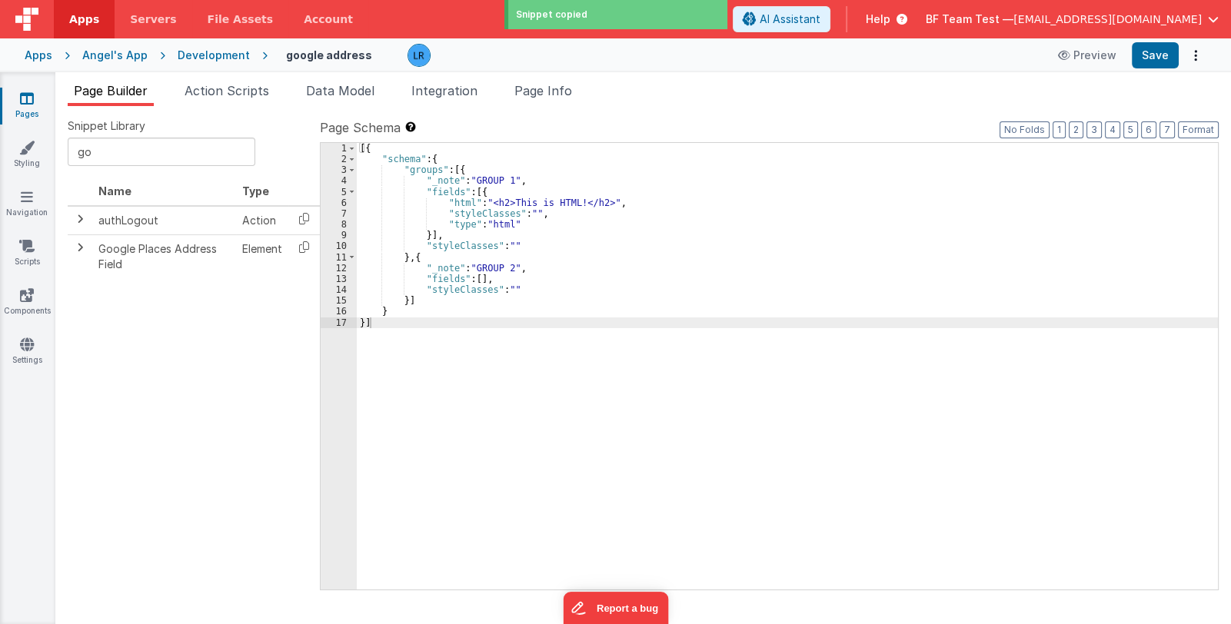
click at [474, 170] on div "[{ "schema" : { "groups" : [{ "_note" : "GROUP 1" , "fields" : [{ "html" : "<h2…" at bounding box center [787, 377] width 861 height 469
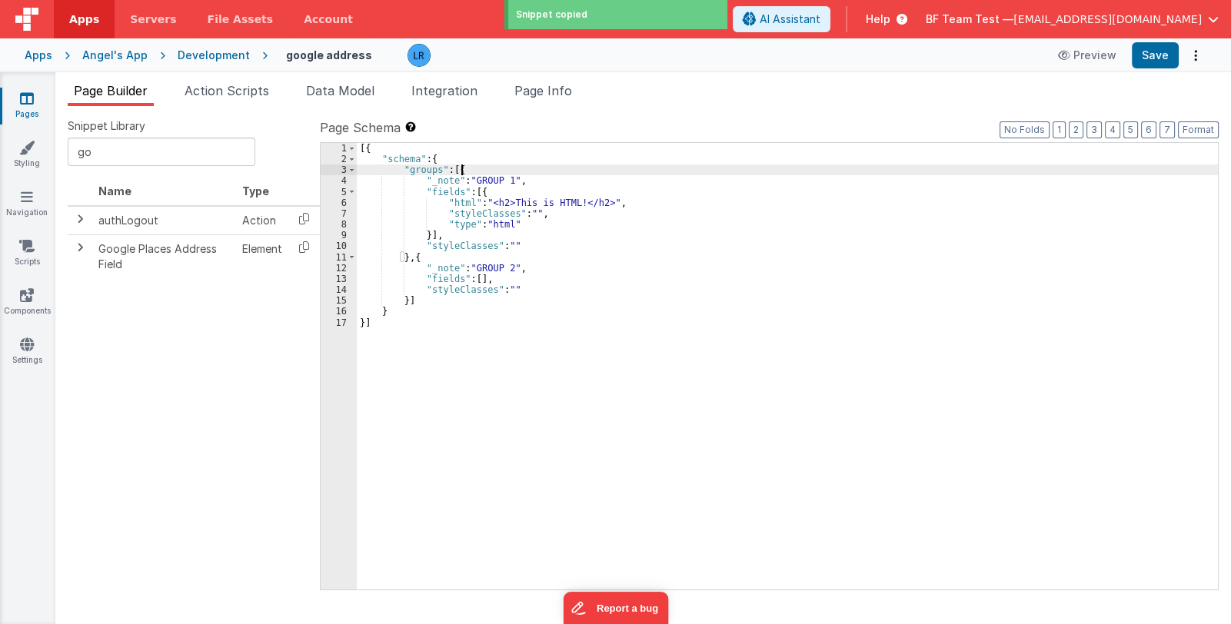
click at [474, 170] on div "[{ "schema" : { "groups" : [{ "_note" : "GROUP 1" , "fields" : [{ "html" : "<h2…" at bounding box center [787, 377] width 861 height 469
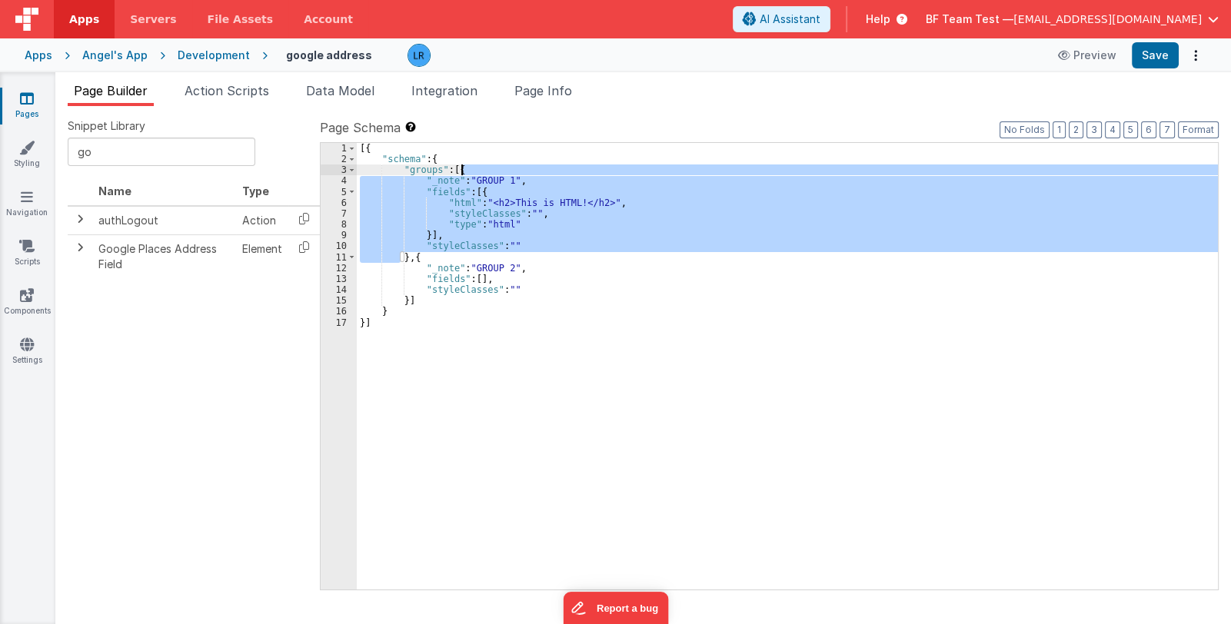
click at [484, 191] on div "[{ "schema" : { "groups" : [{ "_note" : "GROUP 1" , "fields" : [{ "html" : "<h2…" at bounding box center [787, 366] width 861 height 447
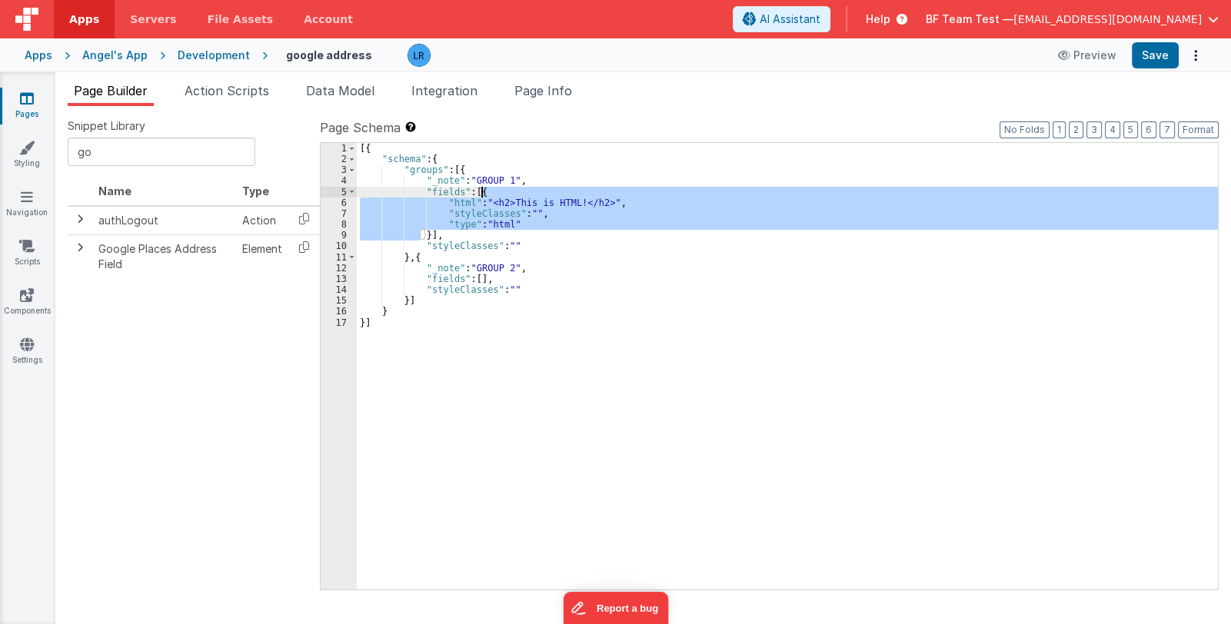
click at [484, 191] on div "[{ "schema" : { "groups" : [{ "_note" : "GROUP 1" , "fields" : [{ "html" : "<h2…" at bounding box center [787, 377] width 861 height 469
drag, startPoint x: 475, startPoint y: 191, endPoint x: 425, endPoint y: 231, distance: 64.0
click at [425, 231] on div "[{ "schema" : { "groups" : [{ "_note" : "GROUP 1" , "fields" : [{ "html" : "<h2…" at bounding box center [787, 377] width 861 height 469
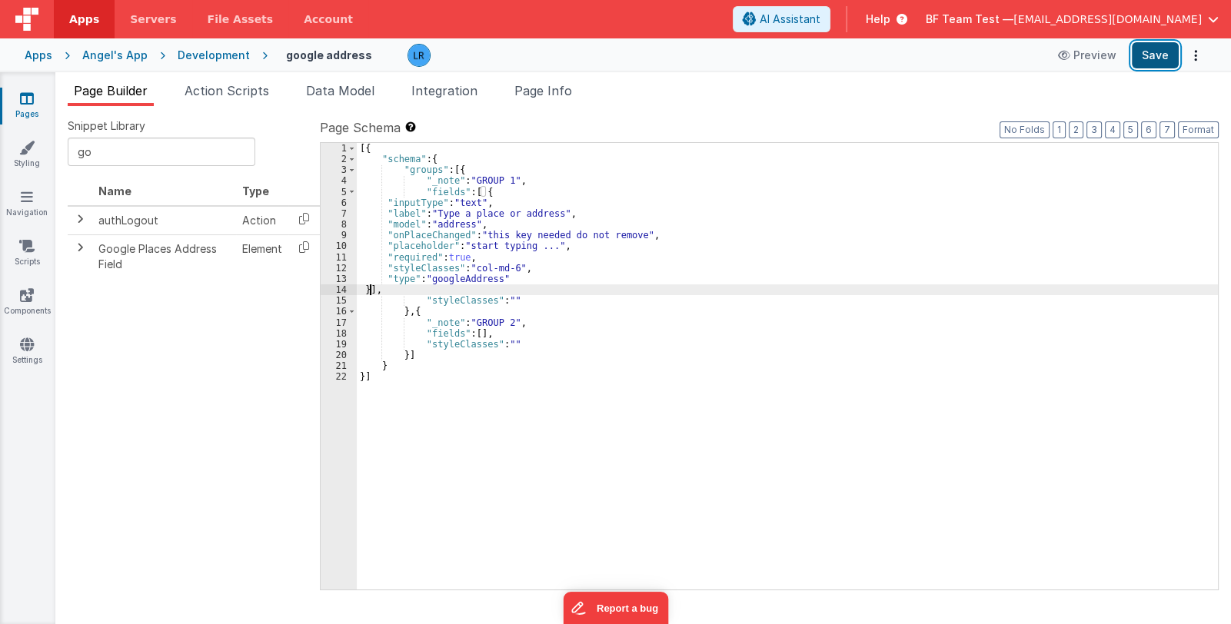
click at [1162, 59] on button "Save" at bounding box center [1155, 55] width 47 height 26
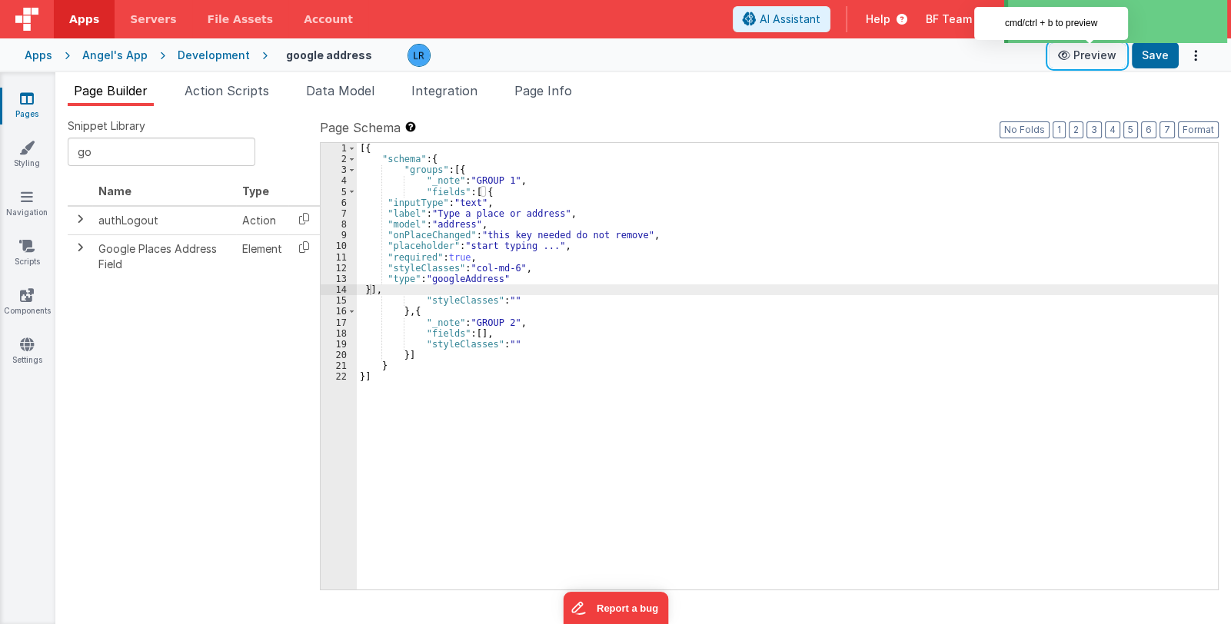
click at [1078, 60] on button "Preview" at bounding box center [1087, 55] width 77 height 25
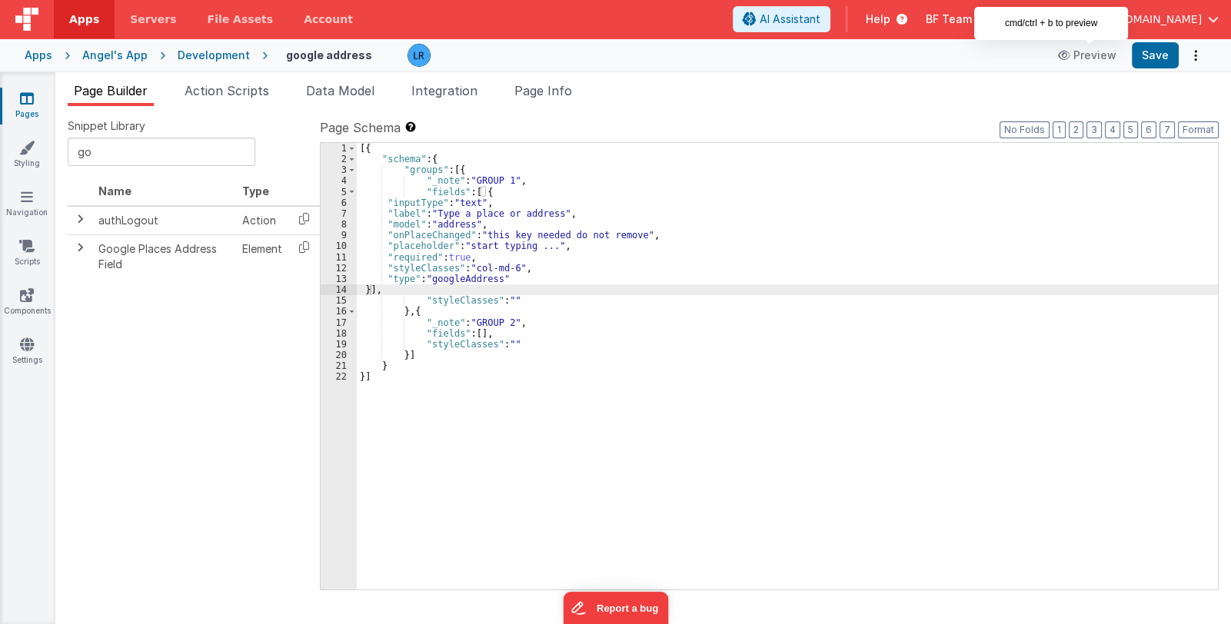
click at [685, 287] on div "[{ "schema" : { "groups" : [{ "_note" : "GROUP 1" , "fields" : [ { "inputType" …" at bounding box center [787, 377] width 861 height 469
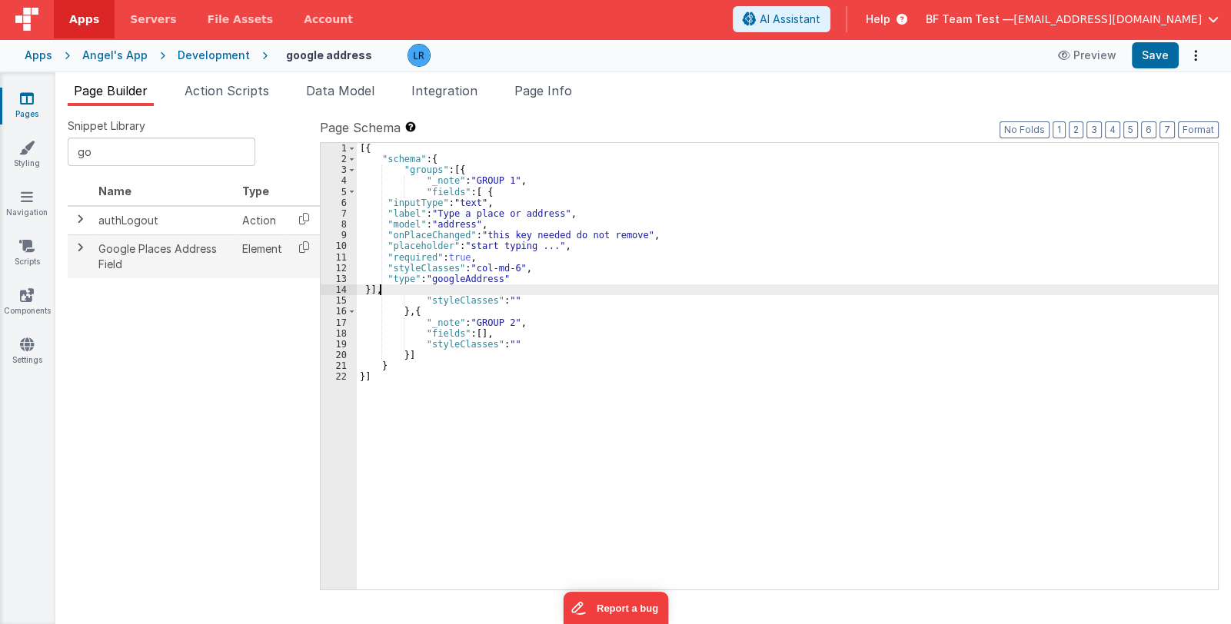
click at [82, 245] on span at bounding box center [80, 247] width 12 height 12
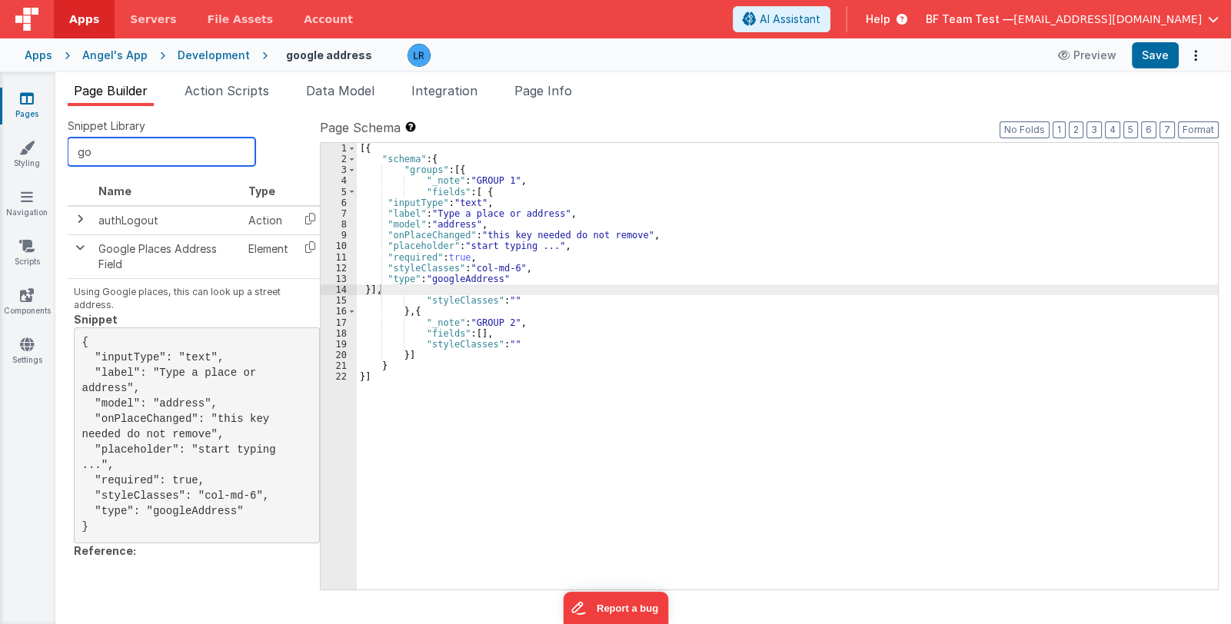
drag, startPoint x: 124, startPoint y: 154, endPoint x: 58, endPoint y: 144, distance: 66.9
click at [58, 144] on div "Snippet Library go Name Type authLogout Action Google Places Address Field Elem…" at bounding box center [643, 366] width 1176 height 521
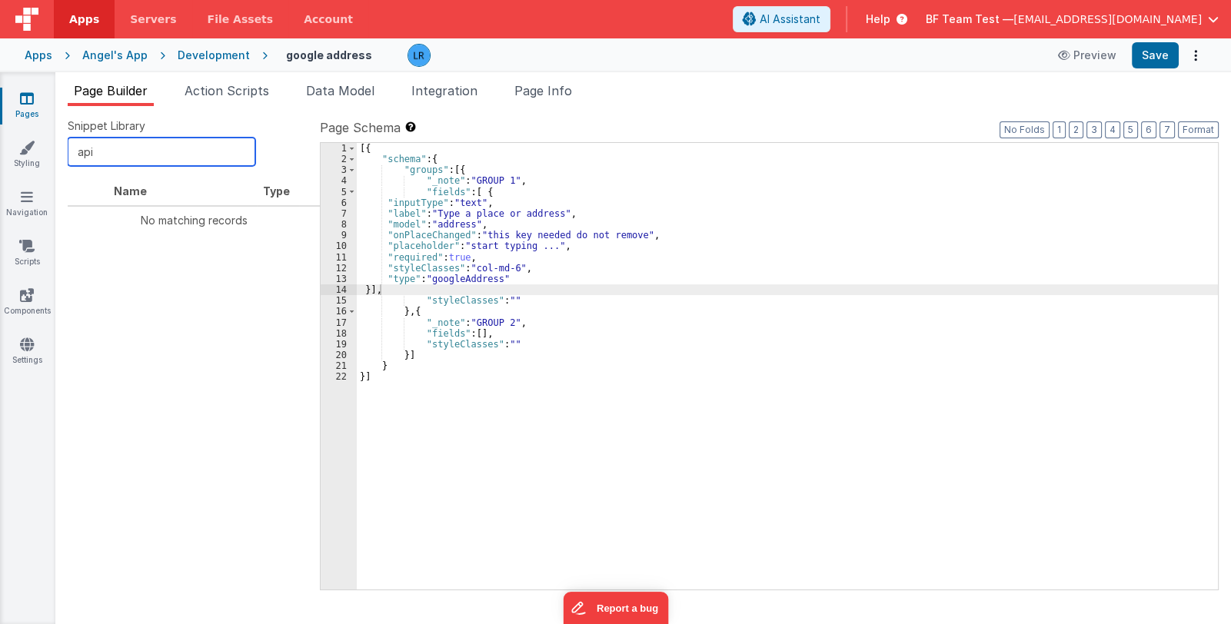
type input "api"
drag, startPoint x: 111, startPoint y: 157, endPoint x: 63, endPoint y: 156, distance: 48.4
click at [63, 156] on div "Snippet Library api Name Type No matching records << < > >> Page Schema Shortcu…" at bounding box center [643, 365] width 1176 height 518
